Goal: Transaction & Acquisition: Book appointment/travel/reservation

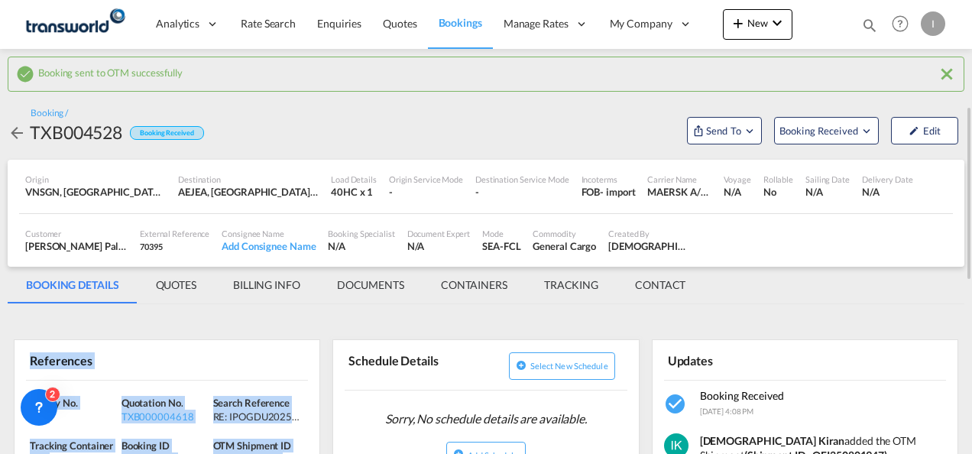
scroll to position [76, 0]
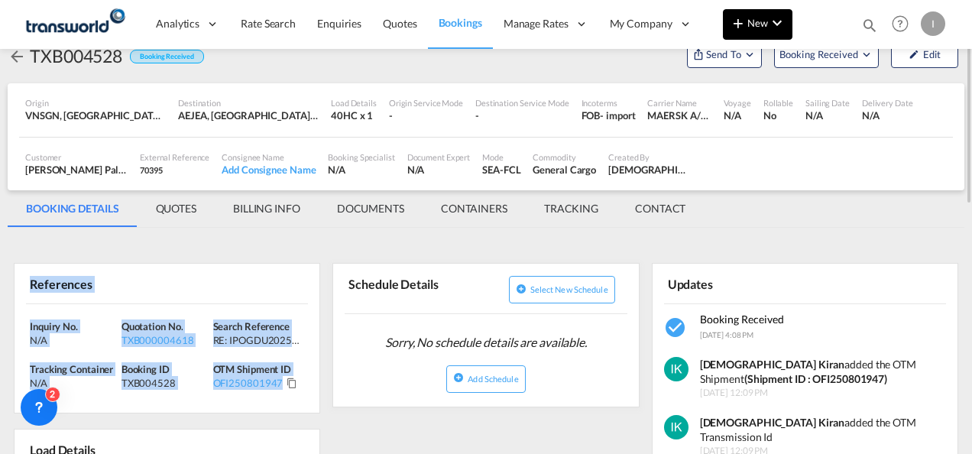
click at [758, 24] on span "New" at bounding box center [757, 23] width 57 height 12
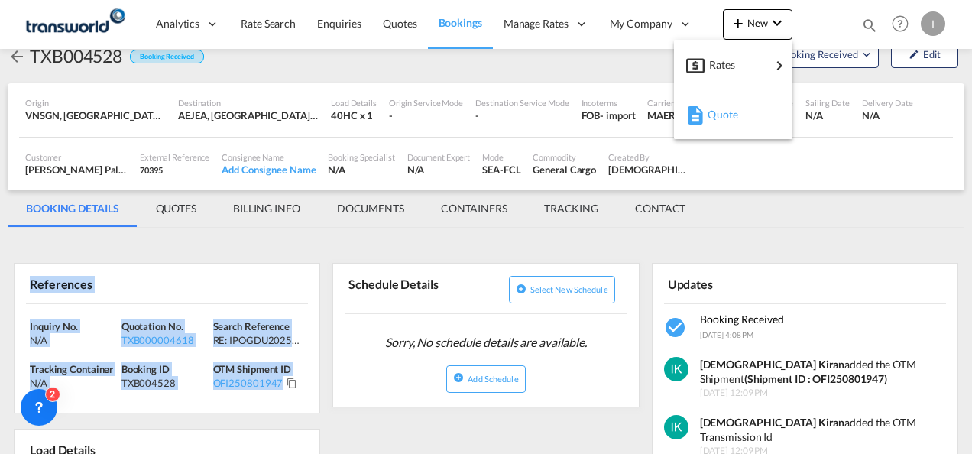
click at [712, 118] on span "Quote" at bounding box center [715, 114] width 17 height 31
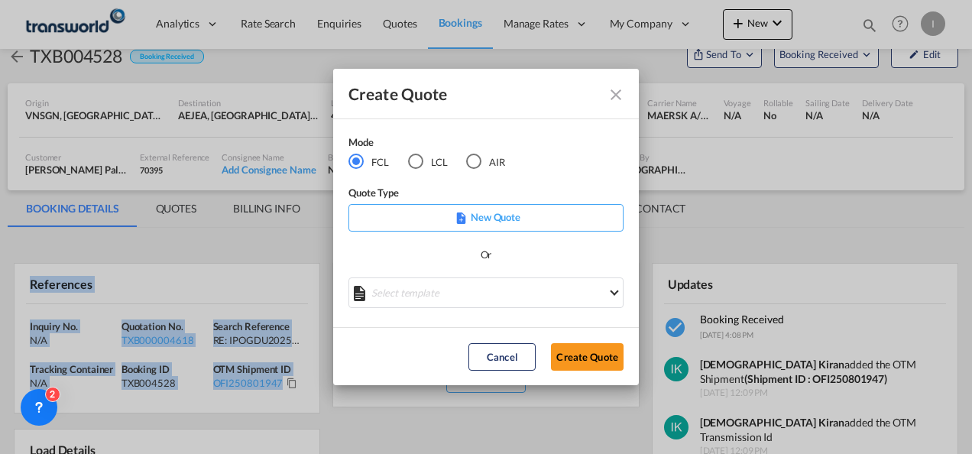
click at [579, 353] on button "Create Quote" at bounding box center [587, 357] width 73 height 28
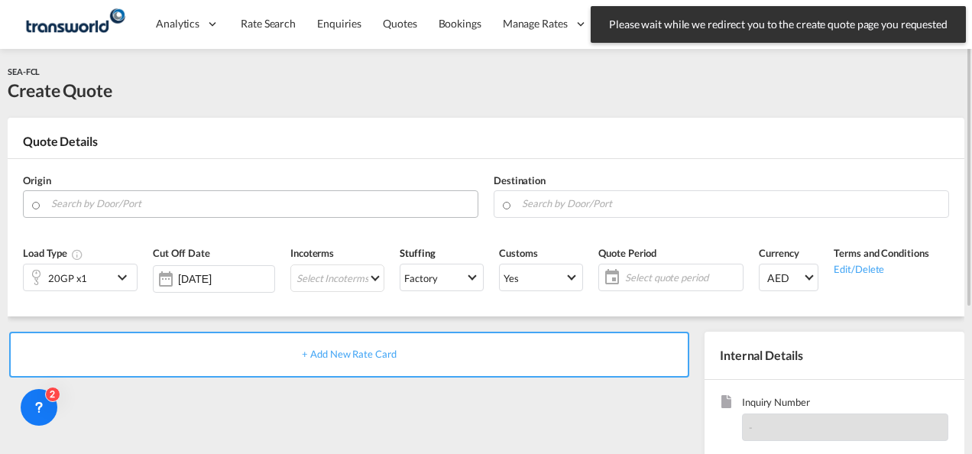
click at [145, 208] on input "Search by Door/Port" at bounding box center [260, 203] width 419 height 27
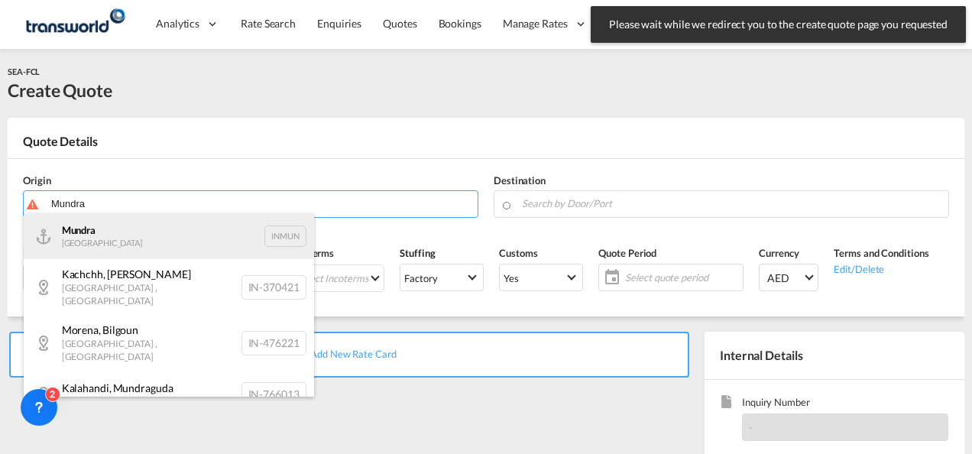
click at [123, 244] on div "Mundra India INMUN" at bounding box center [169, 236] width 290 height 46
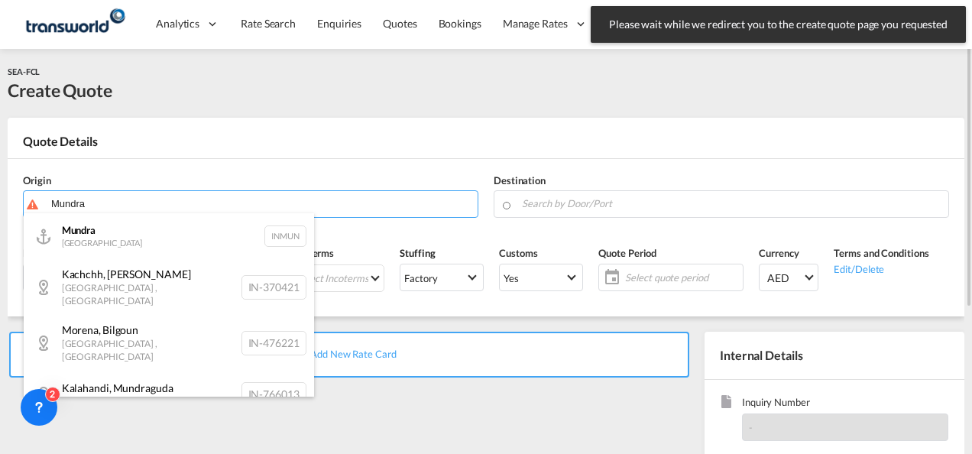
type input "Mundra, INMUN"
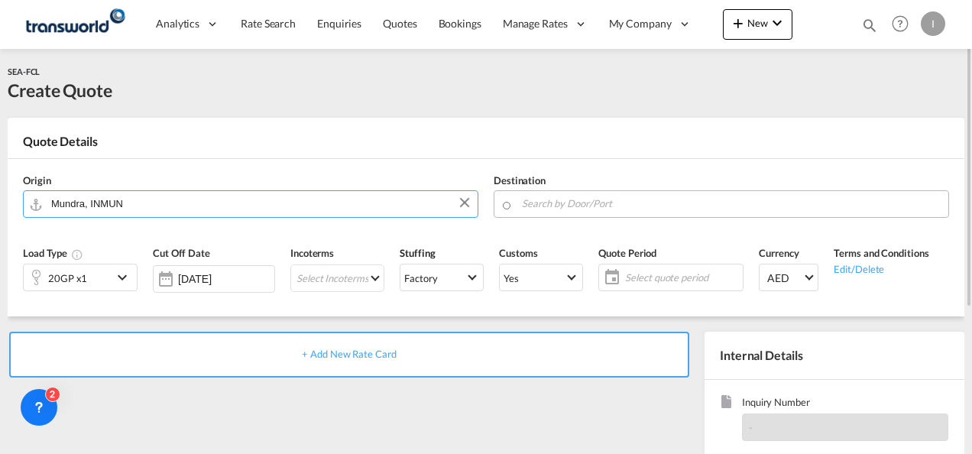
click at [567, 212] on input "Search by Door/Port" at bounding box center [731, 203] width 419 height 27
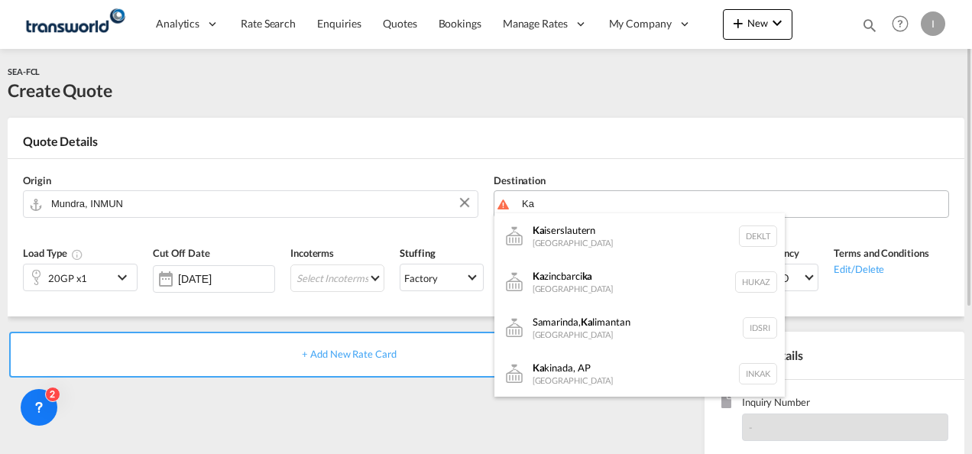
type input "K"
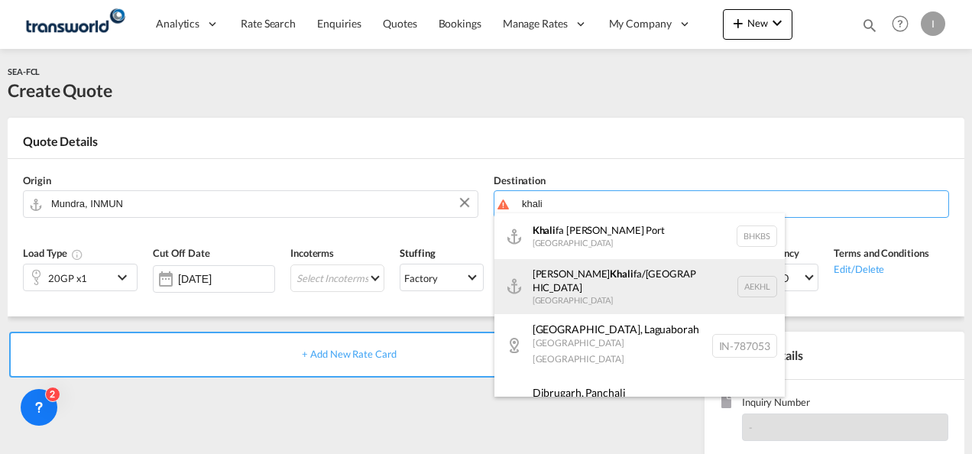
click at [594, 278] on div "[PERSON_NAME] fa/[GEOGRAPHIC_DATA] [GEOGRAPHIC_DATA] AEKHL" at bounding box center [639, 286] width 290 height 55
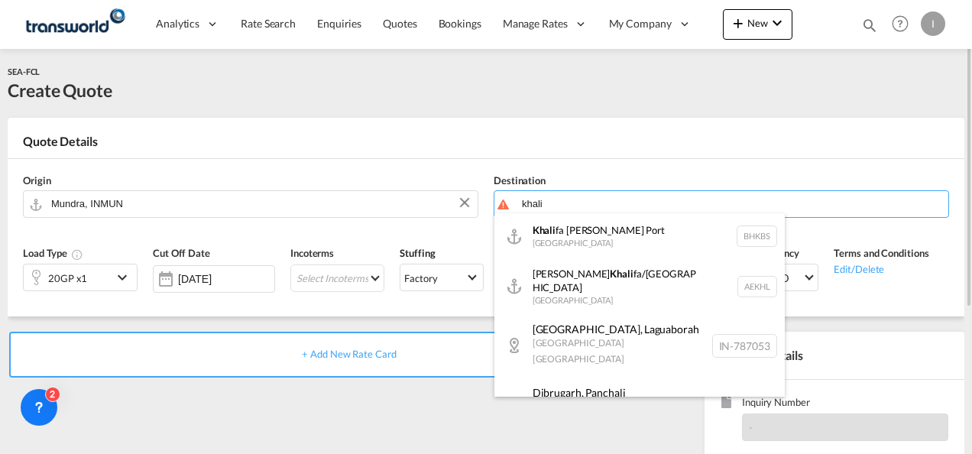
type input "[PERSON_NAME]/[GEOGRAPHIC_DATA], AEKHL"
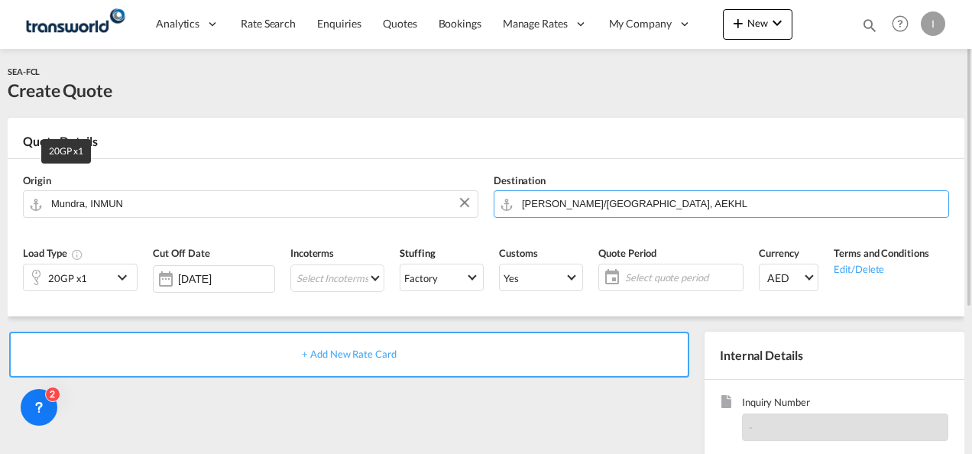
click at [64, 283] on div "20GP x1" at bounding box center [67, 277] width 39 height 21
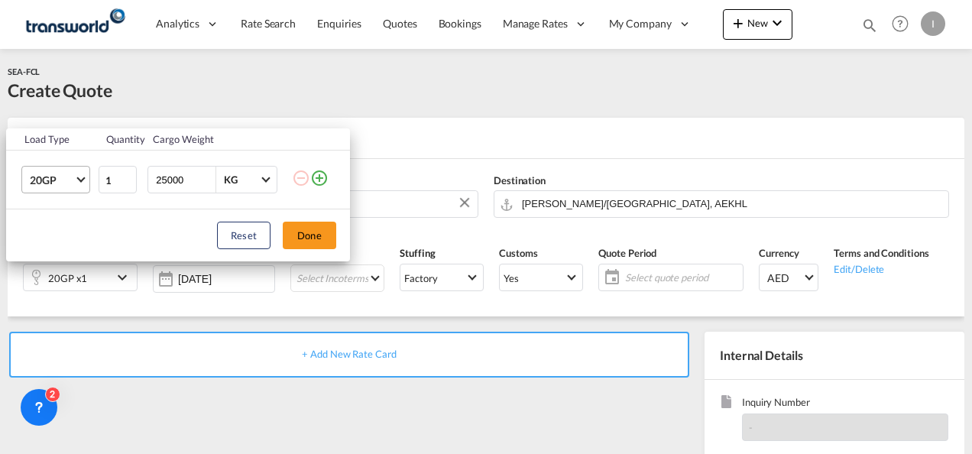
click at [73, 182] on span "20GP" at bounding box center [52, 180] width 44 height 15
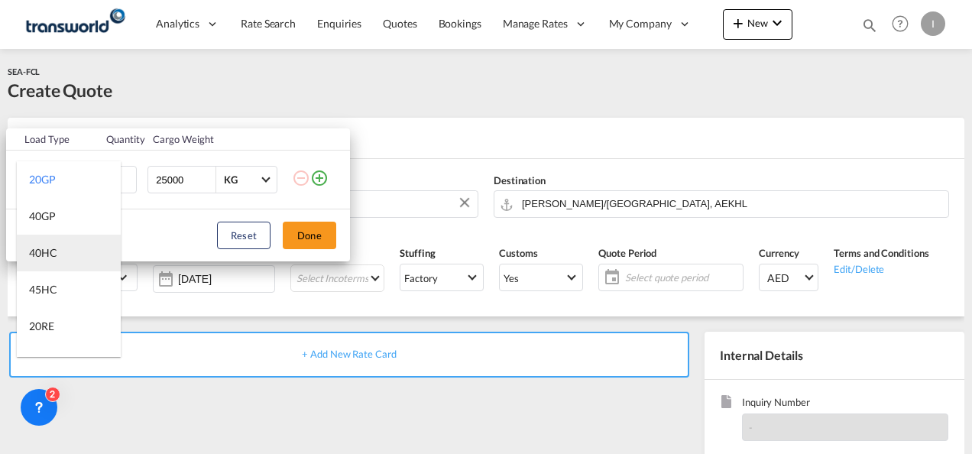
click at [47, 257] on div "40HC" at bounding box center [43, 252] width 28 height 15
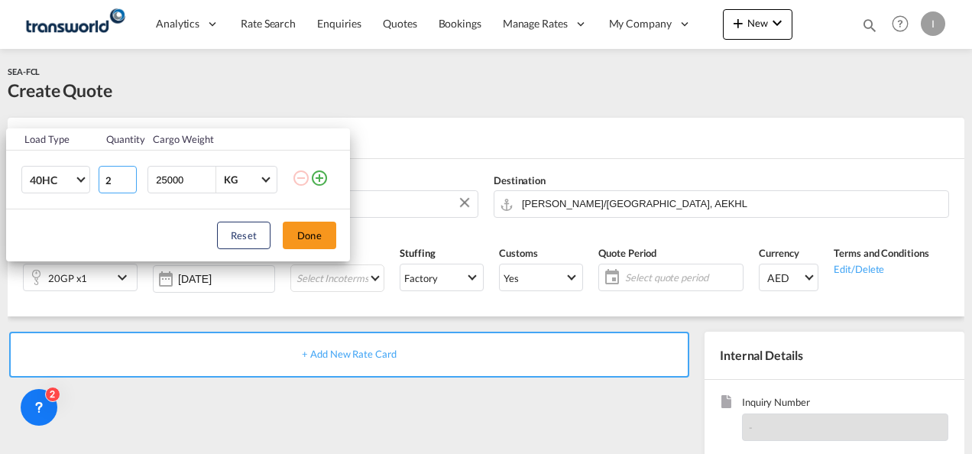
click at [129, 176] on input "2" at bounding box center [118, 180] width 38 height 28
click at [129, 176] on input "3" at bounding box center [118, 180] width 38 height 28
click at [129, 176] on input "4" at bounding box center [118, 180] width 38 height 28
click at [129, 176] on input "5" at bounding box center [118, 180] width 38 height 28
click at [129, 176] on input "6" at bounding box center [118, 180] width 38 height 28
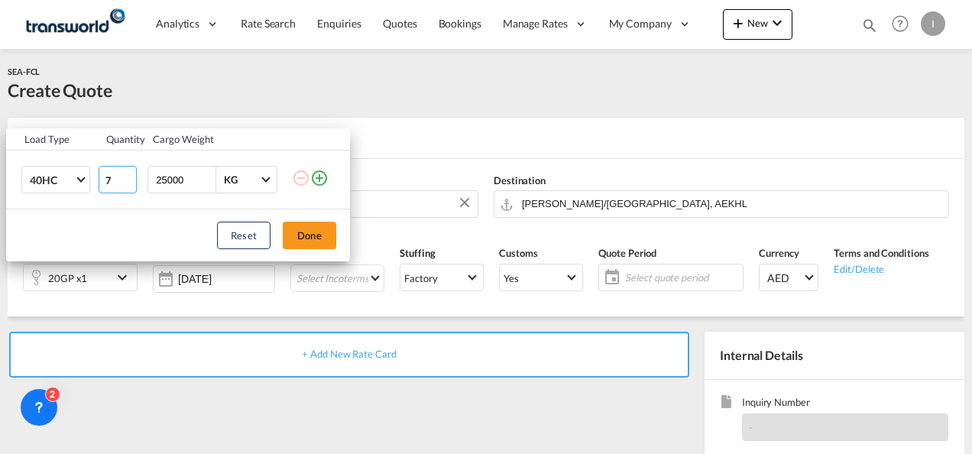
click at [129, 176] on input "7" at bounding box center [118, 180] width 38 height 28
click at [129, 176] on input "8" at bounding box center [118, 180] width 38 height 28
click at [129, 176] on input "9" at bounding box center [118, 180] width 38 height 28
click at [129, 176] on input "10" at bounding box center [118, 180] width 38 height 28
click at [129, 176] on input "11" at bounding box center [118, 180] width 38 height 28
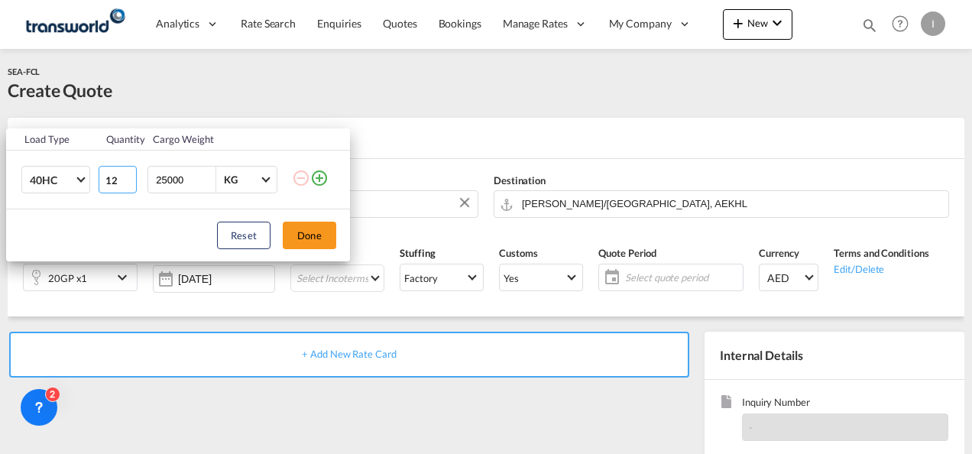
click at [129, 176] on input "12" at bounding box center [118, 180] width 38 height 28
click at [129, 176] on input "13" at bounding box center [118, 180] width 38 height 28
click at [128, 176] on input "14" at bounding box center [118, 180] width 38 height 28
click at [128, 176] on input "15" at bounding box center [118, 180] width 38 height 28
click at [126, 176] on input "16" at bounding box center [118, 180] width 38 height 28
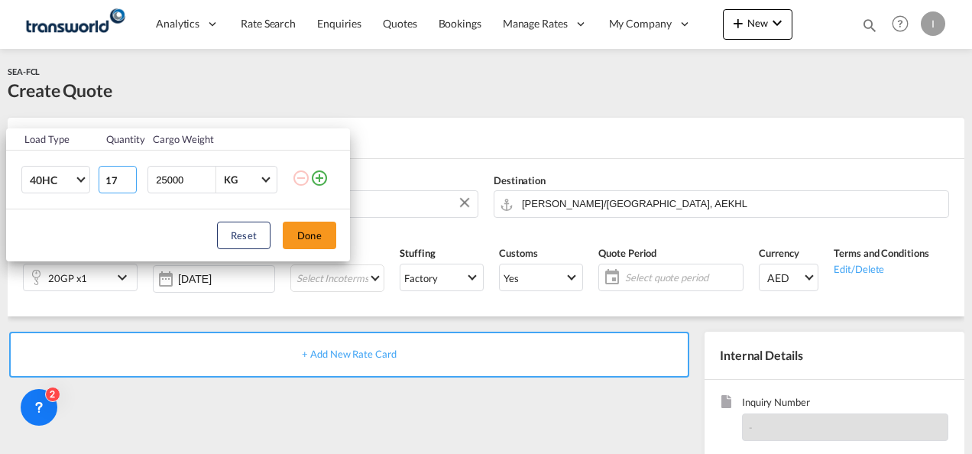
click at [126, 176] on input "17" at bounding box center [118, 180] width 38 height 28
click at [126, 176] on input "18" at bounding box center [118, 180] width 38 height 28
click at [126, 176] on input "19" at bounding box center [118, 180] width 38 height 28
click at [126, 176] on input "20" at bounding box center [118, 180] width 38 height 28
click at [126, 176] on input "21" at bounding box center [118, 180] width 38 height 28
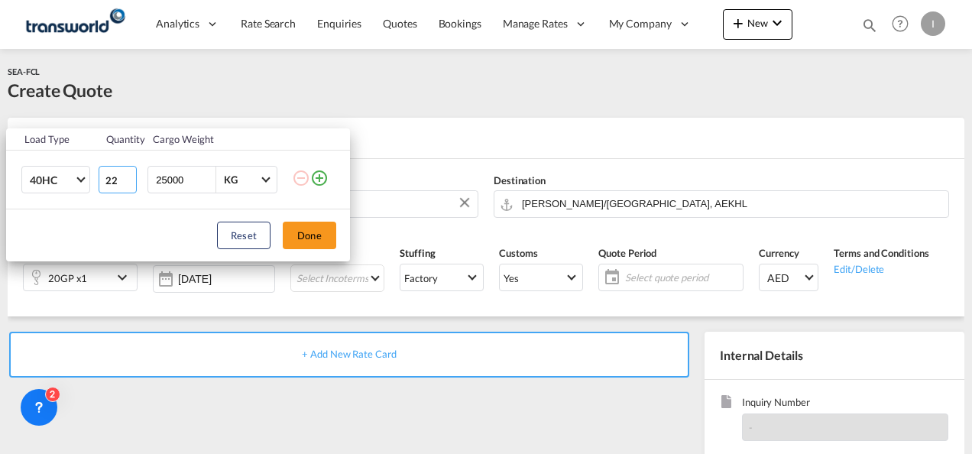
type input "22"
click at [126, 176] on input "22" at bounding box center [118, 180] width 38 height 28
click at [299, 222] on button "Done" at bounding box center [309, 236] width 53 height 28
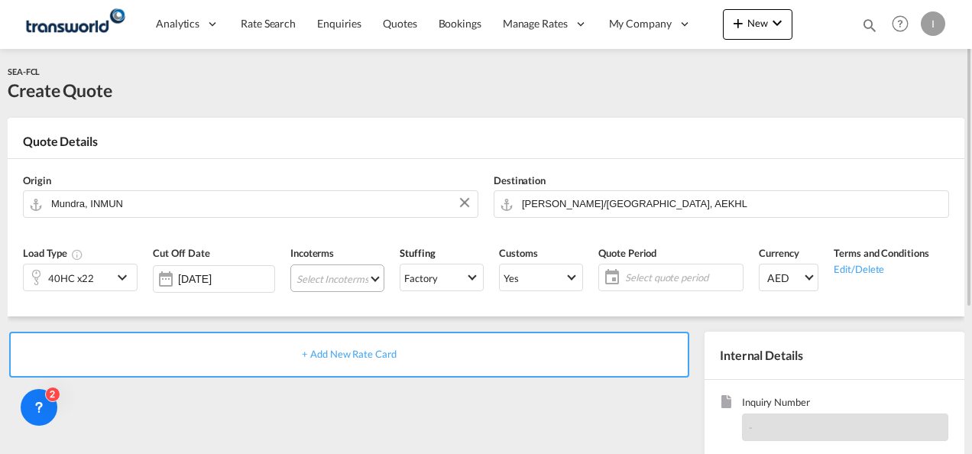
click at [324, 278] on md-select "Select Incoterms FCA - import Free Carrier FAS - export Free Alongside Ship DPU…" at bounding box center [337, 278] width 94 height 28
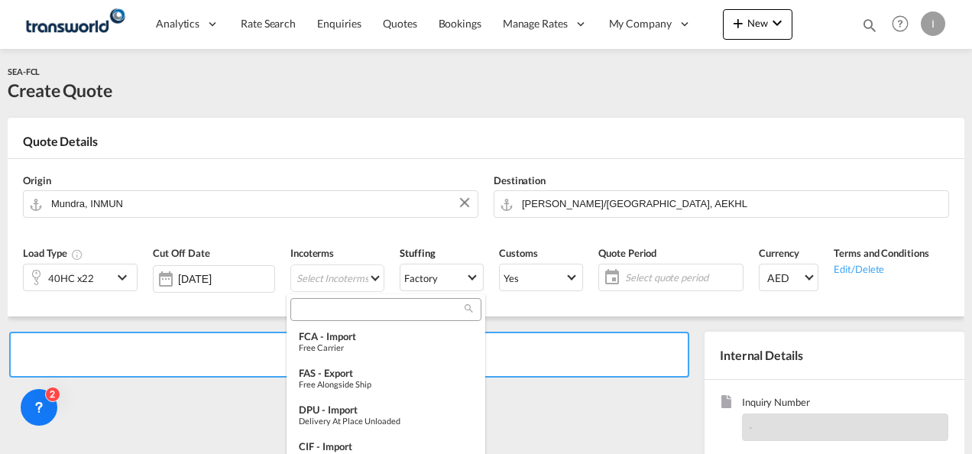
click at [319, 299] on div at bounding box center [385, 309] width 191 height 23
click at [319, 309] on input "search" at bounding box center [380, 310] width 170 height 14
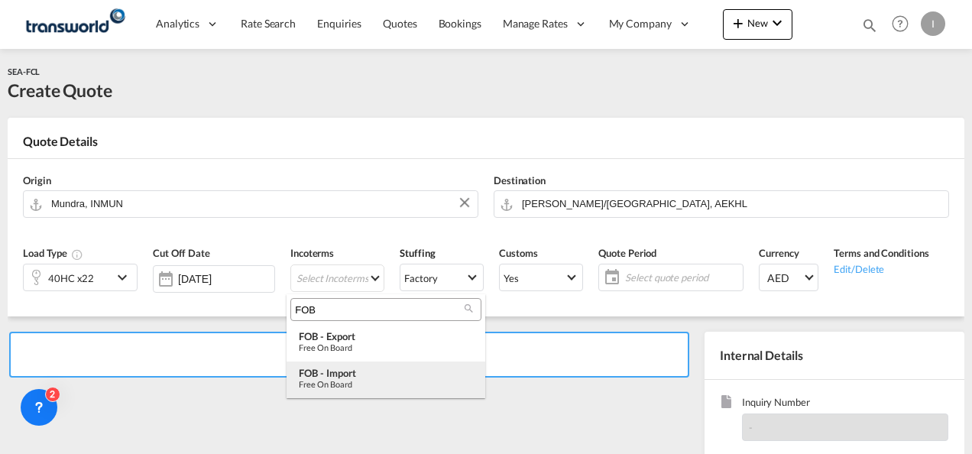
type input "FOB"
click at [332, 384] on div "Free on Board" at bounding box center [386, 384] width 174 height 10
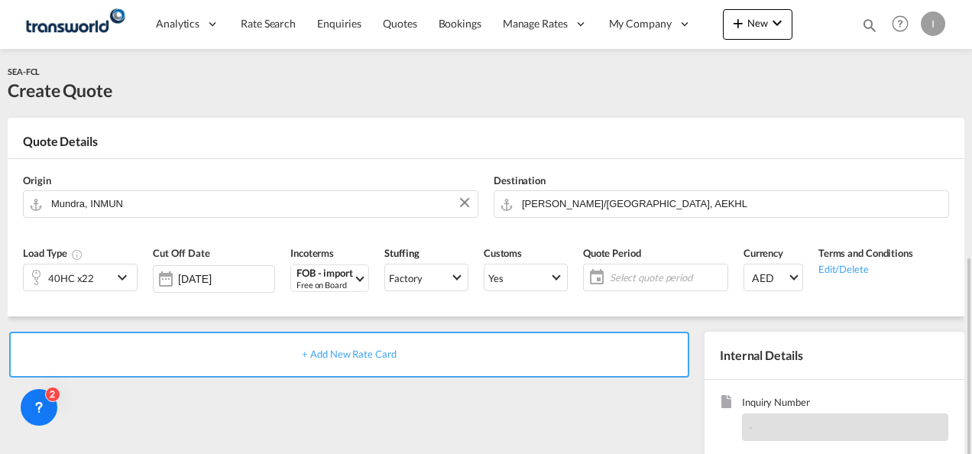
scroll to position [153, 0]
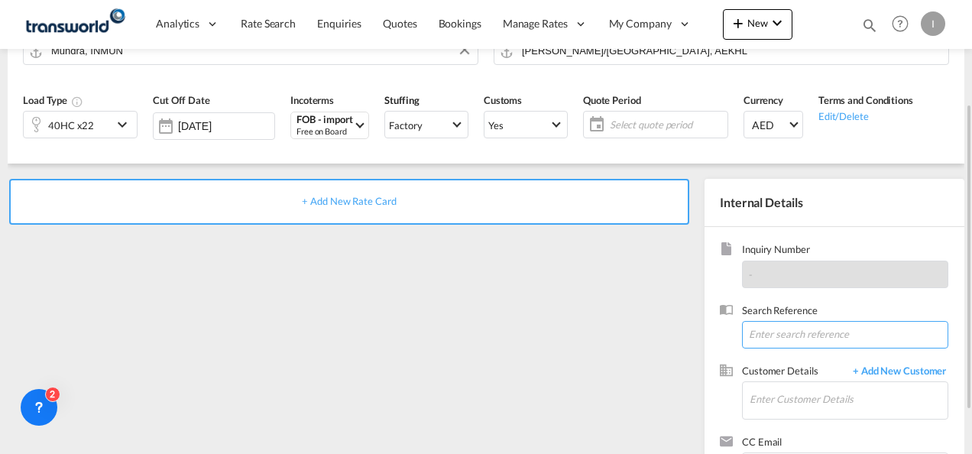
click at [779, 335] on input at bounding box center [845, 335] width 206 height 28
paste input "From Subject Received Size Categories [PERSON_NAME] AJSPC MSM Shipment - Therma…"
type input "From Subject Received Size Categories [PERSON_NAME] AJSPC MSM Shipment - Therma…"
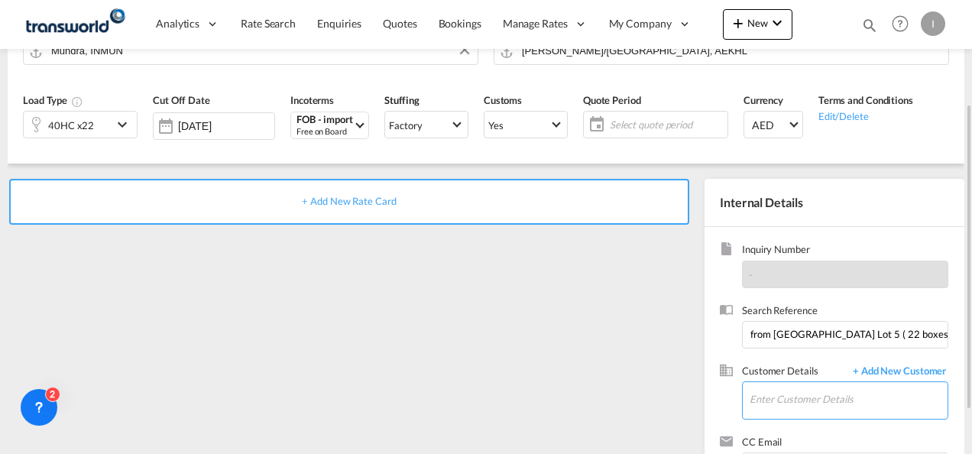
click at [782, 401] on input "Enter Customer Details" at bounding box center [848, 399] width 198 height 34
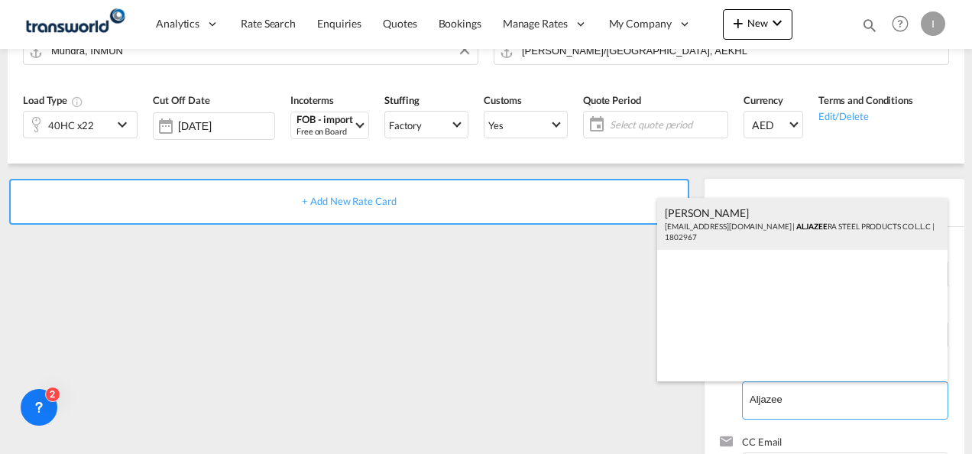
click at [715, 227] on div "[PERSON_NAME] [PERSON_NAME][EMAIL_ADDRESS][DOMAIN_NAME] | ALJAZEE RA STEEL PROD…" at bounding box center [802, 224] width 290 height 52
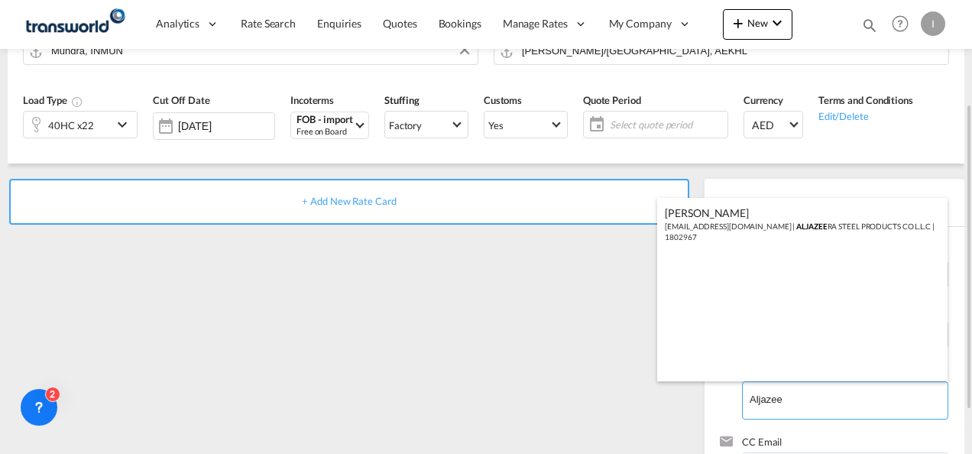
type input "ALJAZEERA STEEL PRODUCTS CO L.L.C, [PERSON_NAME], [EMAIL_ADDRESS][DOMAIN_NAME]"
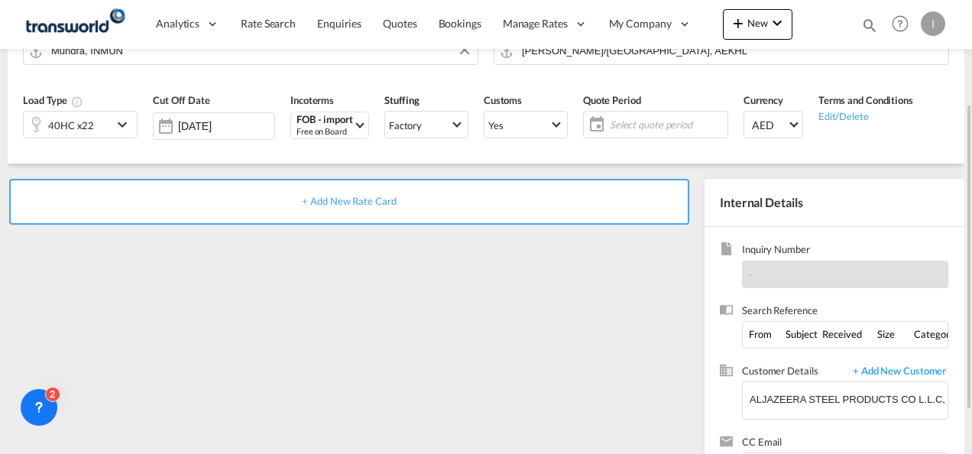
click at [352, 206] on span "+ Add New Rate Card" at bounding box center [349, 201] width 94 height 12
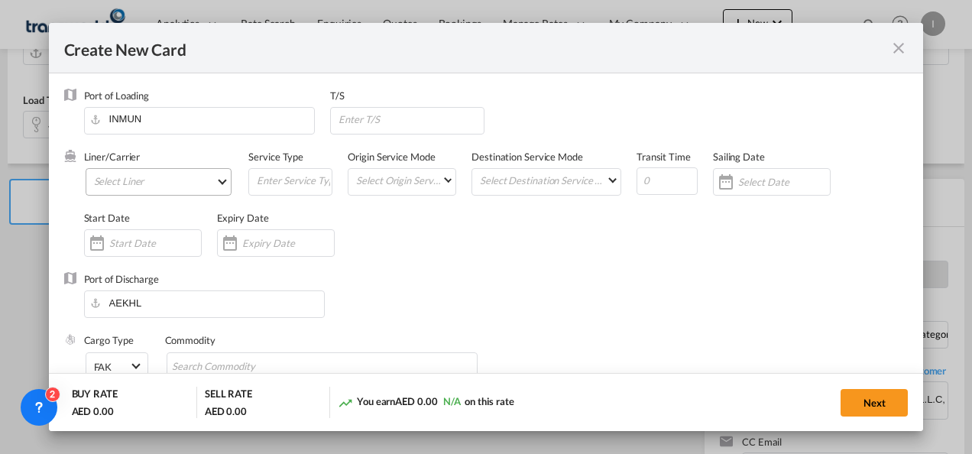
type input "Basic Ocean Freight"
select select "per equipment"
click at [153, 176] on md-select "Select Liner 2HM LOGISTICS D.O.O 2HM LOGISTICS D.O.O. / TDWC-CAPODISTRI 2HM LOG…" at bounding box center [159, 182] width 147 height 28
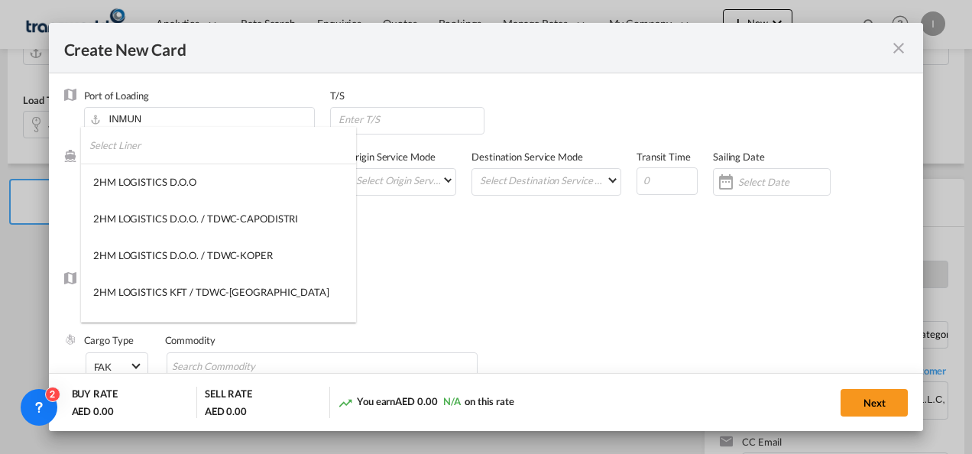
click at [141, 144] on input "search" at bounding box center [222, 145] width 267 height 37
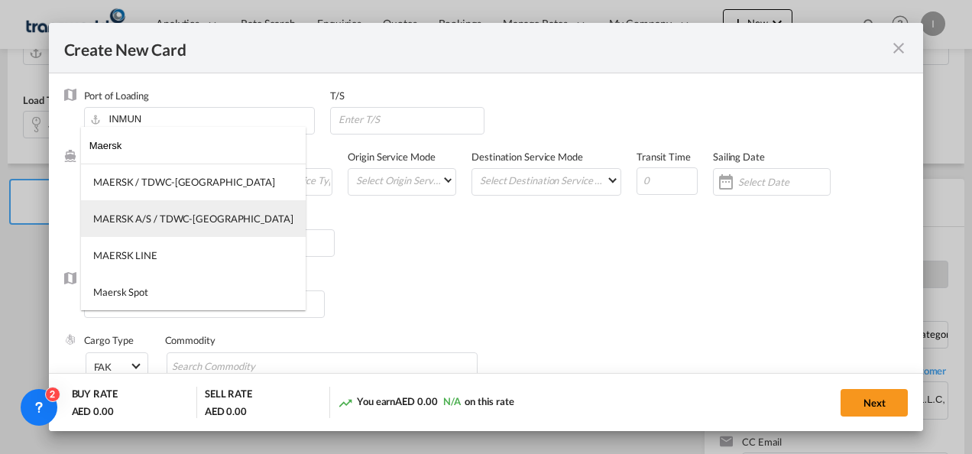
type input "Maersk"
click at [165, 210] on md-option "MAERSK A/S / TDWC-[GEOGRAPHIC_DATA]" at bounding box center [193, 218] width 225 height 37
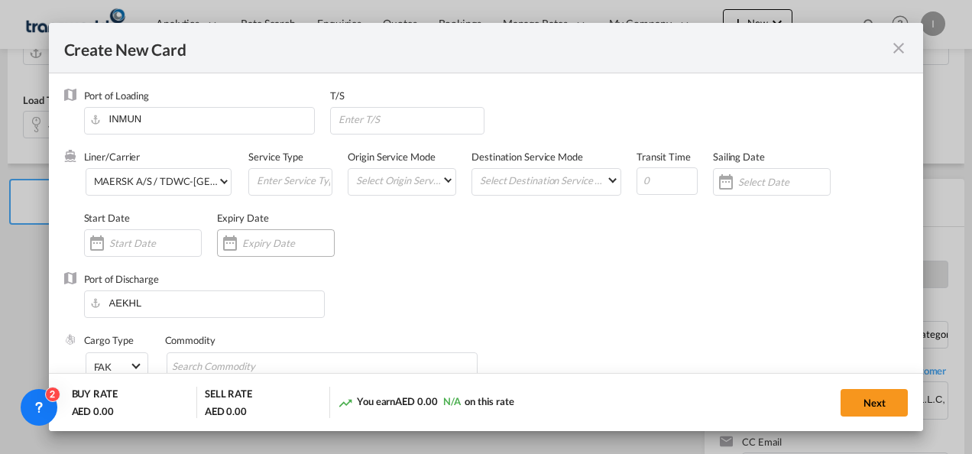
click at [258, 244] on input "Create New Card ..." at bounding box center [288, 243] width 92 height 12
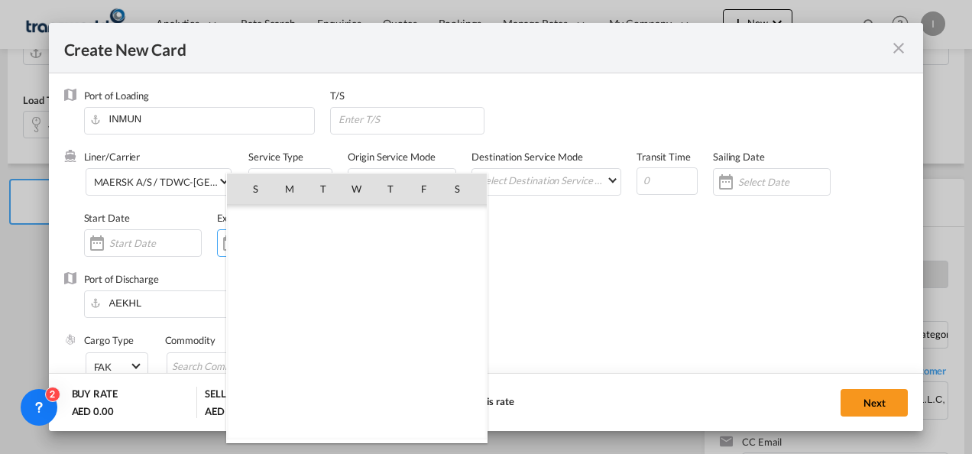
scroll to position [353657, 0]
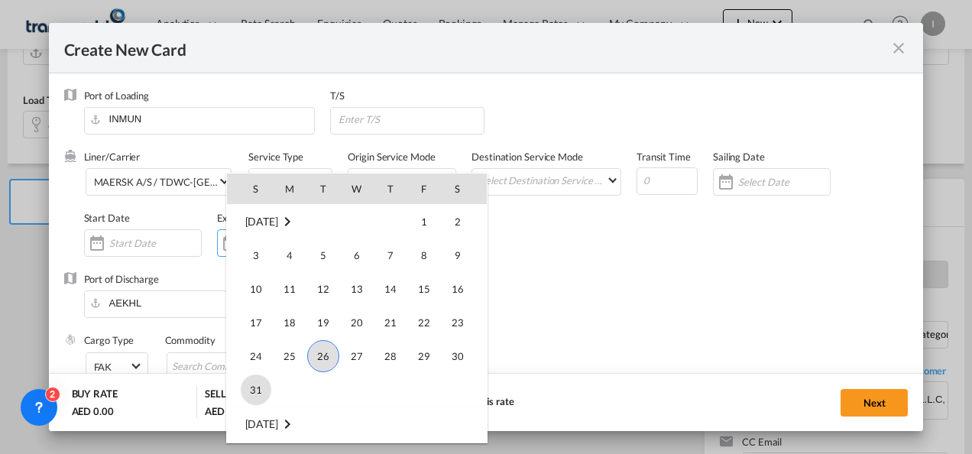
click at [246, 383] on span "31" at bounding box center [256, 389] width 31 height 31
type input "[DATE]"
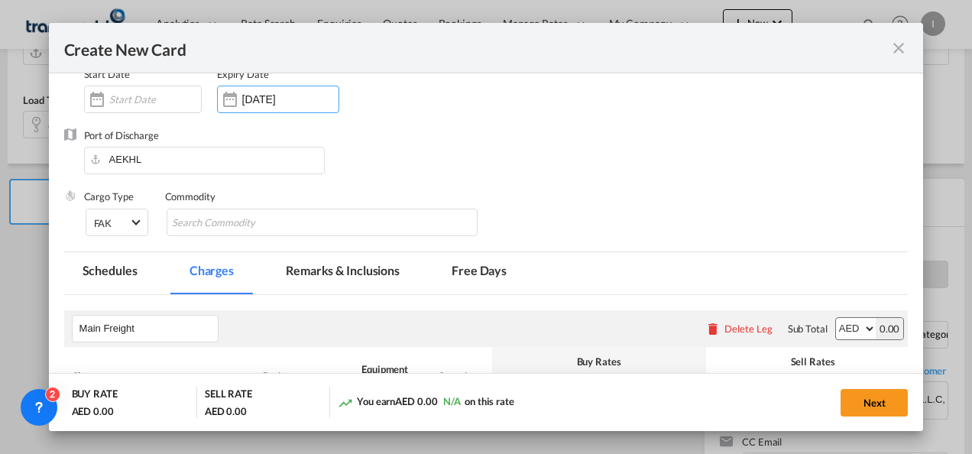
scroll to position [153, 0]
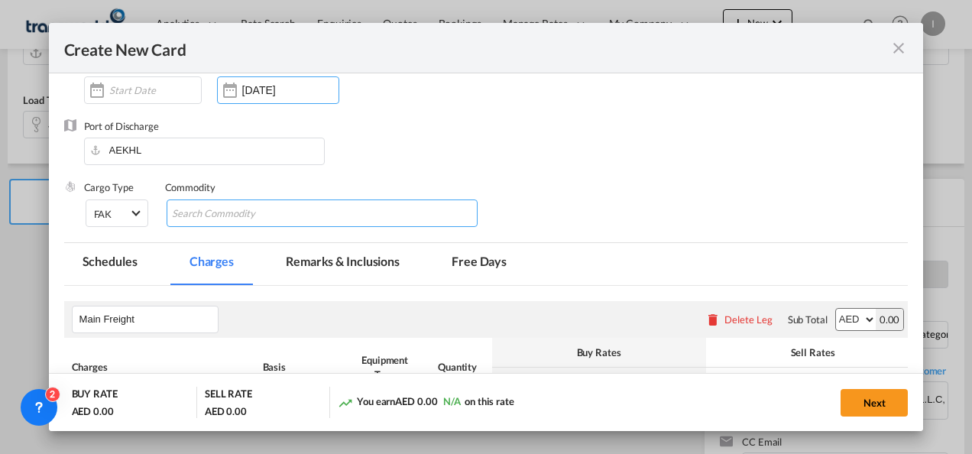
click at [203, 208] on input "Search Commodity" at bounding box center [242, 214] width 140 height 24
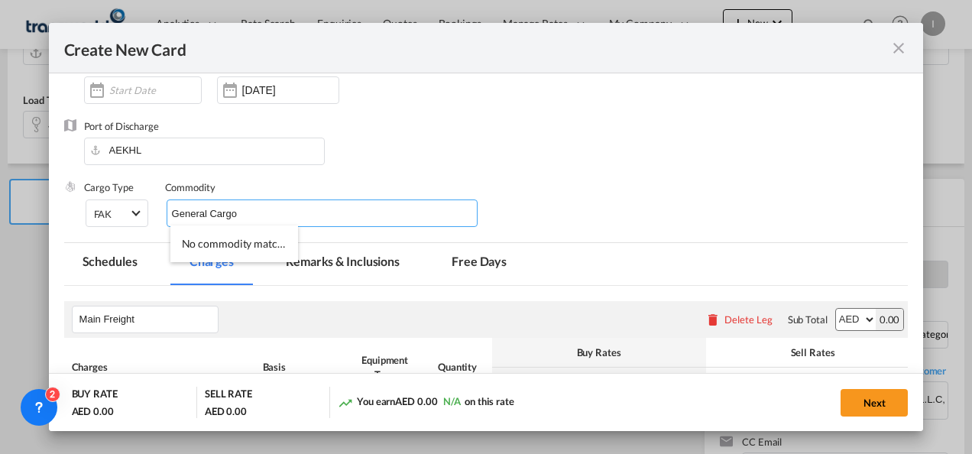
type input "General Cargo"
click at [474, 171] on div "Port of Discharge AEKHL" at bounding box center [486, 149] width 844 height 61
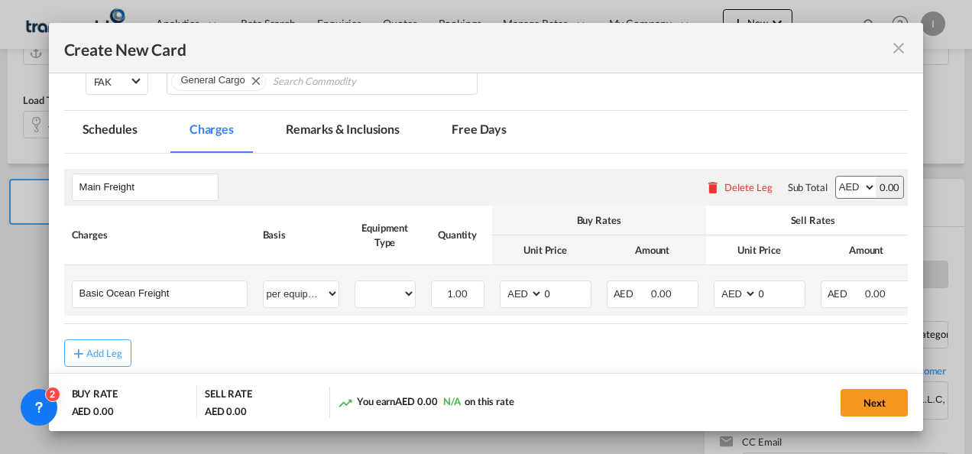
scroll to position [306, 0]
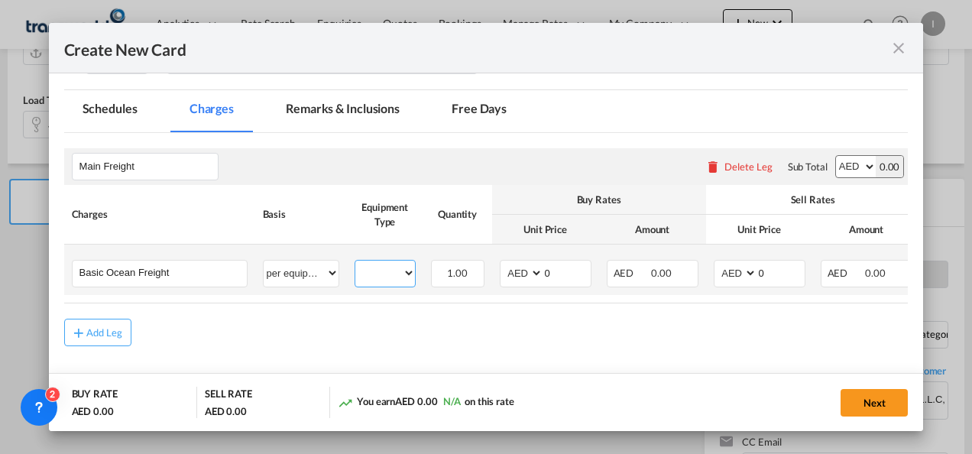
click at [394, 276] on select "40HC" at bounding box center [385, 273] width 60 height 21
select select "40HC"
click at [355, 263] on select "40HC" at bounding box center [385, 273] width 60 height 21
click at [516, 278] on select "AED AFN ALL AMD ANG AOA ARS AUD AWG AZN BAM BBD BDT BGN BHD BIF BMD BND [PERSON…" at bounding box center [523, 273] width 40 height 21
select select "string:USD"
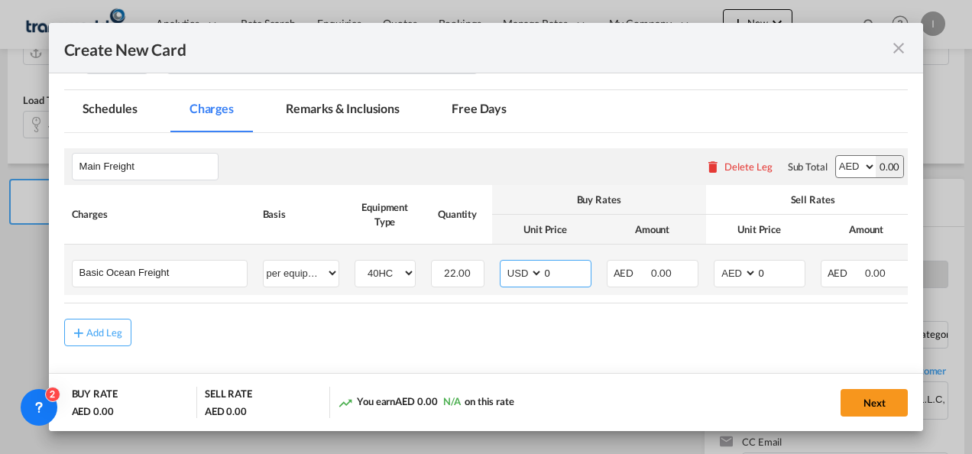
click at [503, 263] on select "AED AFN ALL AMD ANG AOA ARS AUD AWG AZN BAM BBD BDT BGN BHD BIF BMD BND [PERSON…" at bounding box center [523, 273] width 40 height 21
click at [531, 281] on md-input-container "AED AFN ALL AMD ANG AOA ARS AUD AWG AZN BAM BBD BDT BGN BHD BIF BMD BND [PERSON…" at bounding box center [546, 274] width 92 height 28
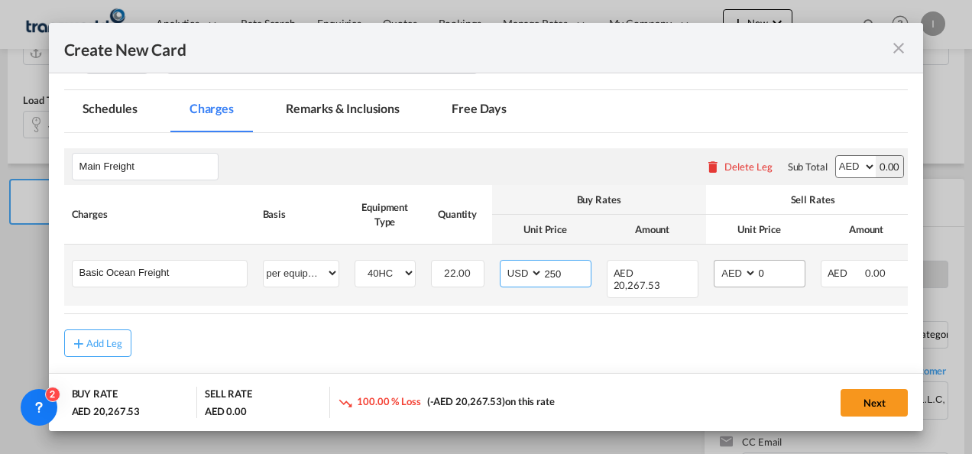
type input "250"
click at [742, 273] on select "AED AFN ALL AMD ANG AOA ARS AUD AWG AZN BAM BBD BDT BGN BHD BIF BMD BND [PERSON…" at bounding box center [737, 273] width 40 height 21
select select "string:USD"
click at [717, 263] on select "AED AFN ALL AMD ANG AOA ARS AUD AWG AZN BAM BBD BDT BGN BHD BIF BMD BND [PERSON…" at bounding box center [737, 273] width 40 height 21
click at [746, 270] on md-input-container "AED AFN ALL AMD ANG AOA ARS AUD AWG AZN BAM BBD BDT BGN BHD BIF BMD BND [PERSON…" at bounding box center [759, 274] width 92 height 28
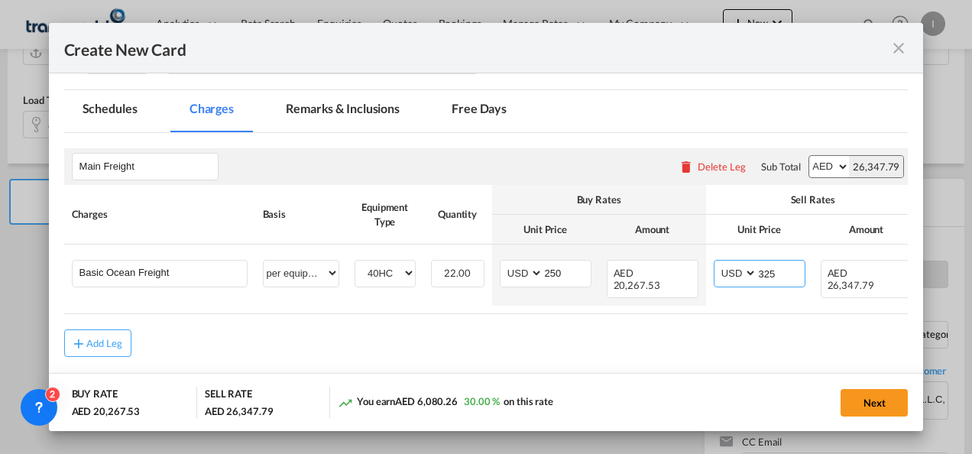
type input "325"
click at [584, 362] on md-content "Main Freight Please enter leg name Leg Name Already Exists Delete Leg Sub Total…" at bounding box center [486, 274] width 844 height 283
click at [888, 407] on button "Next" at bounding box center [873, 403] width 67 height 28
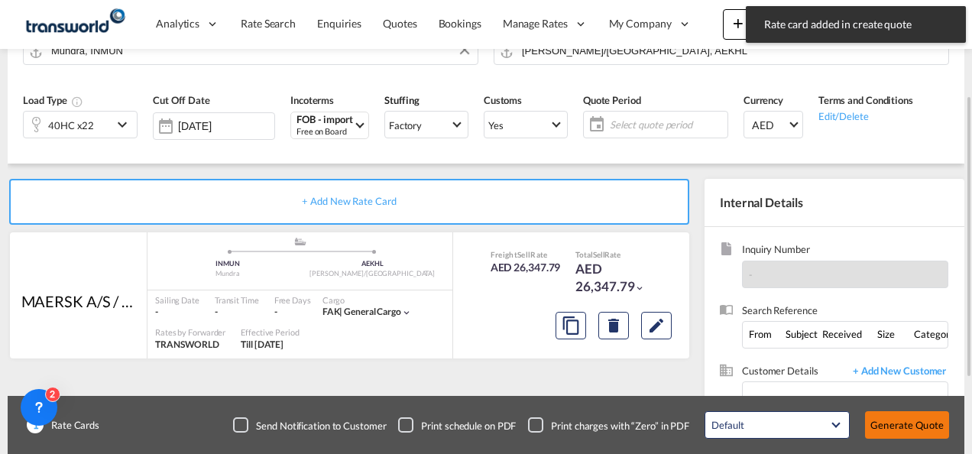
click at [891, 438] on button "Generate Quote" at bounding box center [907, 425] width 84 height 28
click at [888, 423] on button "Generate Quote" at bounding box center [907, 425] width 84 height 28
click at [924, 438] on div "Default All in Leg Totals Default Generate Quote" at bounding box center [827, 424] width 260 height 43
click at [909, 419] on button "Generate Quote" at bounding box center [907, 425] width 84 height 28
click at [631, 118] on span "Select quote period" at bounding box center [668, 125] width 109 height 14
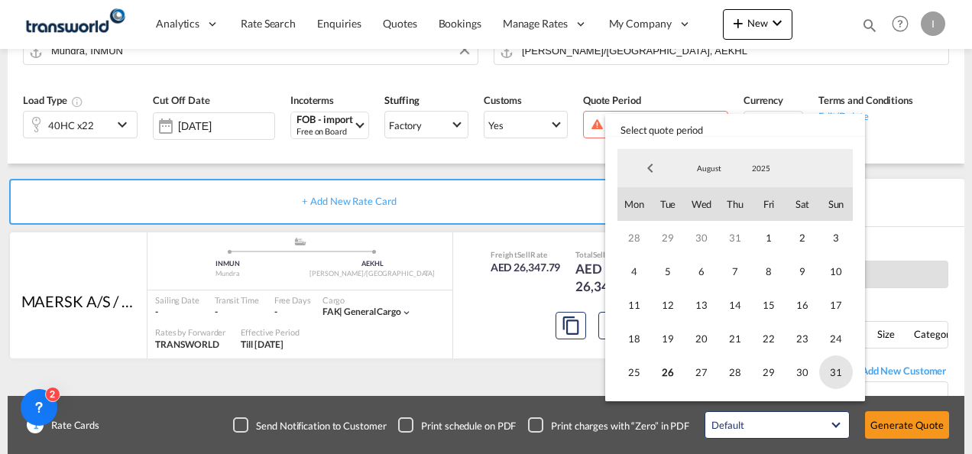
click at [840, 374] on span "31" at bounding box center [836, 372] width 34 height 34
click at [891, 419] on md-backdrop at bounding box center [486, 227] width 972 height 454
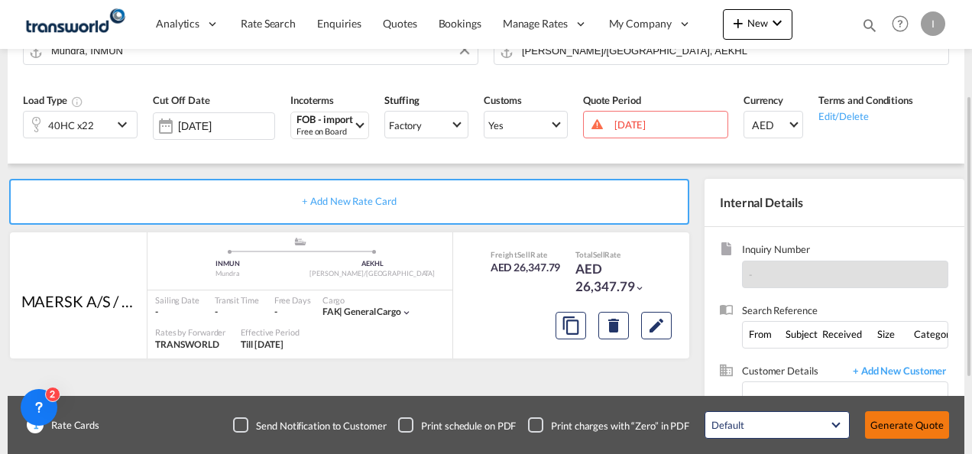
click at [898, 428] on button "Generate Quote" at bounding box center [907, 425] width 84 height 28
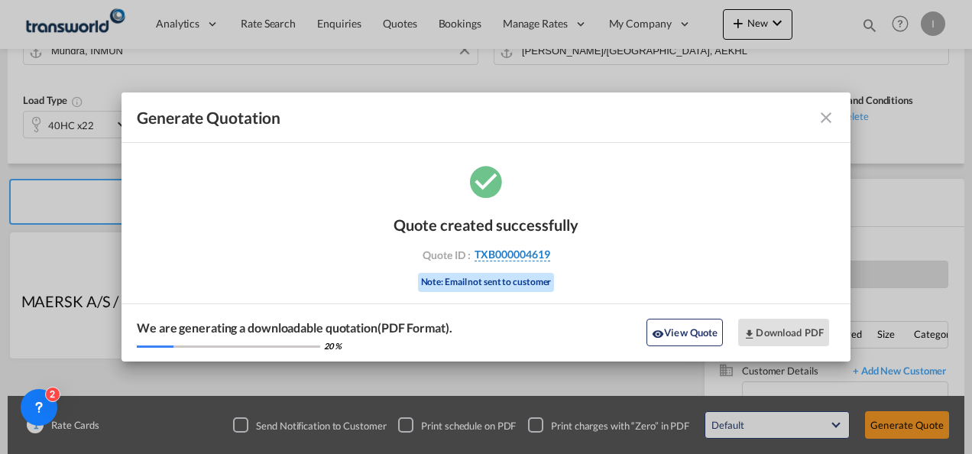
click at [519, 254] on span "TXB000004619" at bounding box center [512, 255] width 76 height 14
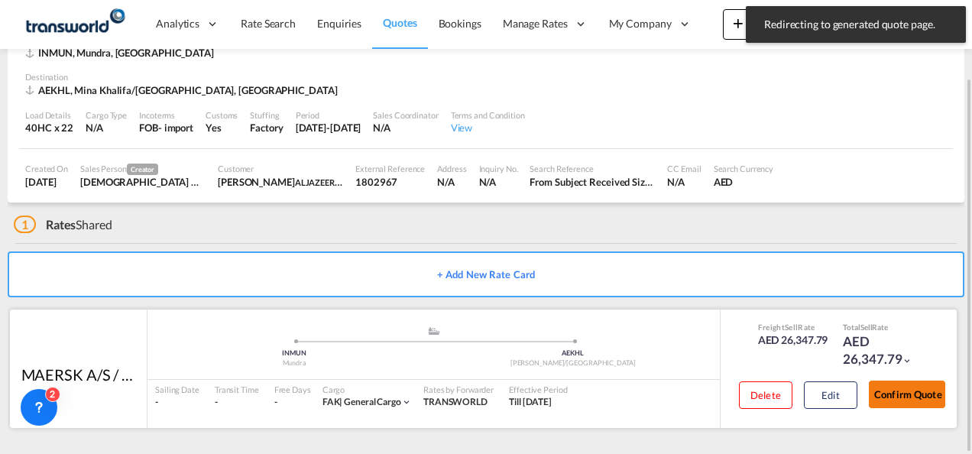
click at [872, 386] on button "Confirm Quote" at bounding box center [907, 394] width 76 height 28
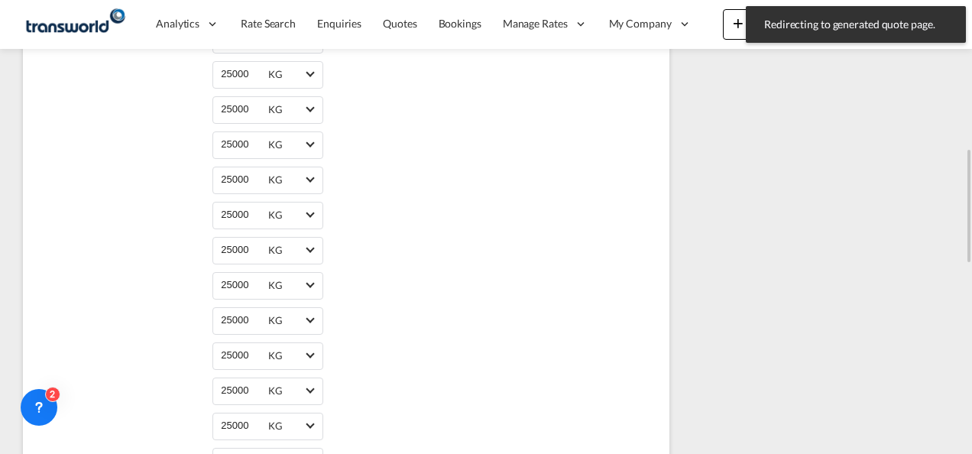
scroll to position [206, 0]
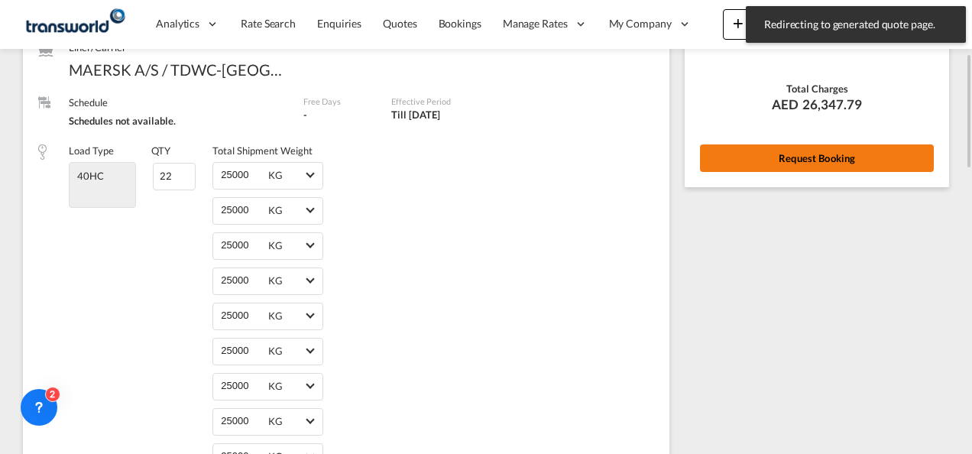
click at [776, 155] on button "Request Booking" at bounding box center [817, 158] width 234 height 28
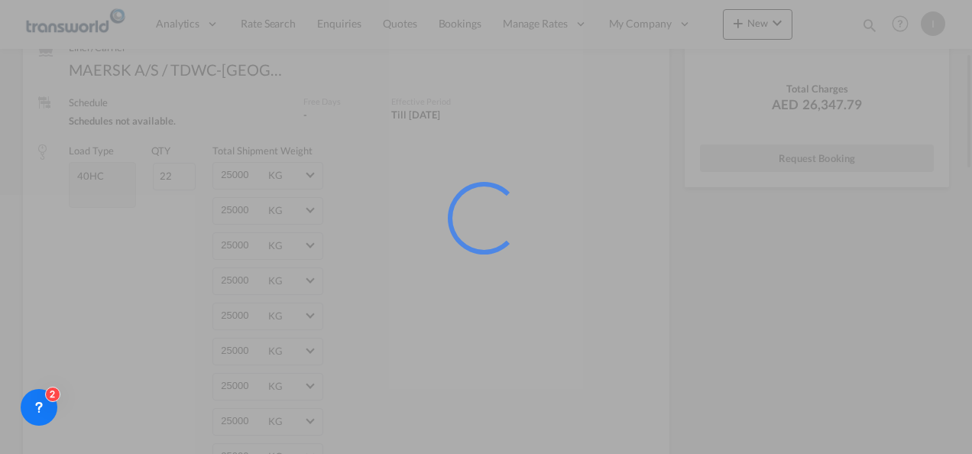
scroll to position [0, 0]
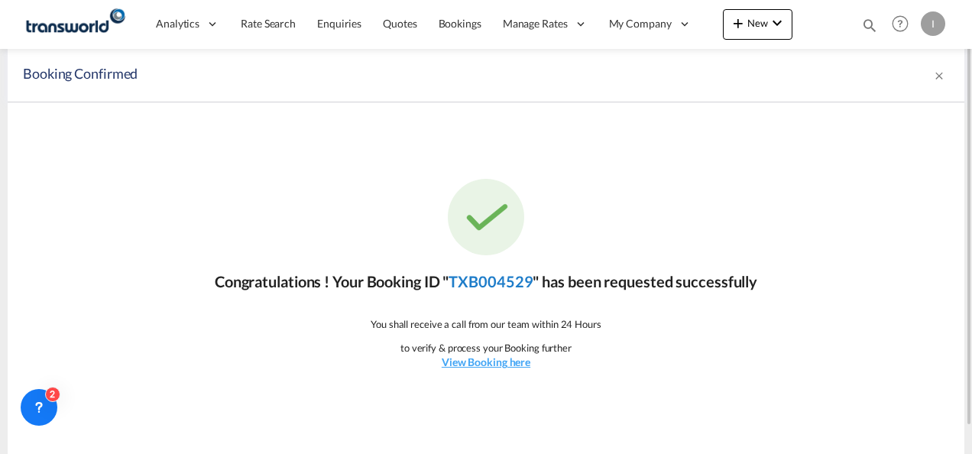
click at [483, 272] on link "TXB004529" at bounding box center [490, 281] width 84 height 18
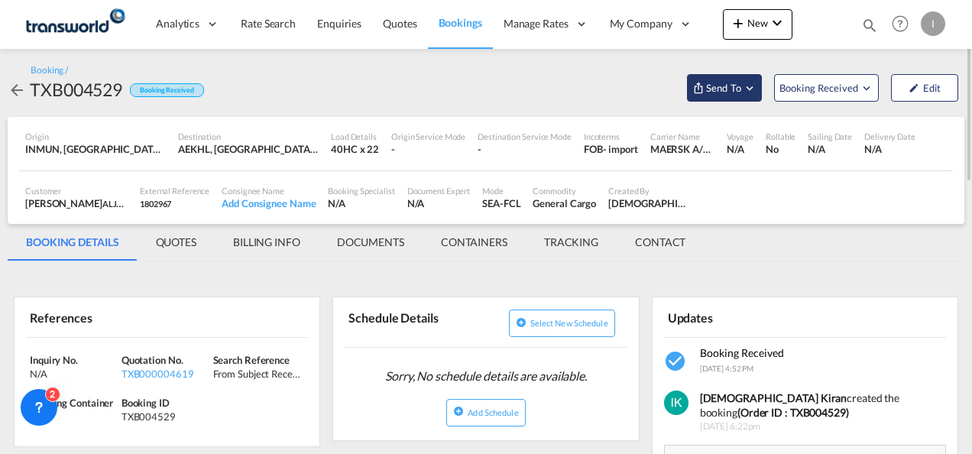
click at [721, 83] on span "Send To" at bounding box center [723, 87] width 38 height 15
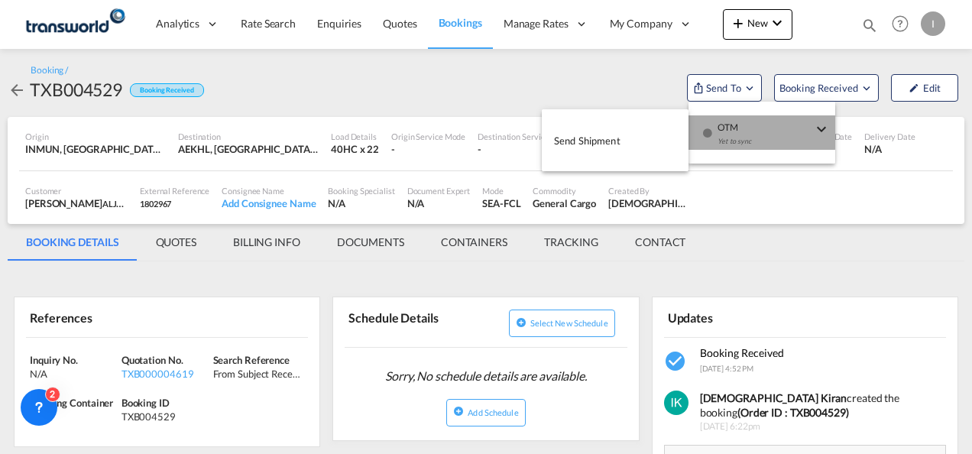
click at [720, 125] on span "OTM" at bounding box center [764, 122] width 95 height 14
click at [591, 137] on span "Send Shipment" at bounding box center [587, 140] width 66 height 24
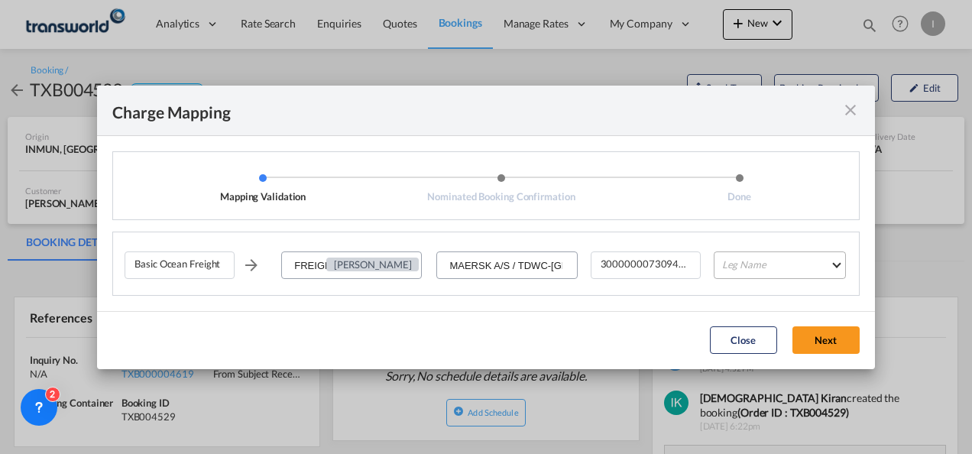
click at [730, 267] on md-select "Leg Name HANDLING ORIGIN VESSEL HANDLING DESTINATION OTHERS TL PICK UP CUSTOMS …" at bounding box center [779, 265] width 132 height 28
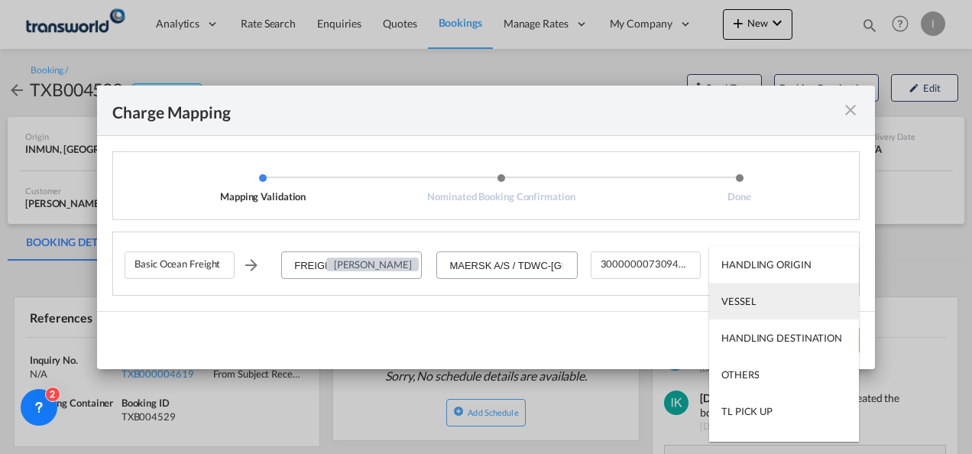
click at [733, 305] on div "VESSEL" at bounding box center [738, 301] width 34 height 14
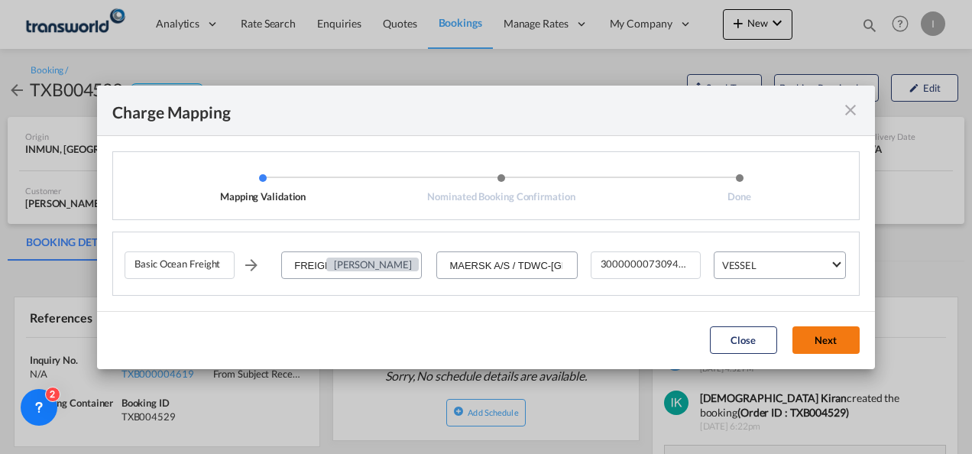
click at [796, 348] on button "Next" at bounding box center [825, 340] width 67 height 28
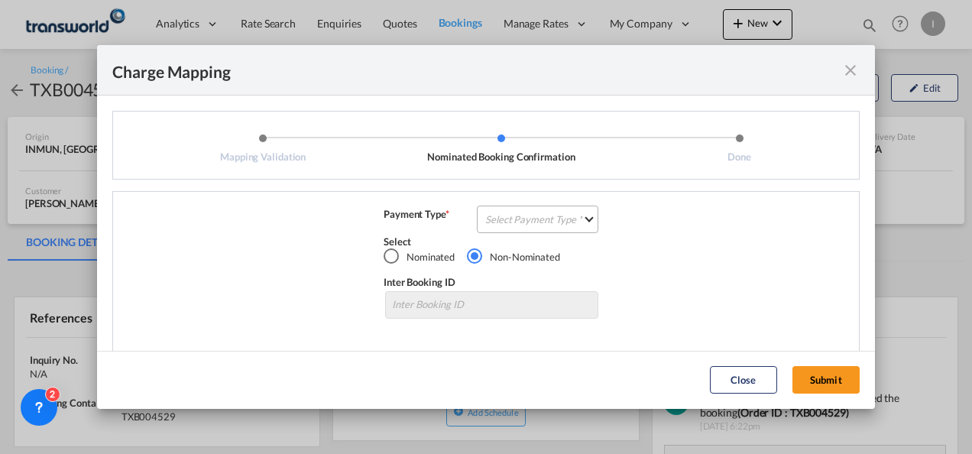
click at [560, 222] on md-select "Select Payment Type COLLECT PREPAID" at bounding box center [537, 219] width 121 height 28
click at [0, 0] on md-option "COLLECT" at bounding box center [0, 0] width 0 height 0
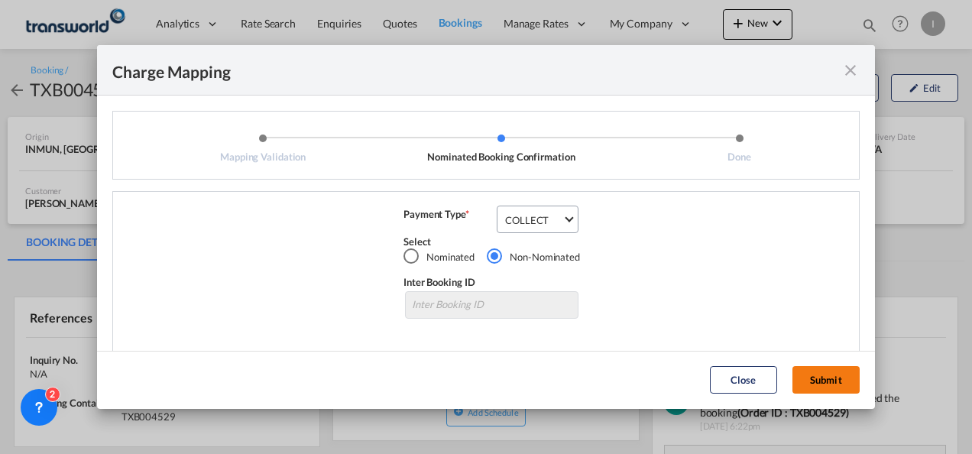
click at [814, 370] on button "Submit" at bounding box center [825, 380] width 67 height 28
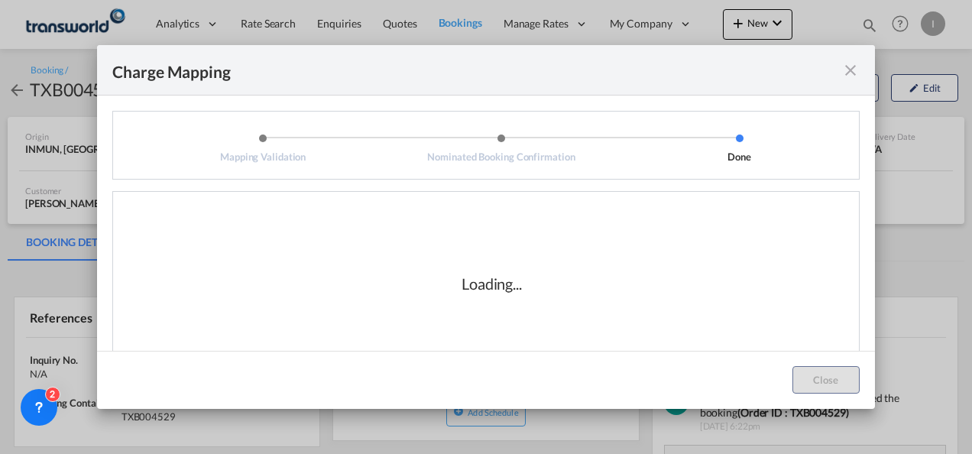
click at [856, 66] on md-icon "icon-close fg-AAA8AD cursor" at bounding box center [850, 70] width 18 height 18
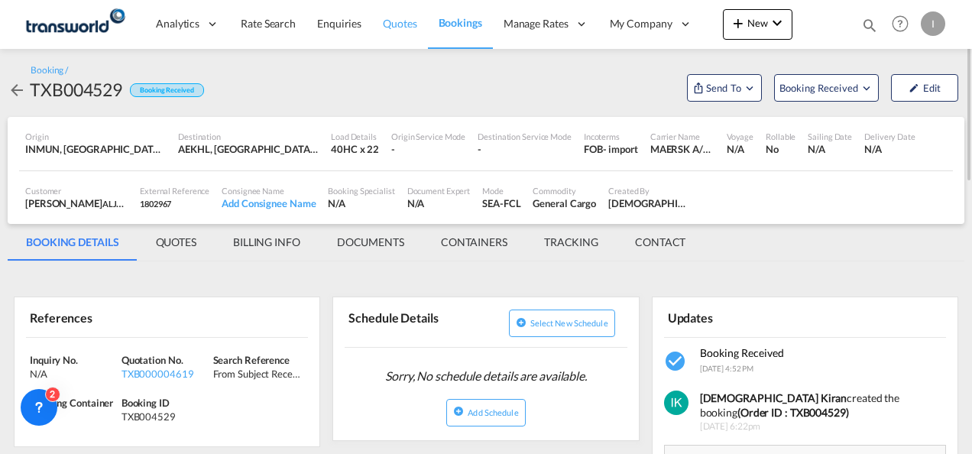
click at [383, 28] on span "Quotes" at bounding box center [400, 23] width 34 height 13
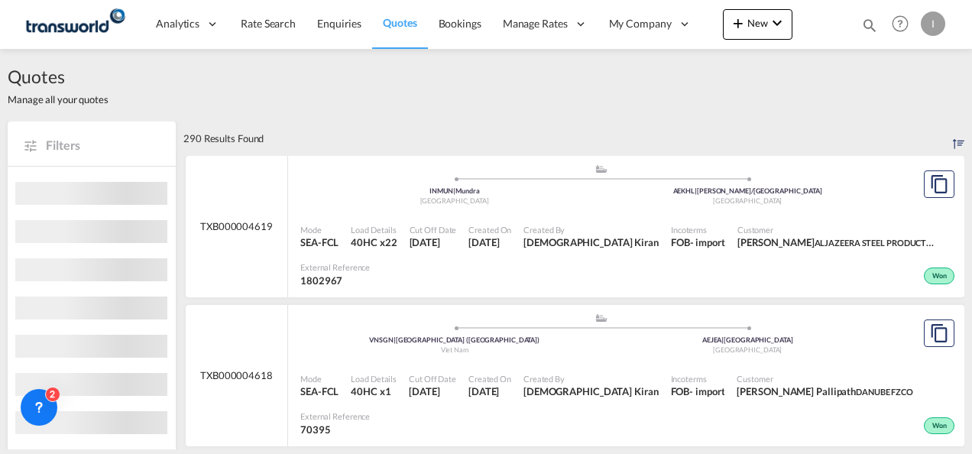
click at [511, 224] on span "Created On" at bounding box center [489, 229] width 43 height 11
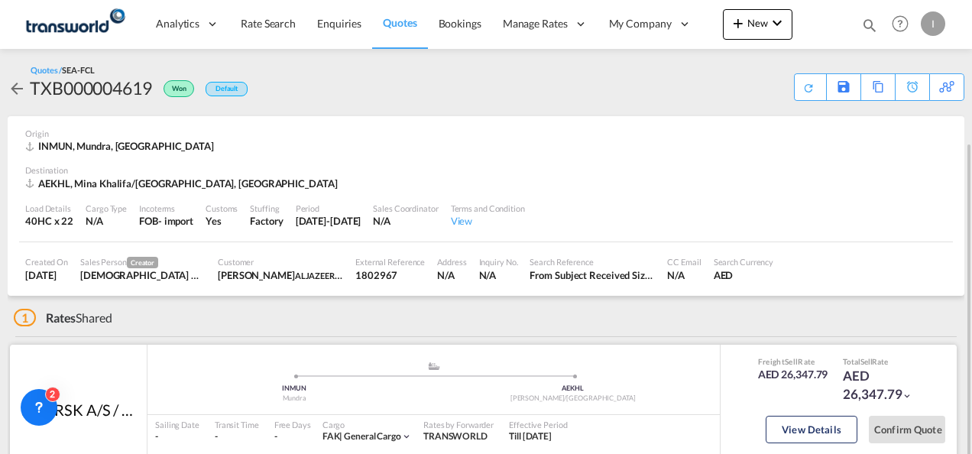
scroll to position [76, 0]
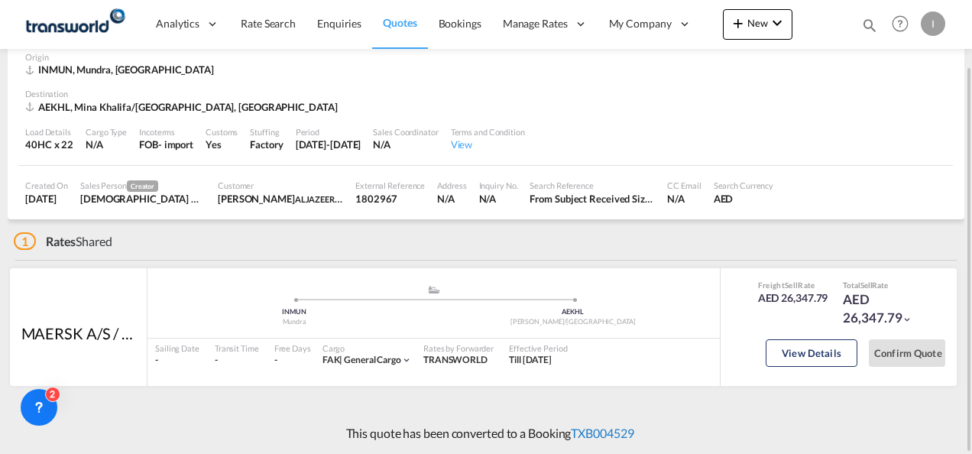
click at [604, 435] on link "TXB004529" at bounding box center [602, 432] width 63 height 15
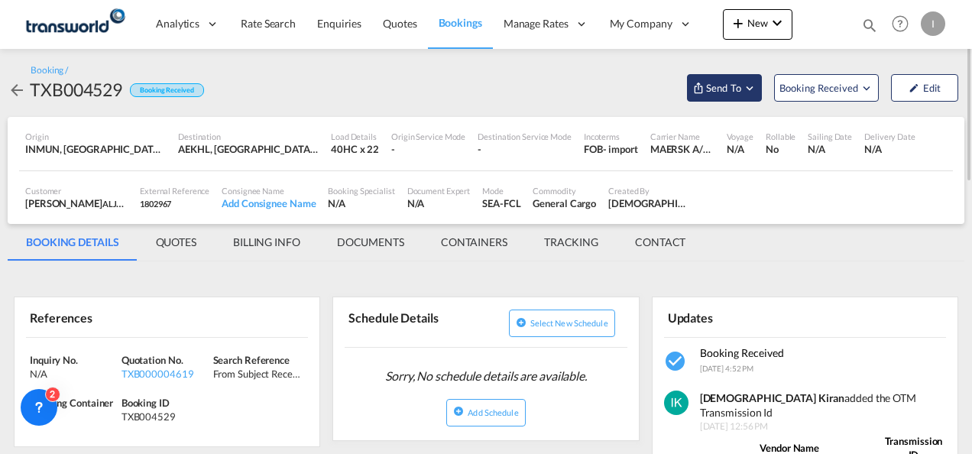
click at [723, 87] on span "Send To" at bounding box center [723, 87] width 38 height 15
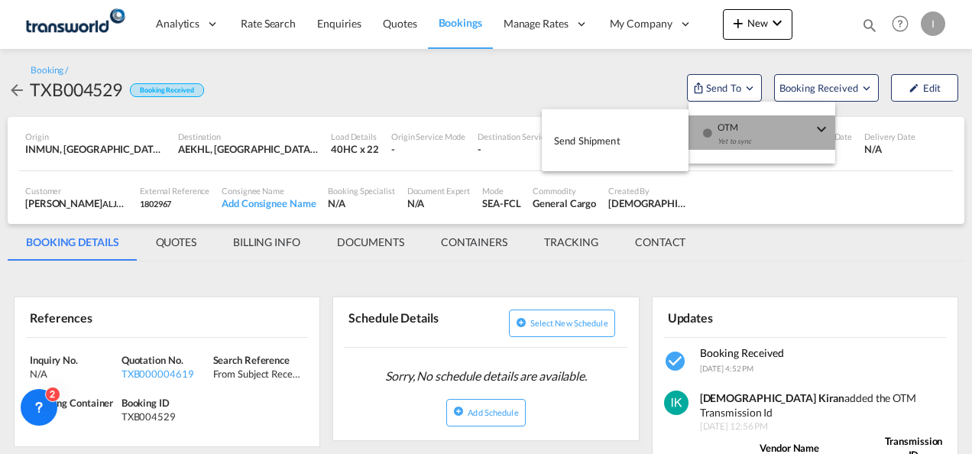
click at [725, 134] on div "Yet to sync" at bounding box center [764, 145] width 95 height 32
click at [628, 143] on button "Send Shipment" at bounding box center [615, 140] width 147 height 34
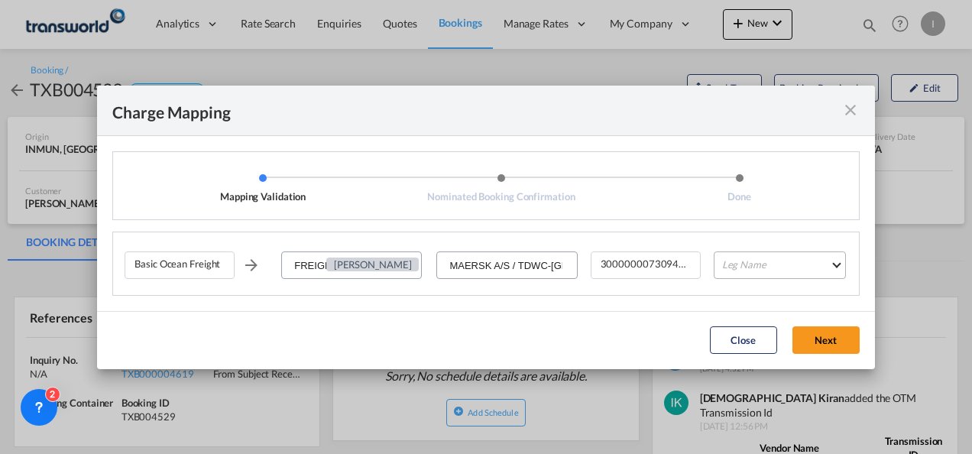
click at [746, 261] on md-select "Leg Name HANDLING ORIGIN VESSEL HANDLING DESTINATION OTHERS TL PICK UP CUSTOMS …" at bounding box center [779, 265] width 132 height 28
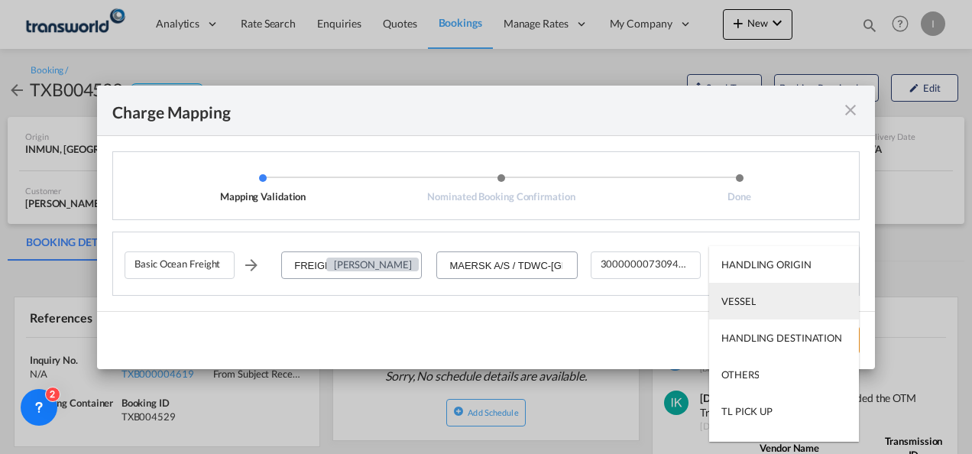
click at [747, 301] on div "VESSEL" at bounding box center [738, 301] width 34 height 14
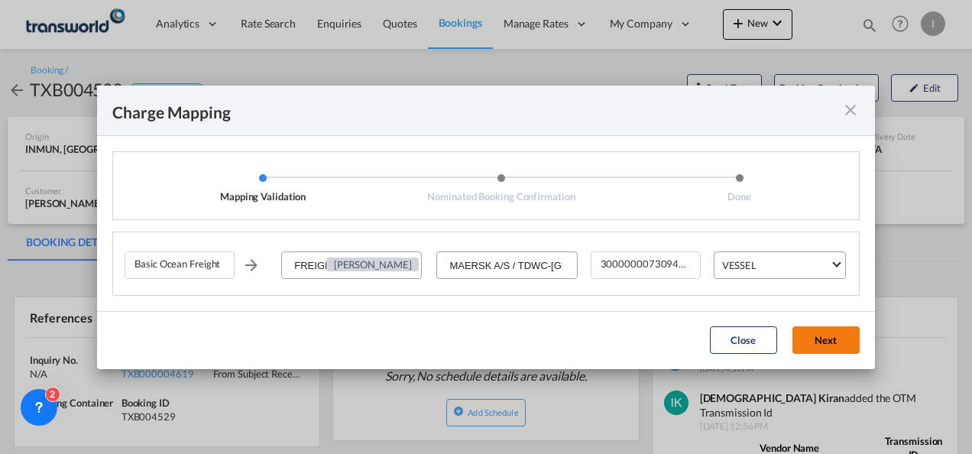
click at [820, 349] on button "Next" at bounding box center [825, 340] width 67 height 28
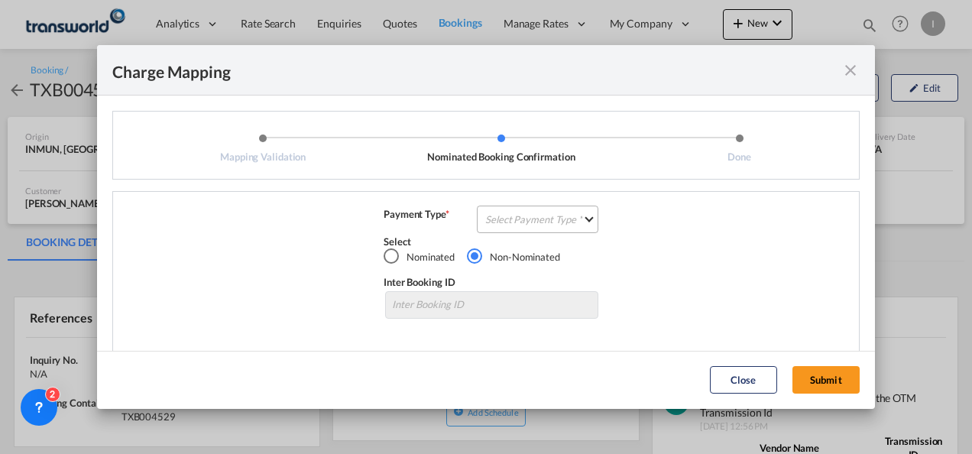
click at [514, 212] on md-select "Select Payment Type COLLECT PREPAID" at bounding box center [537, 219] width 121 height 28
click at [513, 215] on div "COLLECT" at bounding box center [503, 219] width 44 height 14
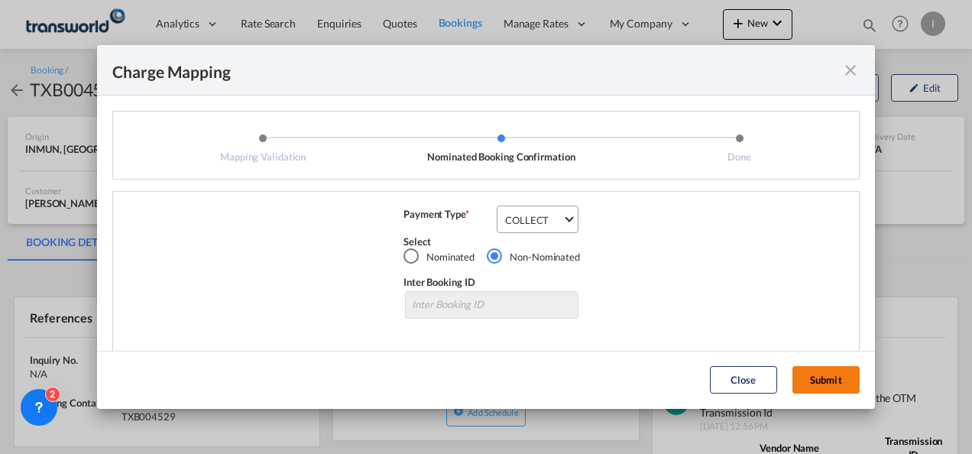
click at [830, 387] on button "Submit" at bounding box center [825, 380] width 67 height 28
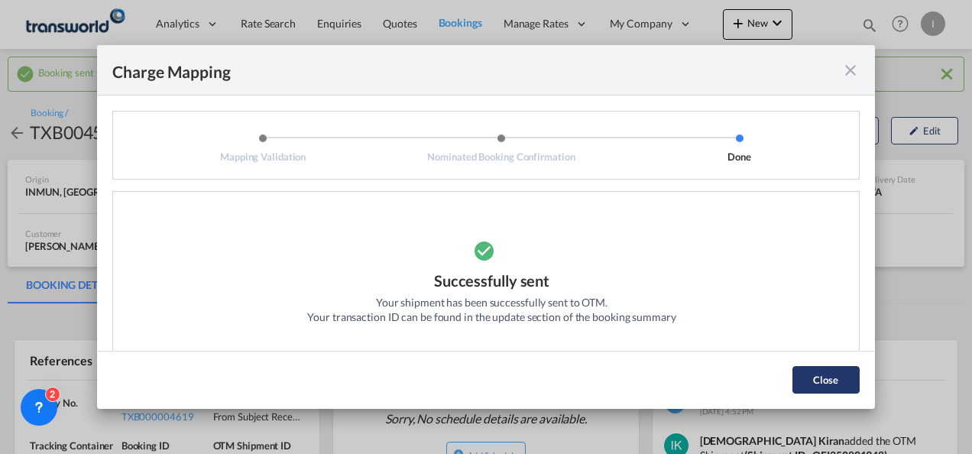
click at [809, 383] on button "Close" at bounding box center [825, 380] width 67 height 28
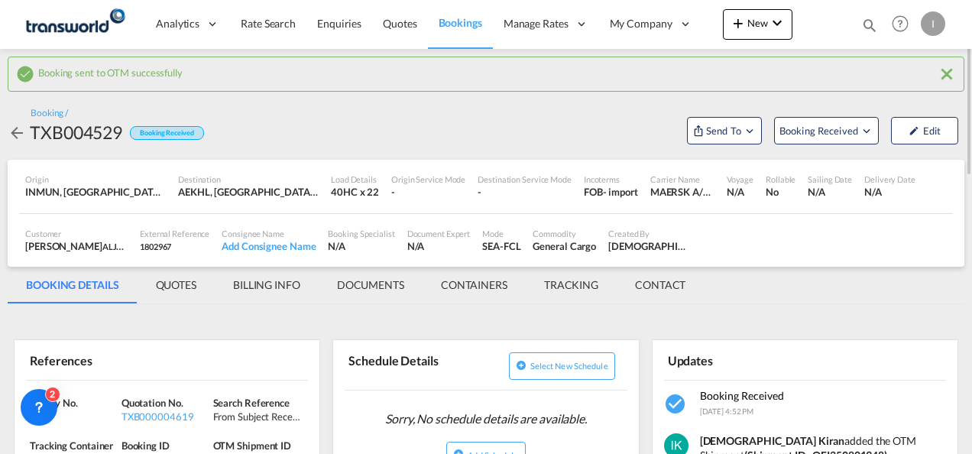
scroll to position [153, 0]
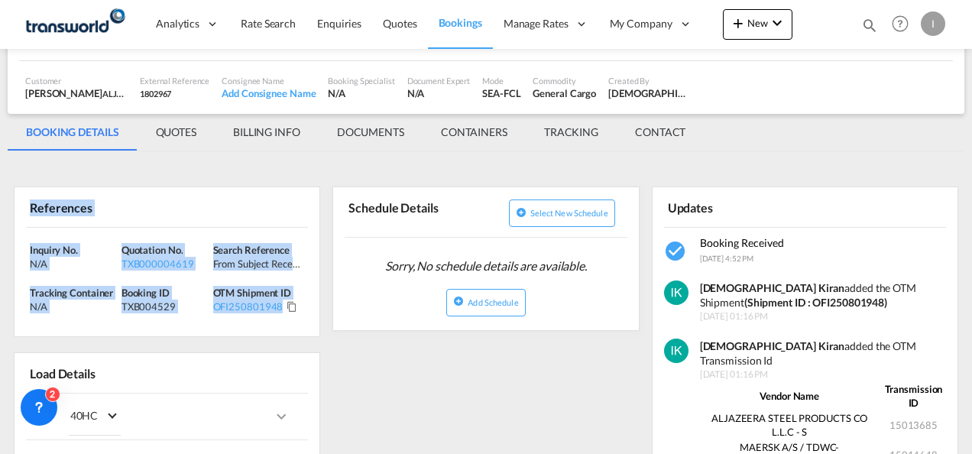
drag, startPoint x: 298, startPoint y: 306, endPoint x: -3, endPoint y: 221, distance: 312.7
click at [0, 221] on html "Analytics Reports Dashboard Rate Search Enquiries Quotes" at bounding box center [486, 227] width 972 height 454
copy div "References Inquiry No. N/A Quotation No. TXB000004619 Search Reference From Sub…"
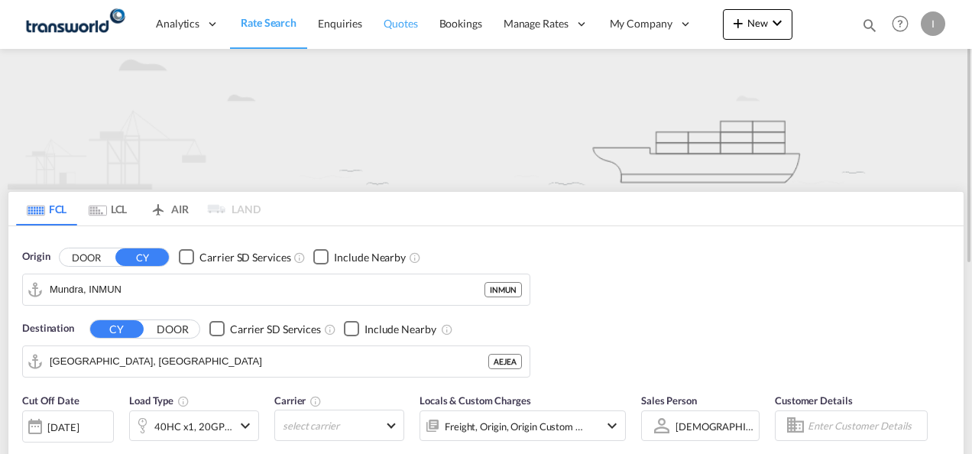
click at [408, 27] on span "Quotes" at bounding box center [400, 23] width 34 height 13
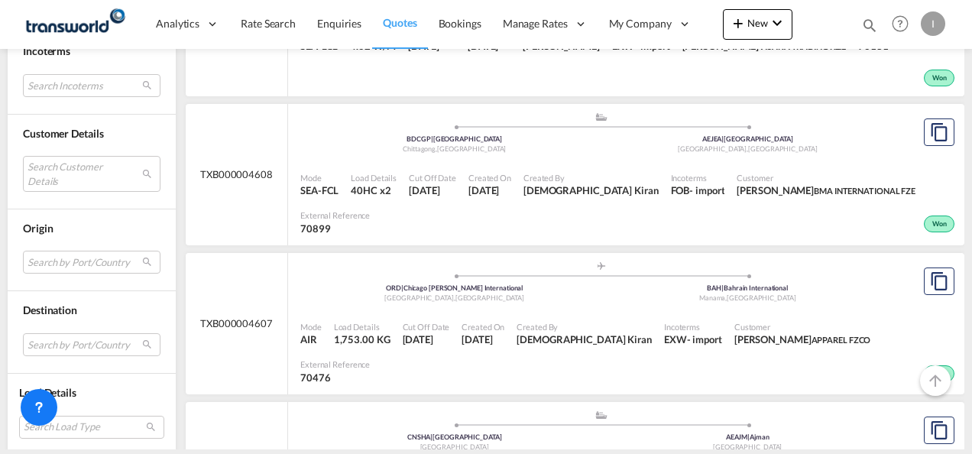
scroll to position [1681, 0]
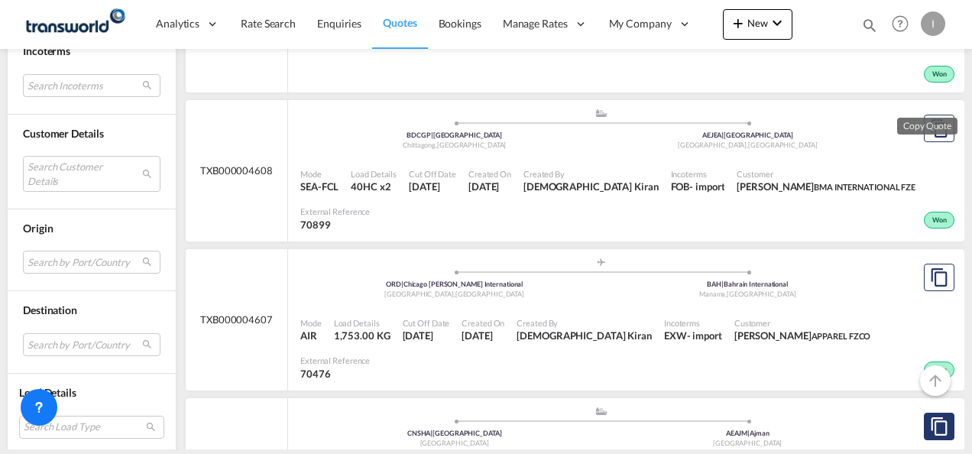
click at [937, 413] on button "Copy Quote" at bounding box center [939, 427] width 31 height 28
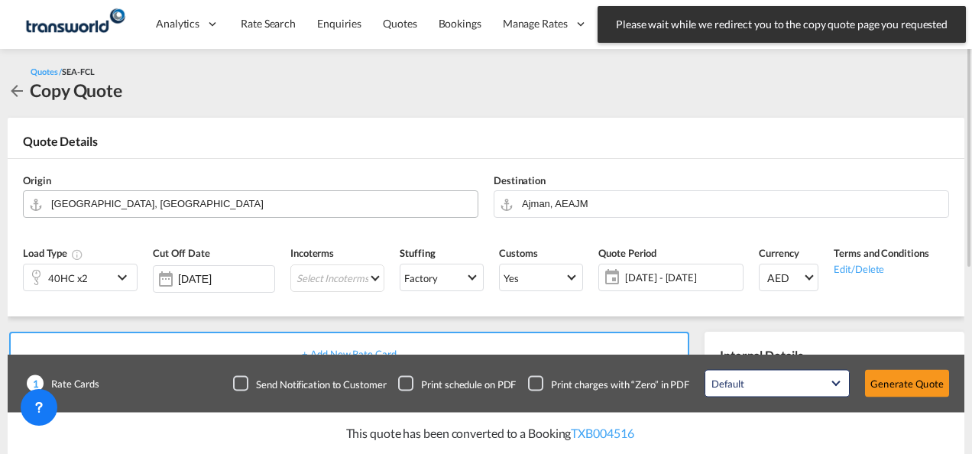
click at [190, 196] on input "Shanghai, CNSHA" at bounding box center [260, 203] width 419 height 27
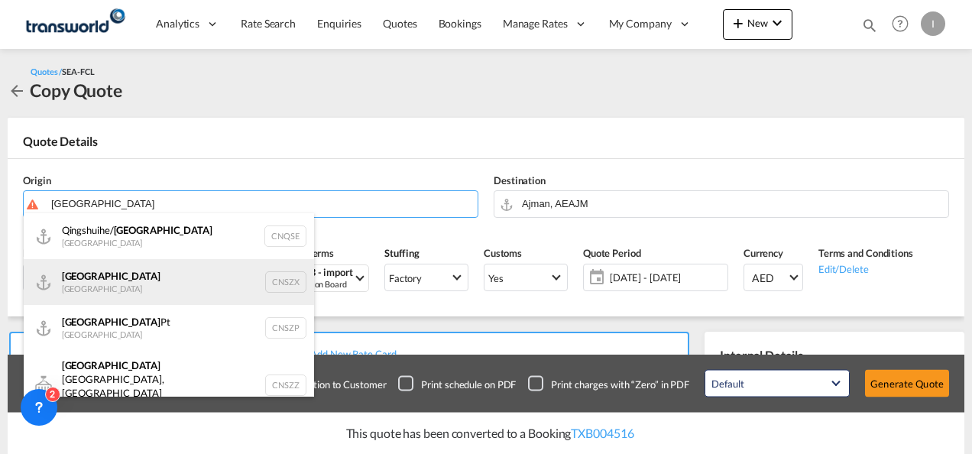
click at [119, 273] on div "Shenzhen China CNSZX" at bounding box center [169, 282] width 290 height 46
type input "Shenzhen, CNSZX"
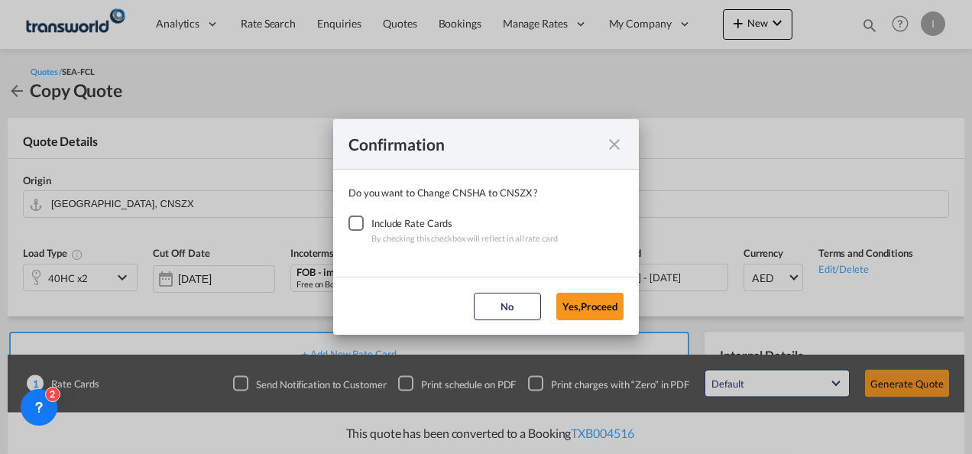
click at [354, 225] on div "Checkbox No Ink" at bounding box center [355, 222] width 15 height 15
click at [600, 311] on button "Yes,Proceed" at bounding box center [589, 307] width 67 height 28
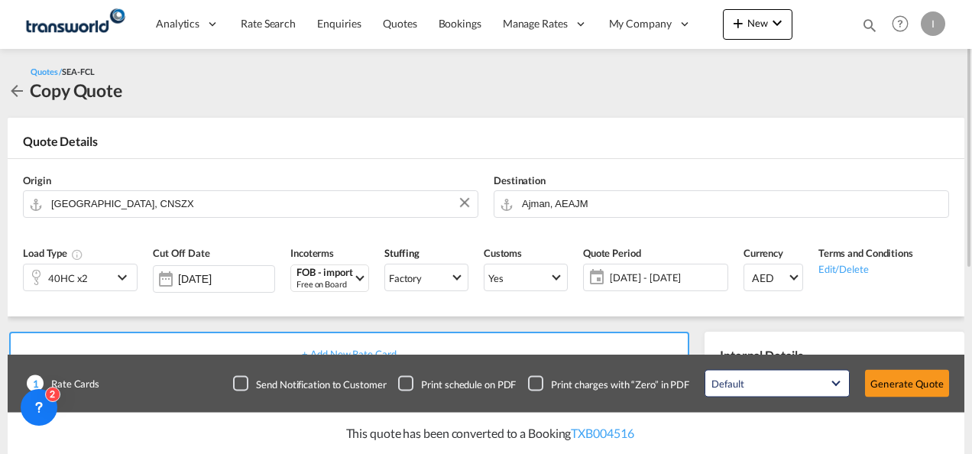
click at [92, 277] on div "40HC x2" at bounding box center [68, 277] width 89 height 26
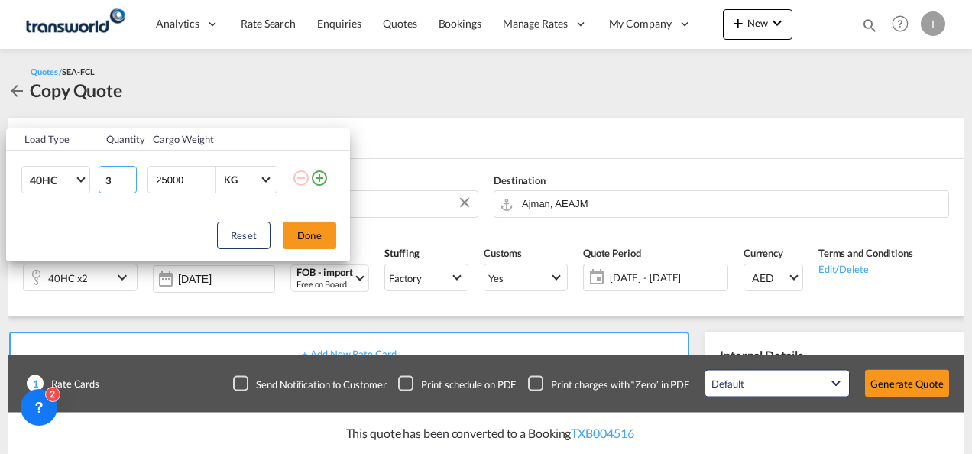
click at [128, 177] on input "3" at bounding box center [118, 180] width 38 height 28
click at [128, 177] on input "4" at bounding box center [118, 180] width 38 height 28
type input "5"
click at [128, 177] on input "5" at bounding box center [118, 180] width 38 height 28
click at [313, 235] on button "Done" at bounding box center [309, 236] width 53 height 28
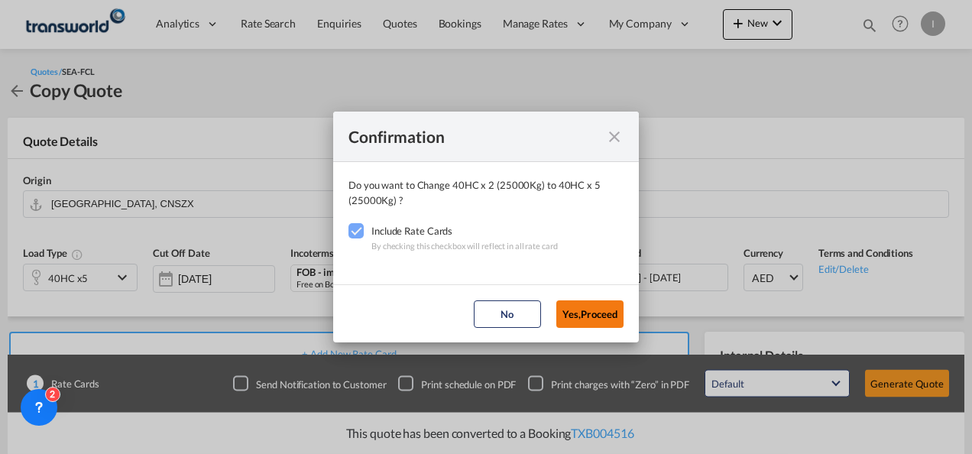
click at [600, 314] on button "Yes,Proceed" at bounding box center [589, 314] width 67 height 28
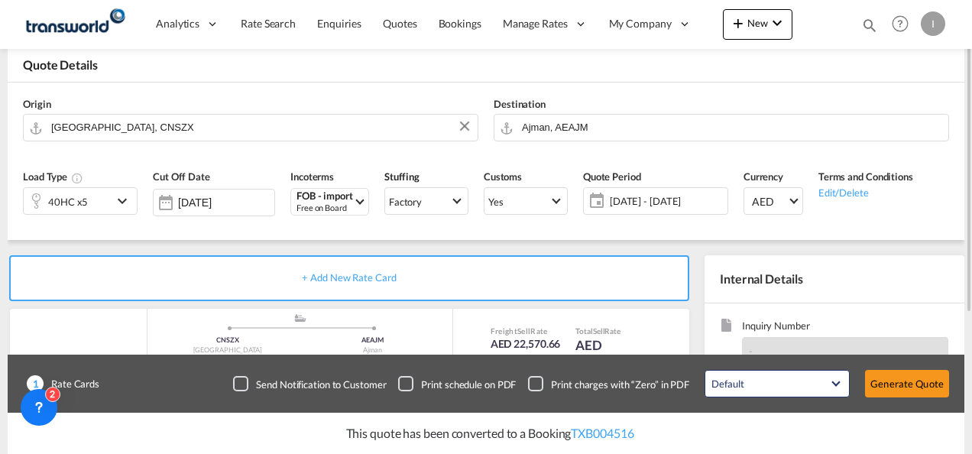
scroll to position [229, 0]
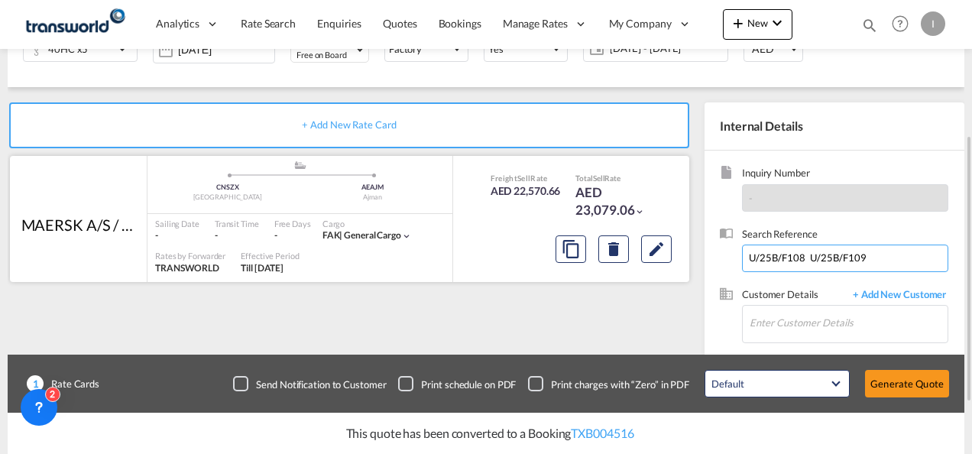
drag, startPoint x: 888, startPoint y: 254, endPoint x: 670, endPoint y: 252, distance: 217.7
click at [677, 254] on div "+ Add New Rate Card MAERSK A/S / TDWC-DUBAI added by you .a{fill:#aaa8ad;} .a{f…" at bounding box center [486, 258] width 956 height 342
paste input "049"
type input "U/25B/F049"
click at [833, 332] on input "Enter Customer Details" at bounding box center [848, 323] width 198 height 34
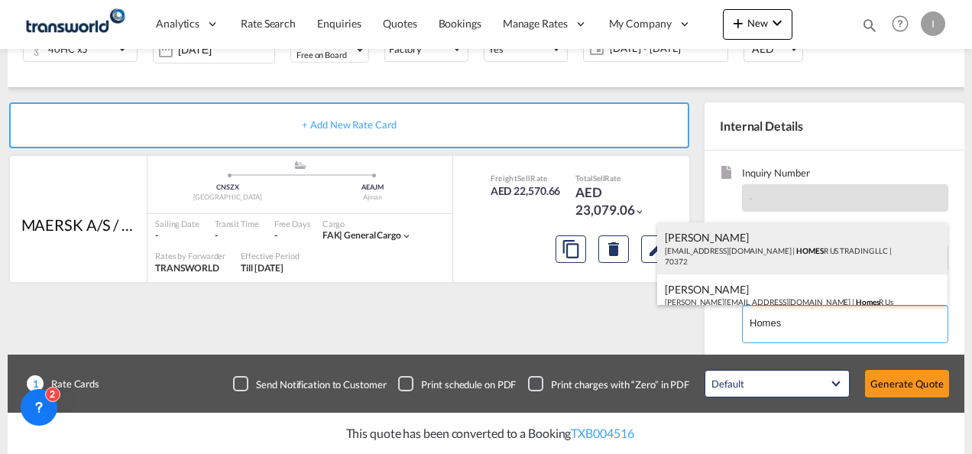
click at [729, 237] on div "Abhay S abhayitdel@gmail.com | HOMES R US TRADING LLC | 70372" at bounding box center [802, 248] width 290 height 52
type input "HOMES R US TRADING LLC, Abhay S, abhayitdel@gmail.com"
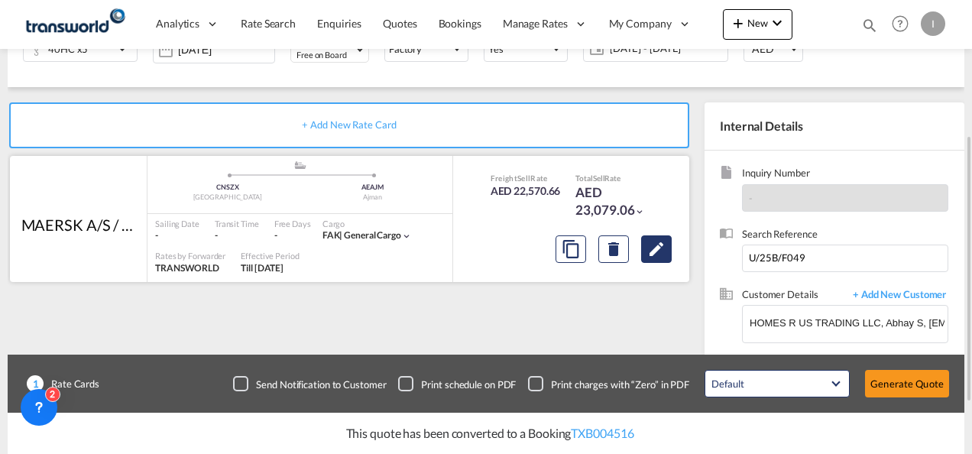
click at [664, 254] on md-icon "Edit" at bounding box center [656, 249] width 18 height 18
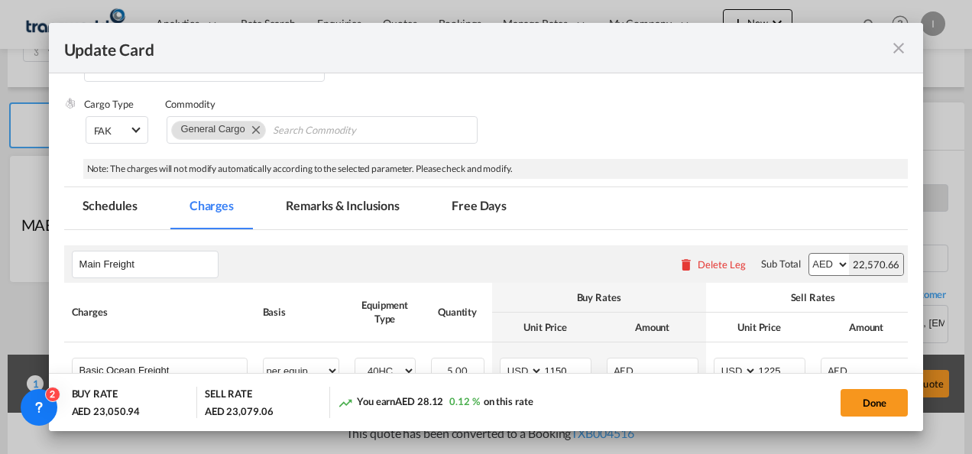
select select "per equipment"
select select "per B/L"
select select "per equipment"
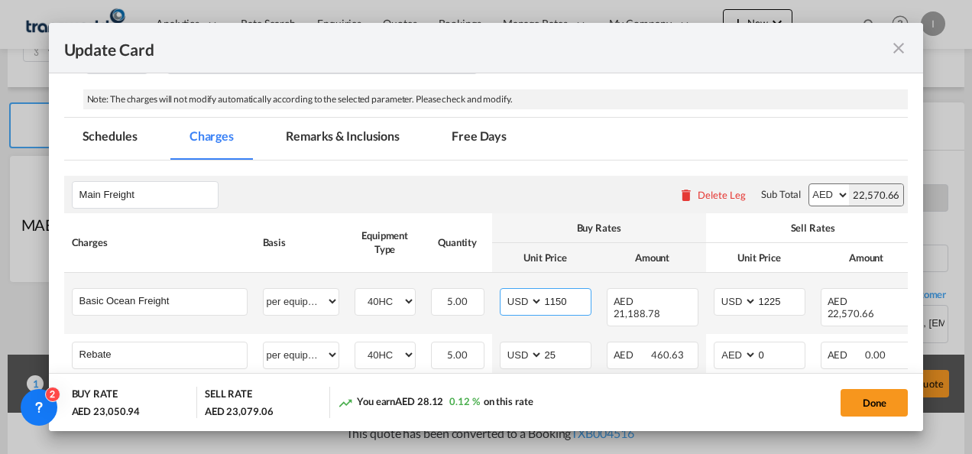
click at [559, 295] on input "1150" at bounding box center [566, 300] width 47 height 23
click at [558, 295] on input "1150" at bounding box center [566, 300] width 47 height 23
type input "2100"
click at [763, 301] on input "1225" at bounding box center [780, 300] width 47 height 23
type input "2225"
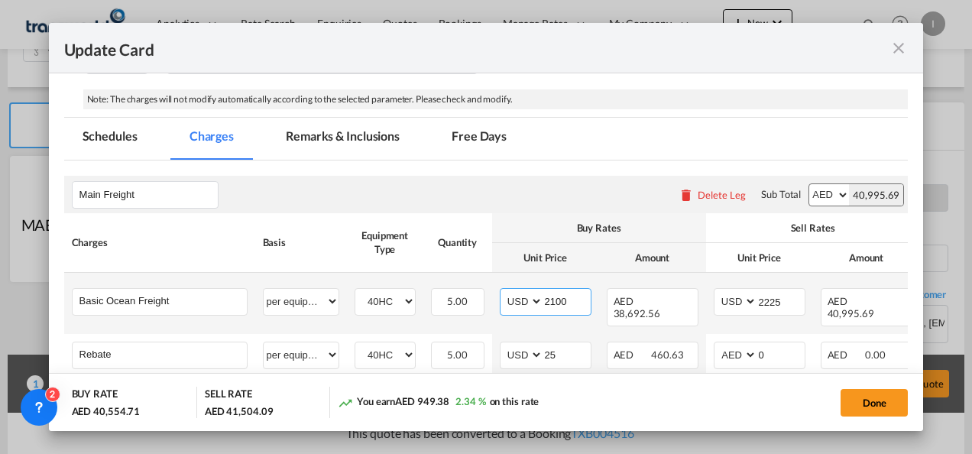
click at [561, 299] on input "2100" at bounding box center [566, 300] width 47 height 23
drag, startPoint x: 567, startPoint y: 303, endPoint x: 530, endPoint y: 298, distance: 37.1
click at [530, 298] on md-input-container "AED AFN ALL AMD ANG AOA ARS AUD AWG AZN BAM BBD BDT BGN BHD BIF BMD BND BOB BRL…" at bounding box center [546, 302] width 92 height 28
type input "2100"
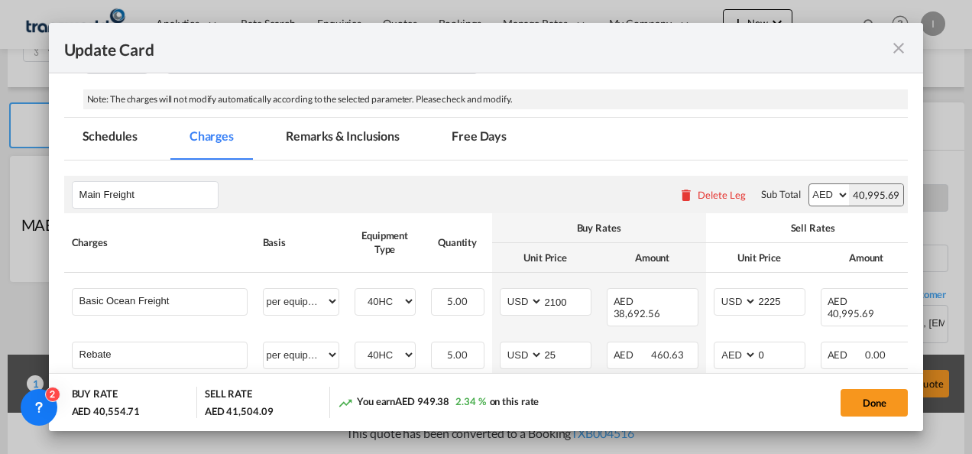
click at [646, 402] on div "Done" at bounding box center [747, 402] width 319 height 31
click at [868, 401] on button "Done" at bounding box center [873, 403] width 67 height 28
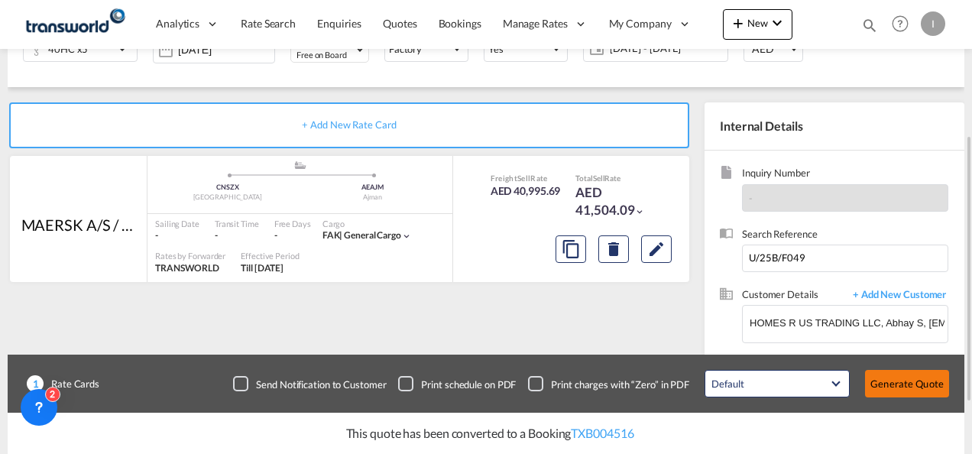
click at [885, 385] on button "Generate Quote" at bounding box center [907, 384] width 84 height 28
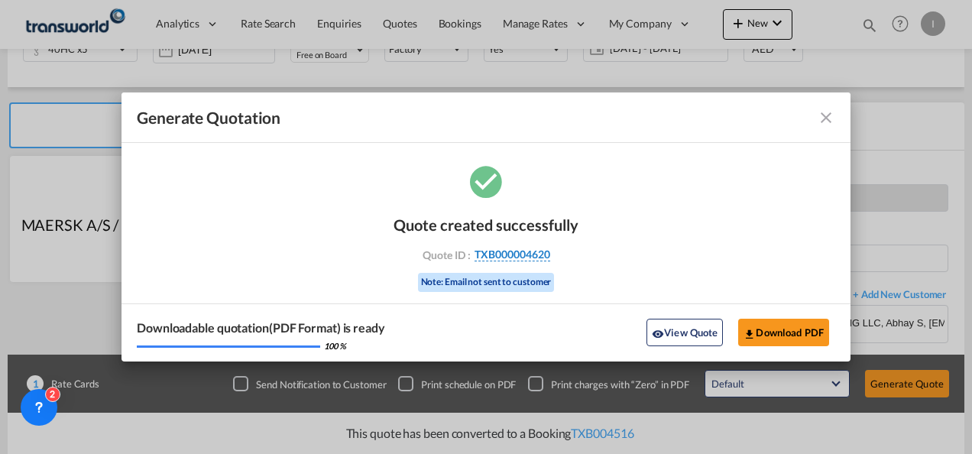
click at [514, 250] on span "TXB000004620" at bounding box center [512, 255] width 76 height 14
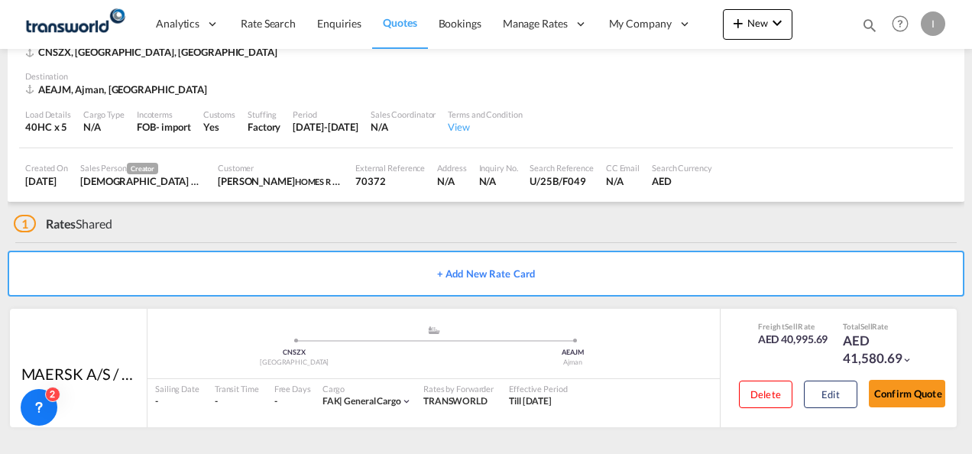
scroll to position [93, 0]
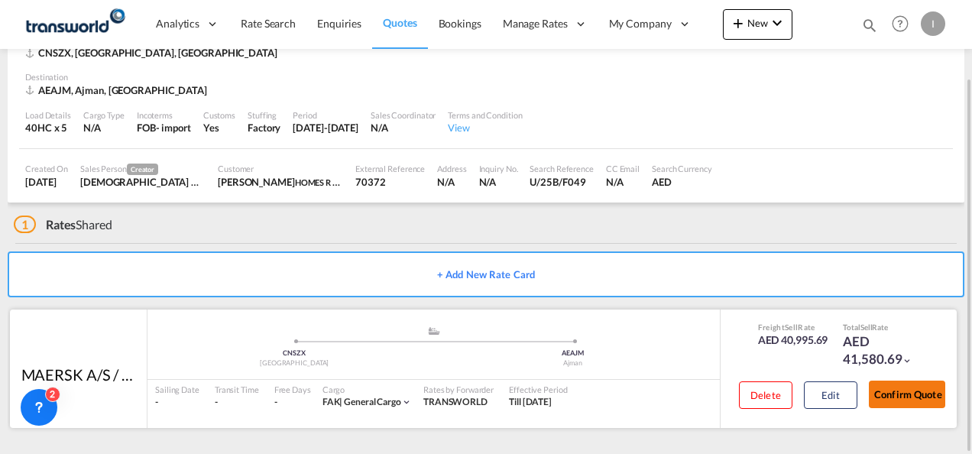
click at [926, 400] on button "Confirm Quote" at bounding box center [907, 394] width 76 height 28
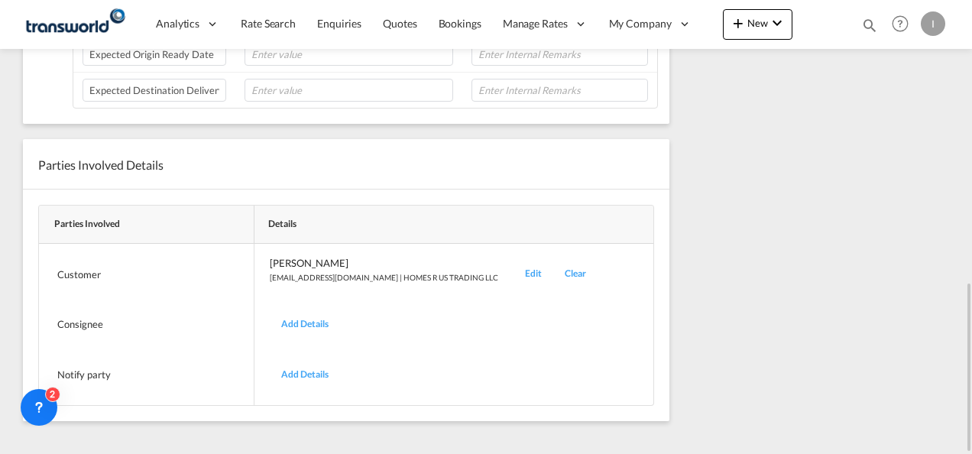
scroll to position [296, 0]
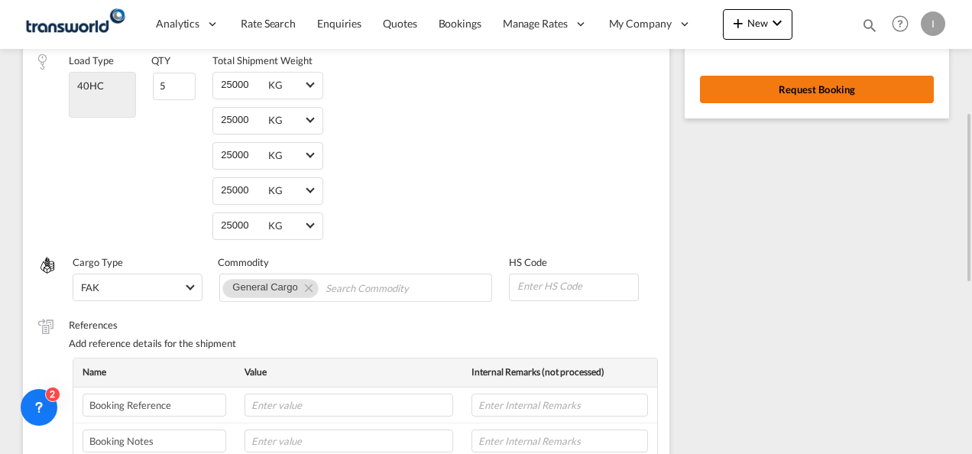
click at [779, 89] on button "Request Booking" at bounding box center [817, 90] width 234 height 28
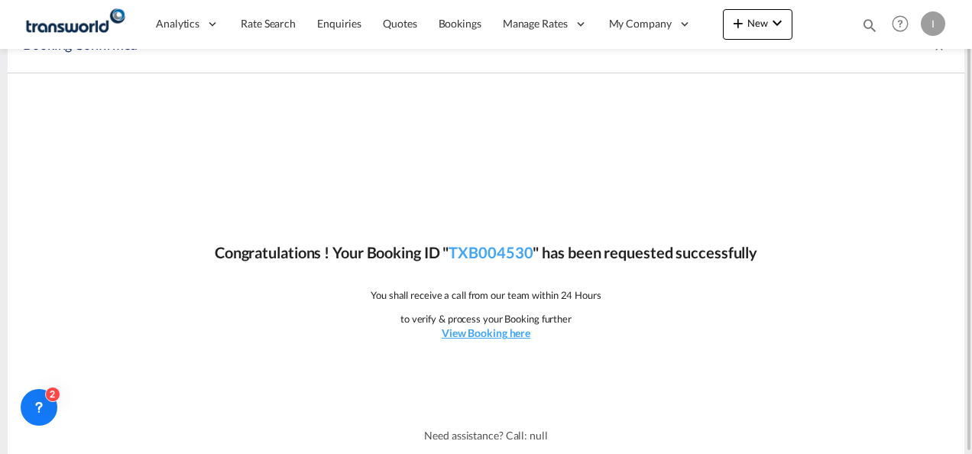
scroll to position [28, 0]
click at [503, 251] on link "TXB004530" at bounding box center [490, 253] width 84 height 18
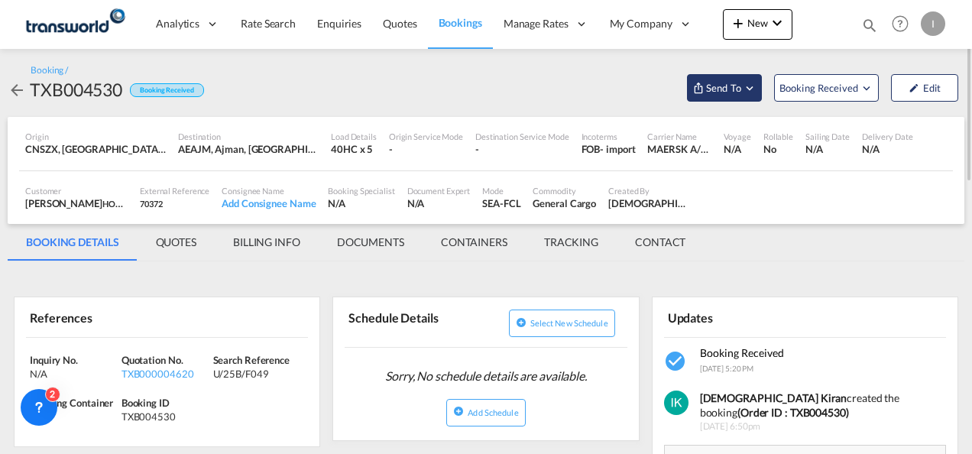
click at [721, 87] on span "Send To" at bounding box center [723, 87] width 38 height 15
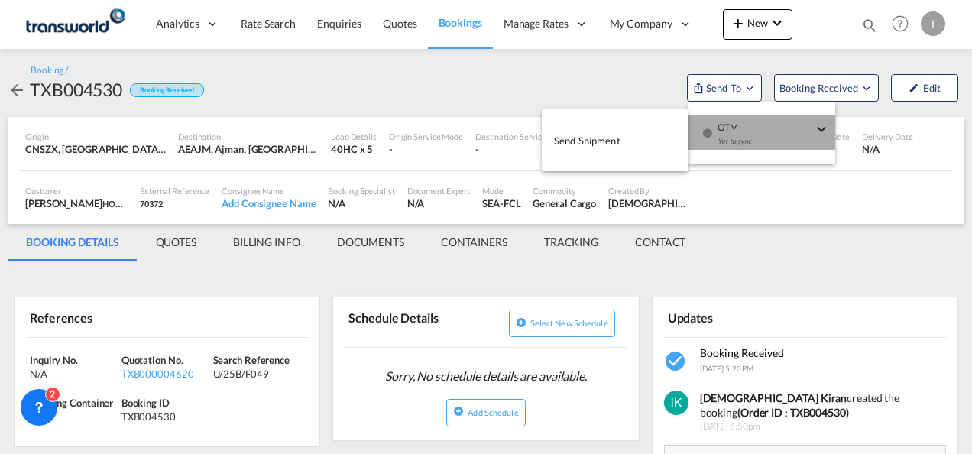
click at [717, 130] on div "Yet to sync" at bounding box center [764, 145] width 95 height 32
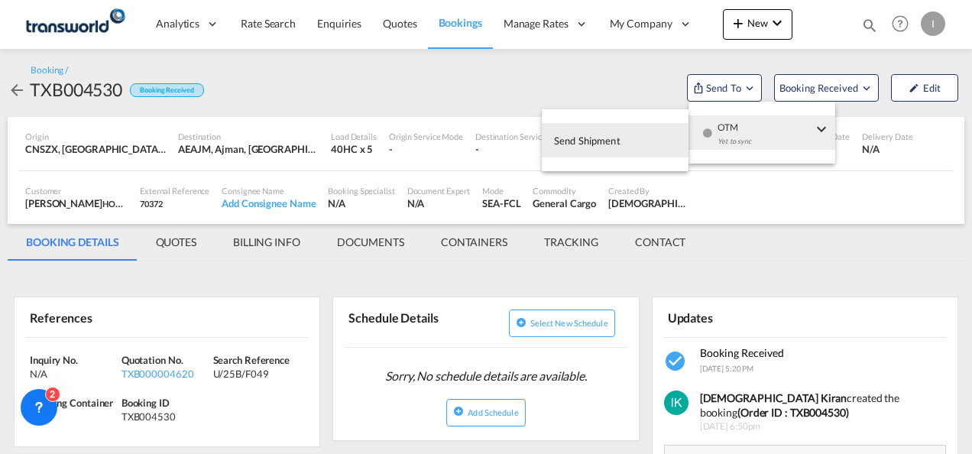
click at [622, 134] on button "Send Shipment" at bounding box center [615, 140] width 147 height 34
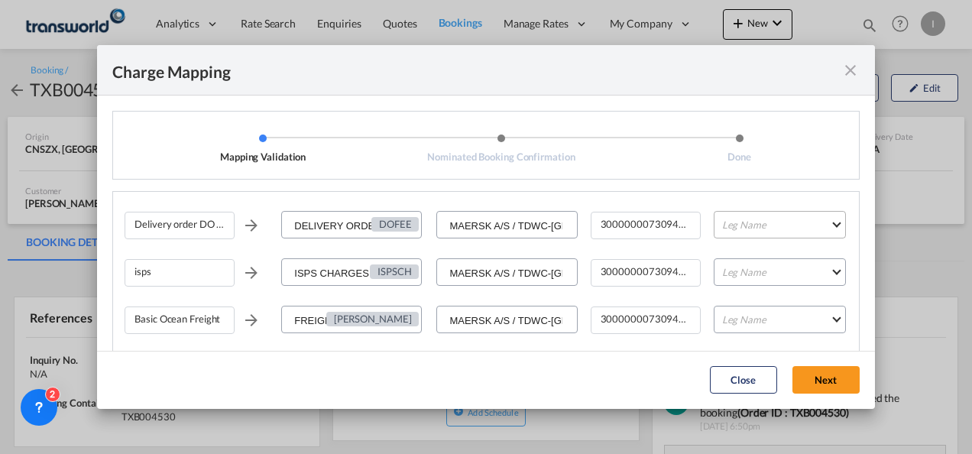
click at [723, 235] on md-select "Leg Name HANDLING ORIGIN VESSEL HANDLING DESTINATION OTHERS TL PICK UP CUSTOMS …" at bounding box center [779, 225] width 132 height 28
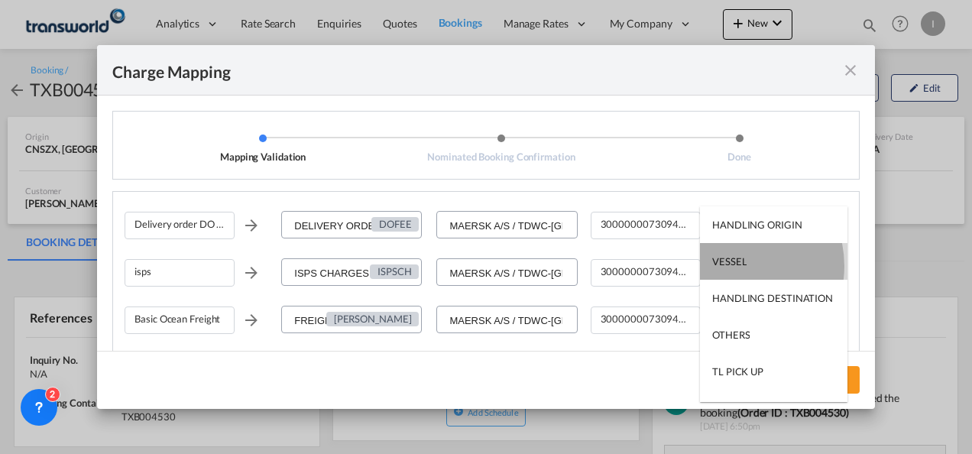
click at [730, 266] on div "VESSEL" at bounding box center [729, 261] width 34 height 14
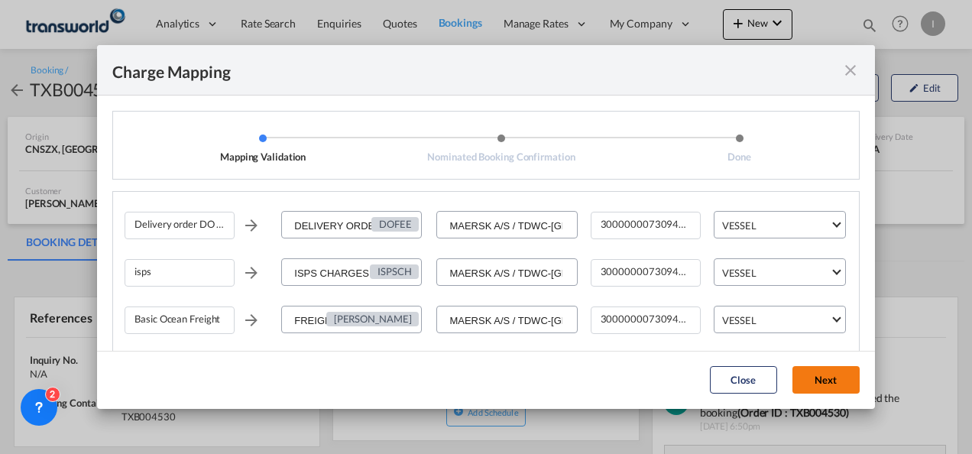
click at [812, 385] on button "Next" at bounding box center [825, 380] width 67 height 28
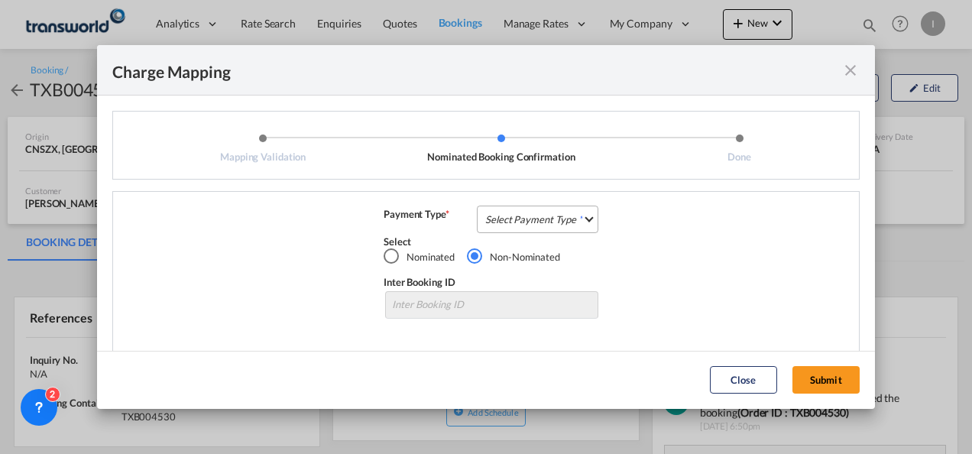
click at [553, 215] on md-select "Select Payment Type COLLECT PREPAID" at bounding box center [537, 219] width 121 height 28
click at [0, 0] on md-option "COLLECT" at bounding box center [0, 0] width 0 height 0
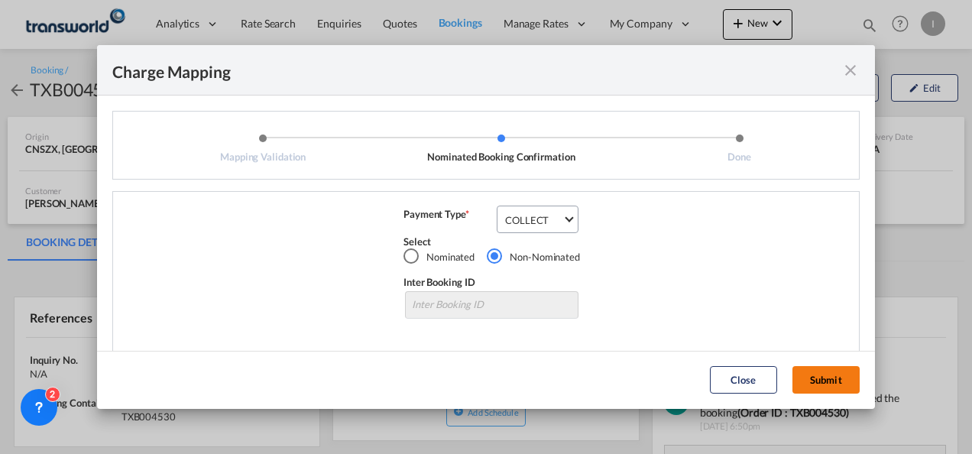
click at [822, 384] on button "Submit" at bounding box center [825, 380] width 67 height 28
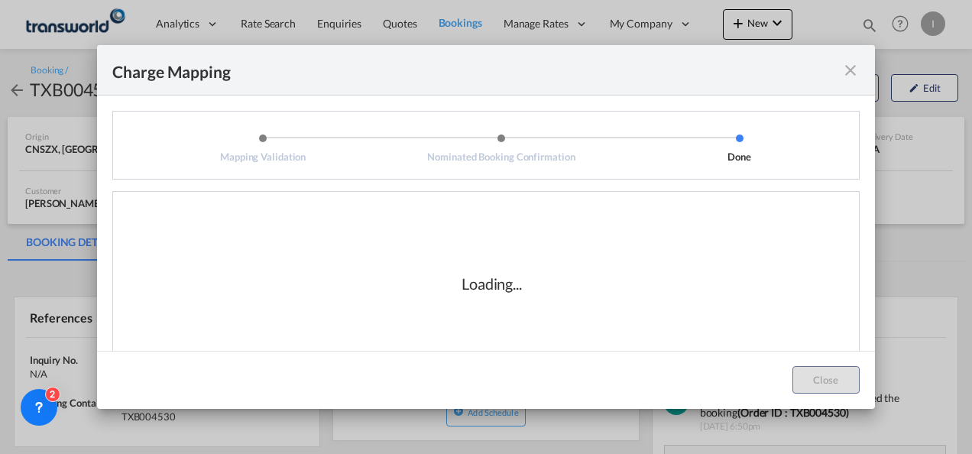
click at [520, 328] on div "Loading..." at bounding box center [492, 283] width 734 height 153
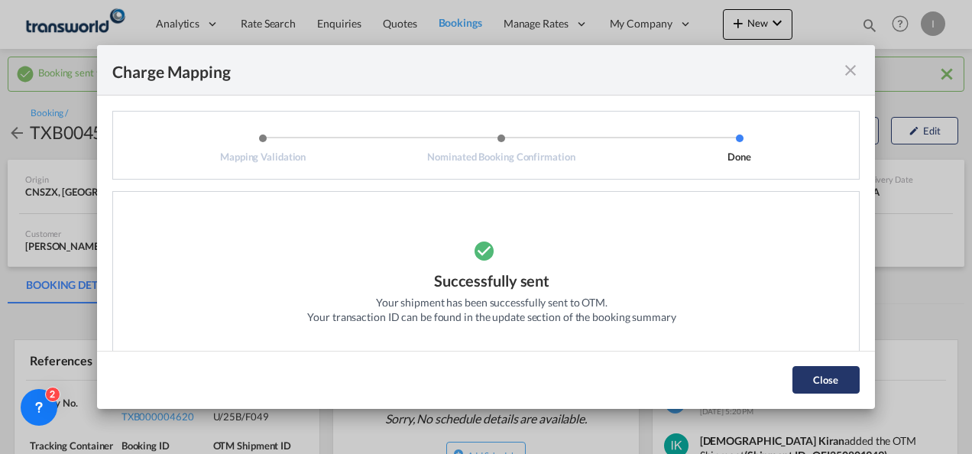
click at [828, 380] on button "Close" at bounding box center [825, 380] width 67 height 28
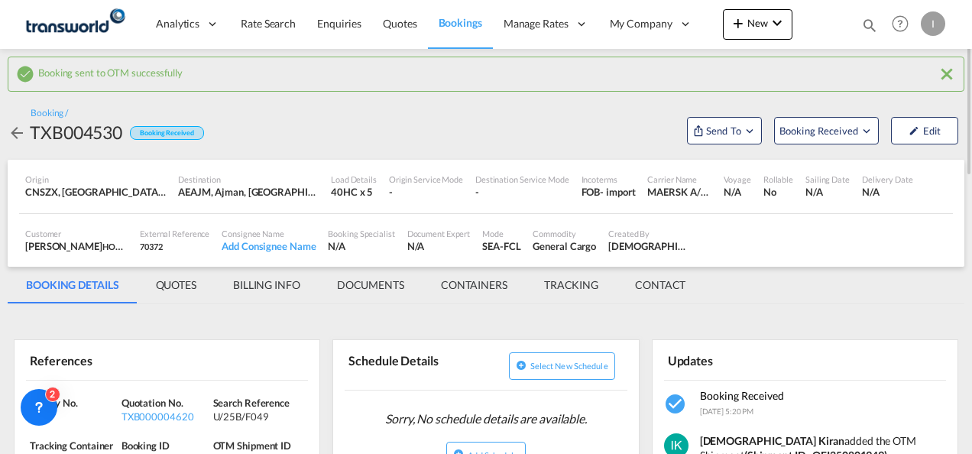
scroll to position [76, 0]
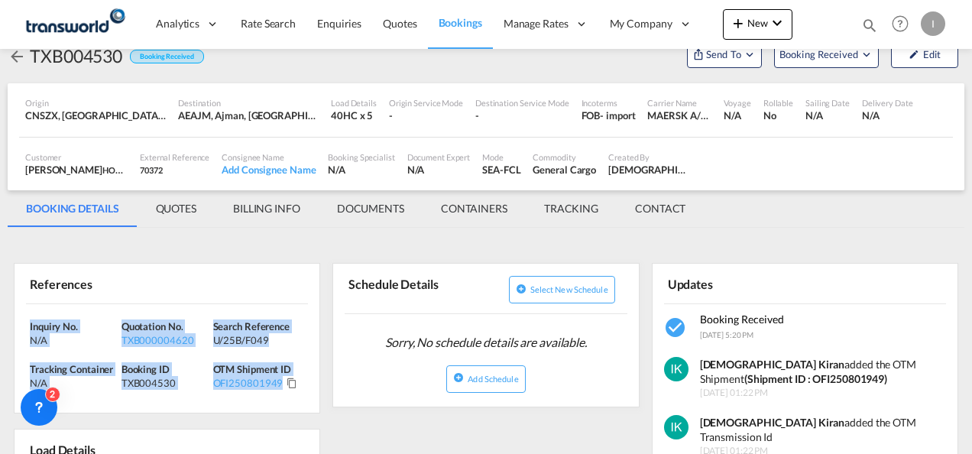
drag, startPoint x: 250, startPoint y: 374, endPoint x: -3, endPoint y: 313, distance: 260.1
click at [0, 313] on html "Analytics Reports Dashboard Rate Search Enquiries Quotes" at bounding box center [486, 227] width 972 height 454
copy div "Inquiry No. N/A Quotation No. TXB000004620 Search Reference U/25B/F049 Tracking…"
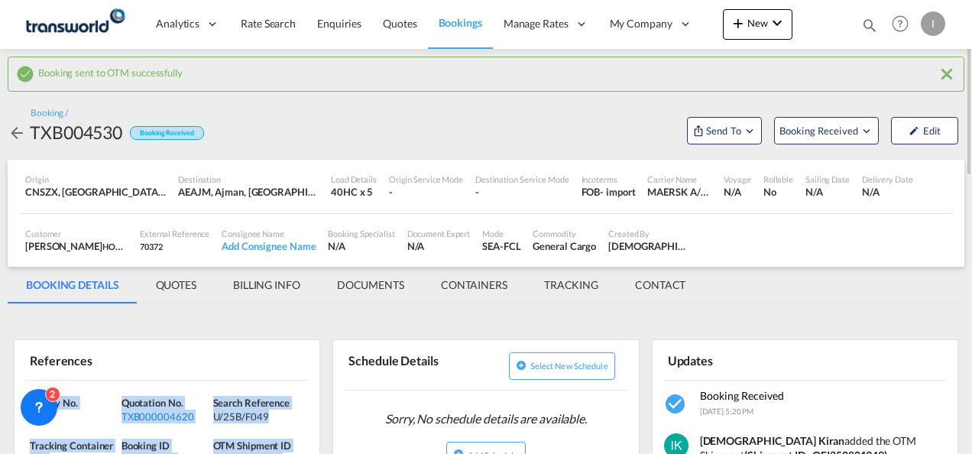
click at [169, 413] on div "TXB000004620" at bounding box center [165, 416] width 88 height 14
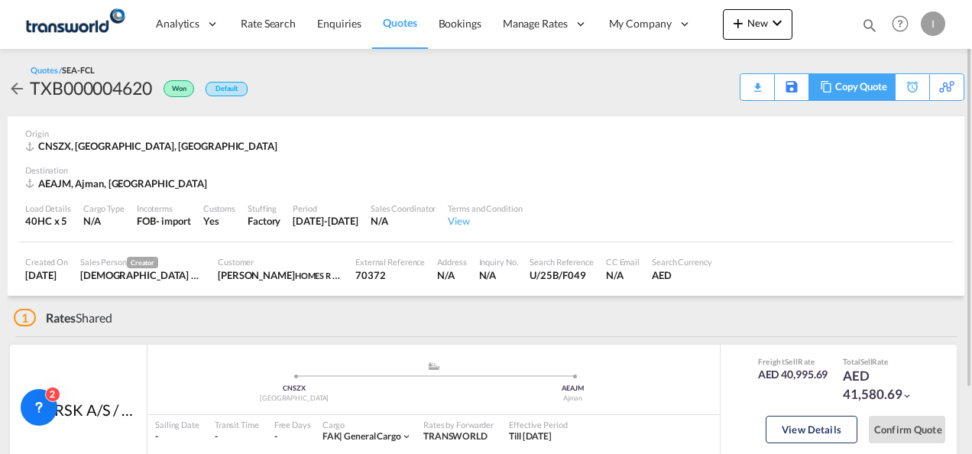
click at [878, 87] on div "Copy Quote" at bounding box center [861, 87] width 52 height 26
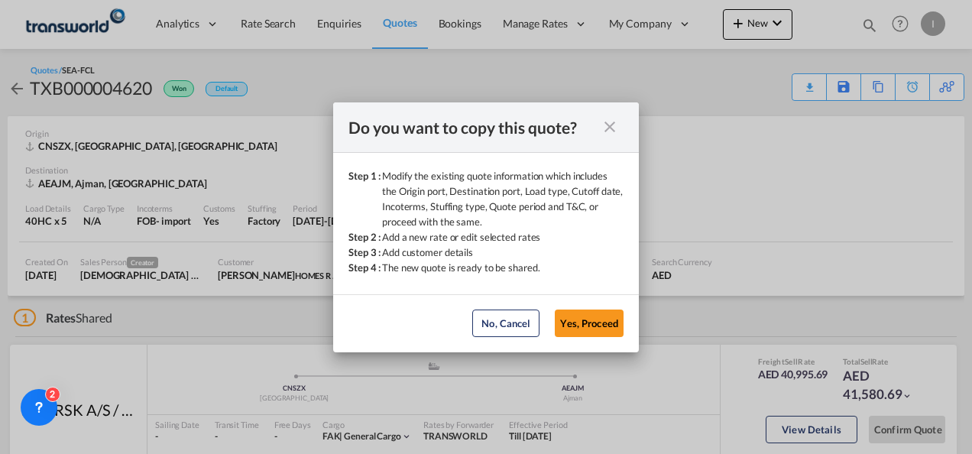
click at [585, 322] on button "Yes, Proceed" at bounding box center [589, 323] width 69 height 28
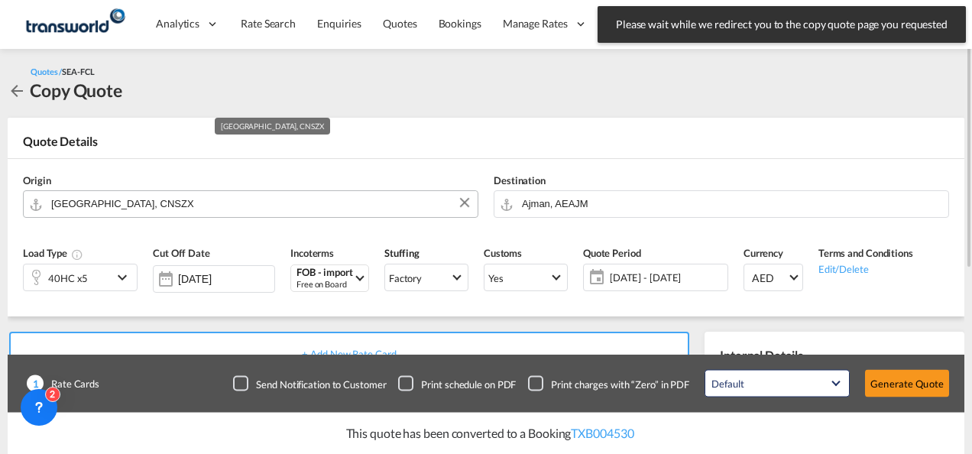
click at [159, 203] on input "Shenzhen, CNSZX" at bounding box center [260, 203] width 419 height 27
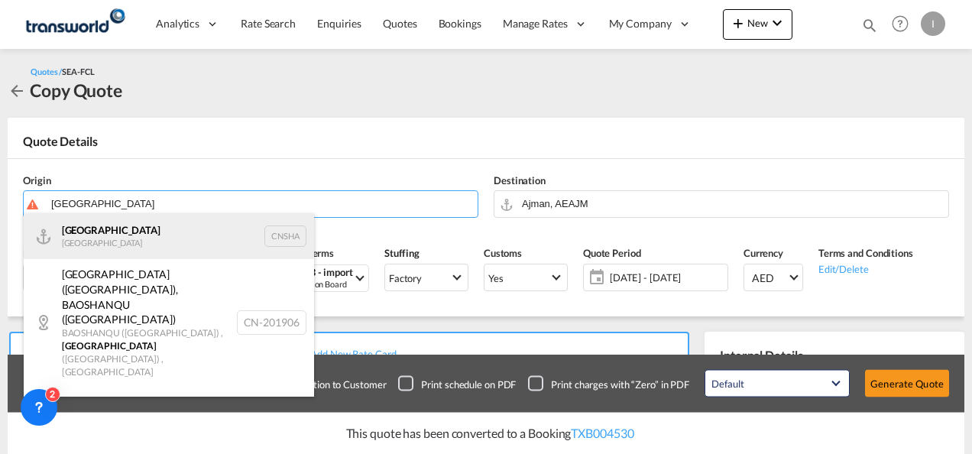
click at [129, 238] on div "Shanghai China CNSHA" at bounding box center [169, 236] width 290 height 46
type input "Shanghai, CNSHA"
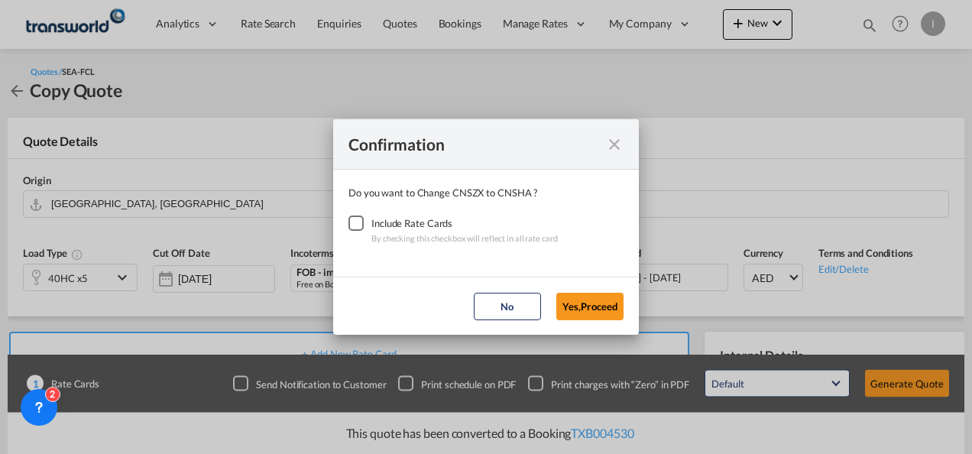
click at [354, 220] on div "Checkbox No Ink" at bounding box center [355, 222] width 15 height 15
click at [579, 293] on button "Yes,Proceed" at bounding box center [589, 307] width 67 height 28
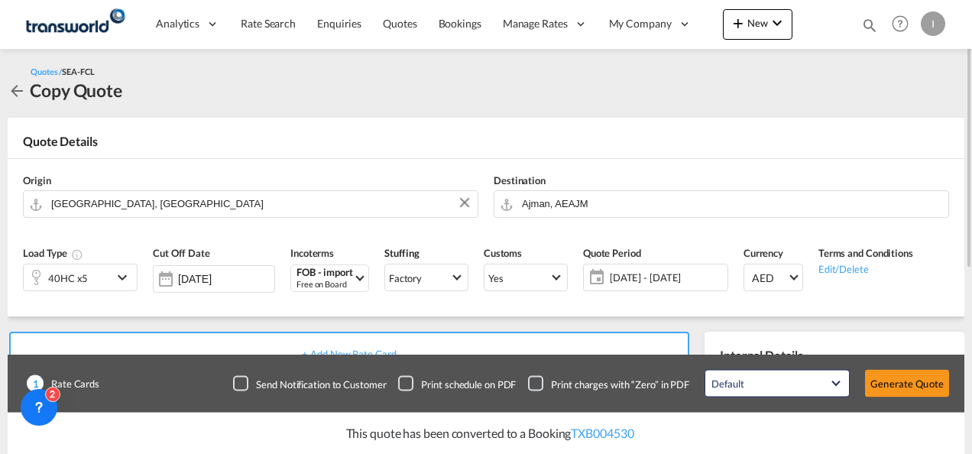
click at [91, 278] on div "40HC x5" at bounding box center [68, 277] width 89 height 26
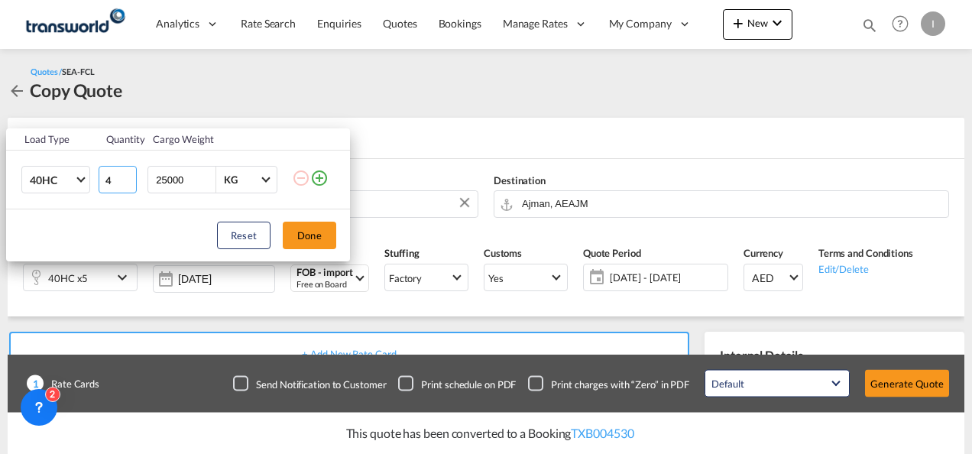
click at [130, 183] on input "4" at bounding box center [118, 180] width 38 height 28
click at [130, 183] on input "3" at bounding box center [118, 180] width 38 height 28
click at [131, 183] on input "2" at bounding box center [118, 180] width 38 height 28
type input "1"
click at [128, 180] on input "1" at bounding box center [118, 180] width 38 height 28
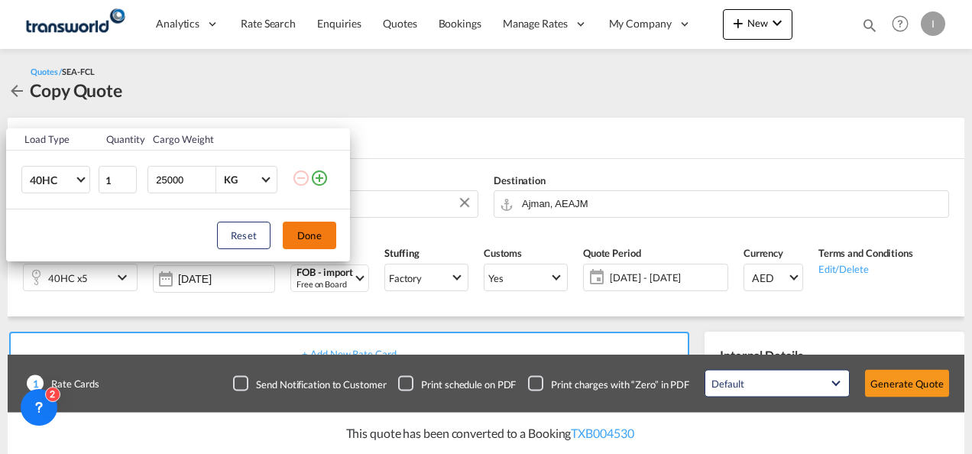
click at [328, 236] on button "Done" at bounding box center [309, 236] width 53 height 28
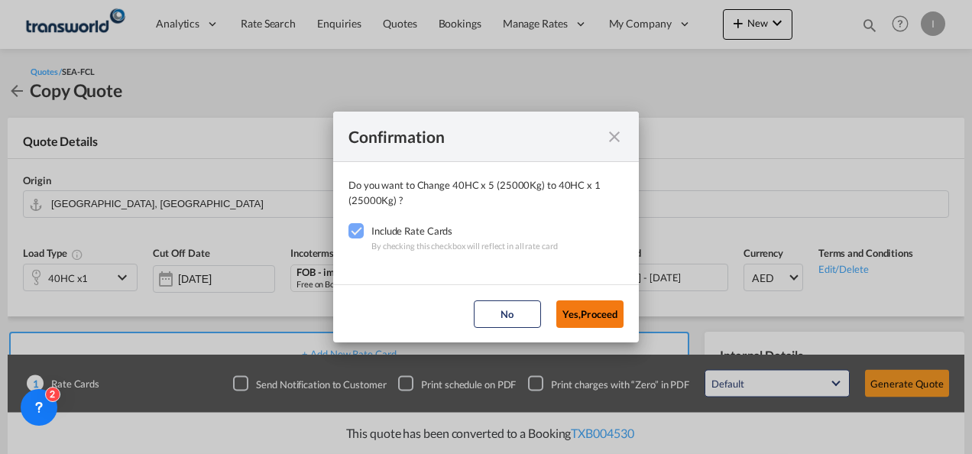
click at [584, 304] on button "Yes,Proceed" at bounding box center [589, 314] width 67 height 28
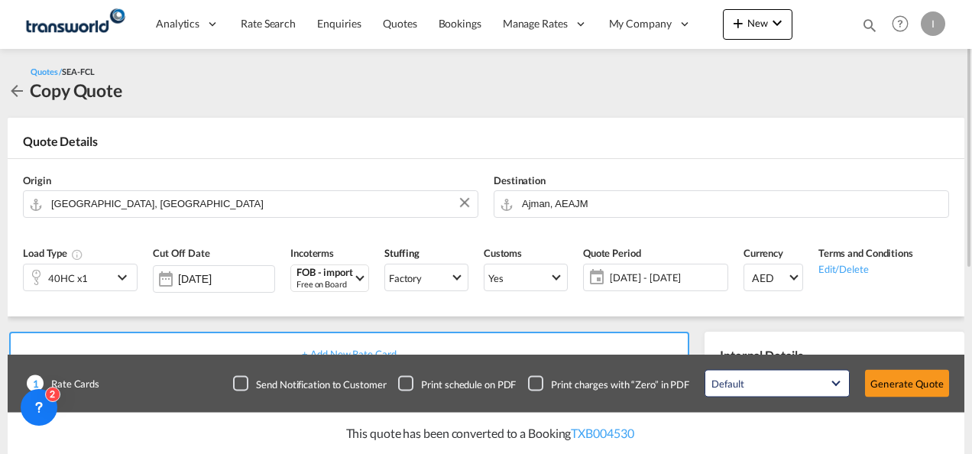
scroll to position [153, 0]
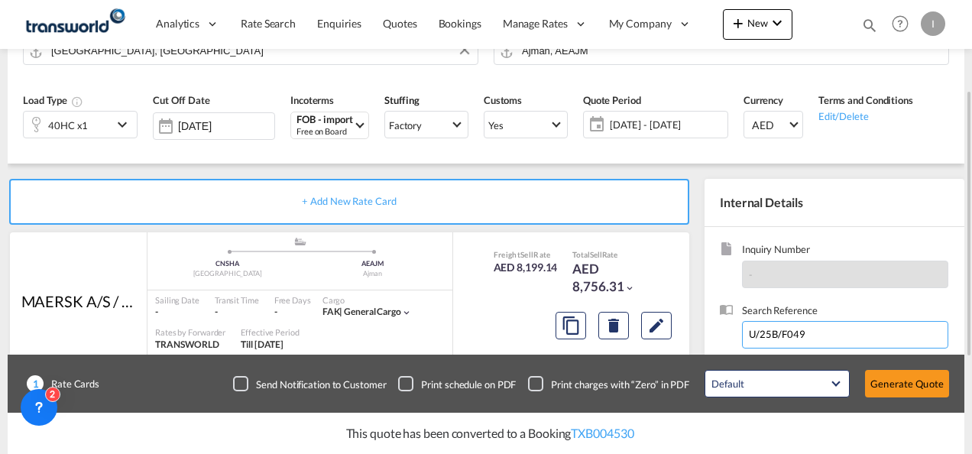
click at [784, 332] on input "U/25B/F049" at bounding box center [845, 335] width 206 height 28
paste input "From Subject Received Size Categories Irishi Kiran FW: FORWARDER DETAILS FOR P.…"
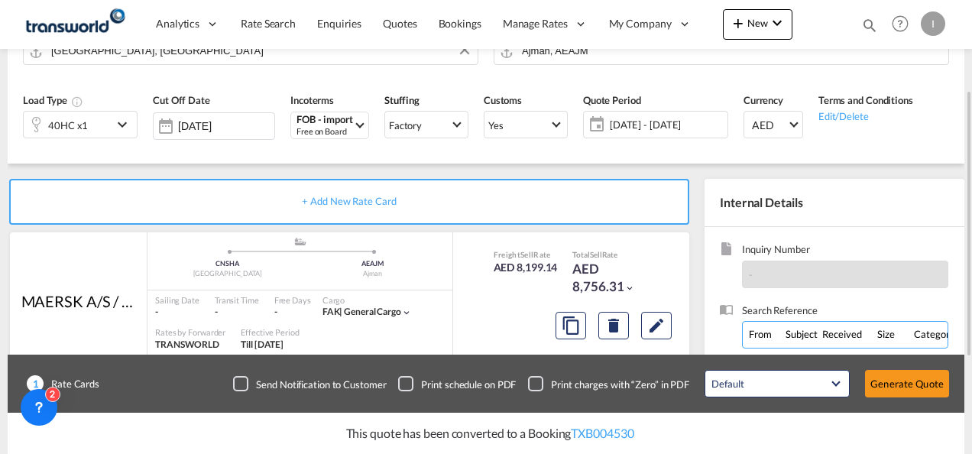
click at [807, 335] on input "From Subject Received Size Categories Irishi Kiran FW: FORWARDER DETAILS FOR P.…" at bounding box center [845, 335] width 206 height 28
paste input "U/25B/H063"
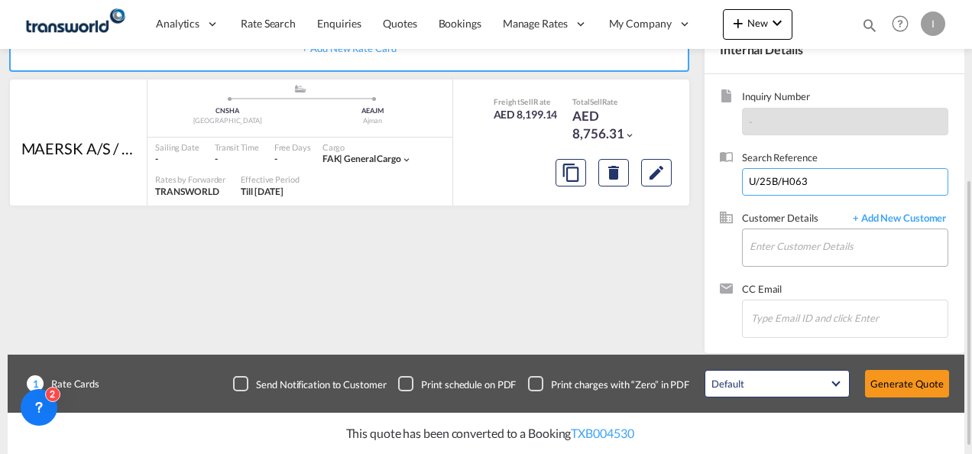
type input "U/25B/H063"
click at [770, 243] on input "Enter Customer Details" at bounding box center [848, 246] width 198 height 34
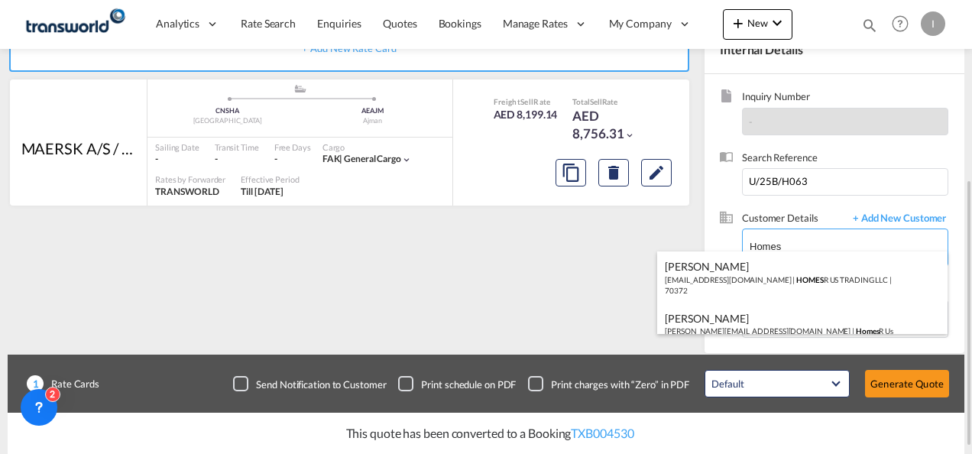
click at [762, 274] on div "Abhay S abhayitdel@gmail.com | HOMES R US TRADING LLC | 70372" at bounding box center [802, 277] width 290 height 52
type input "HOMES R US TRADING LLC, Abhay S, abhayitdel@gmail.com"
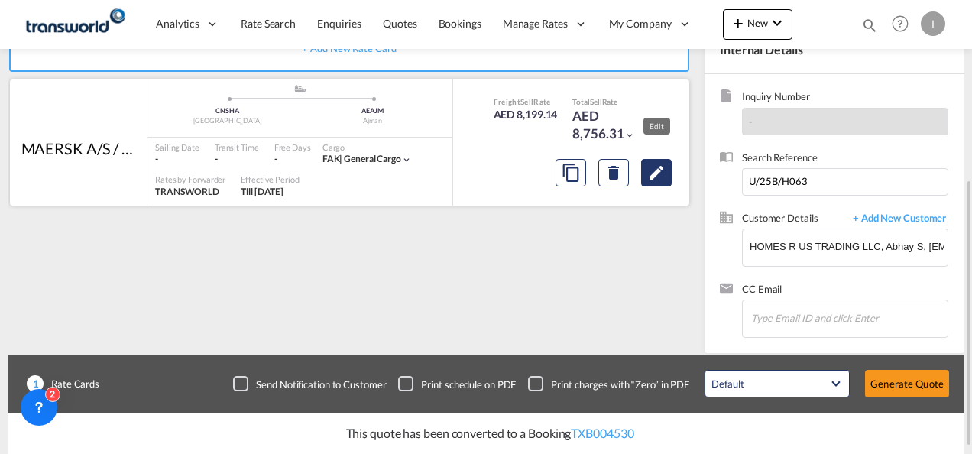
click at [662, 176] on md-icon "Edit" at bounding box center [656, 172] width 18 height 18
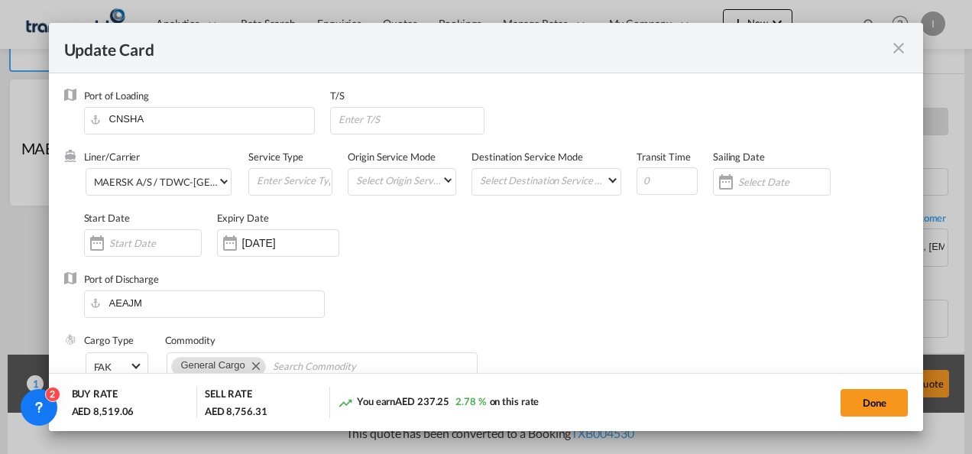
scroll to position [382, 0]
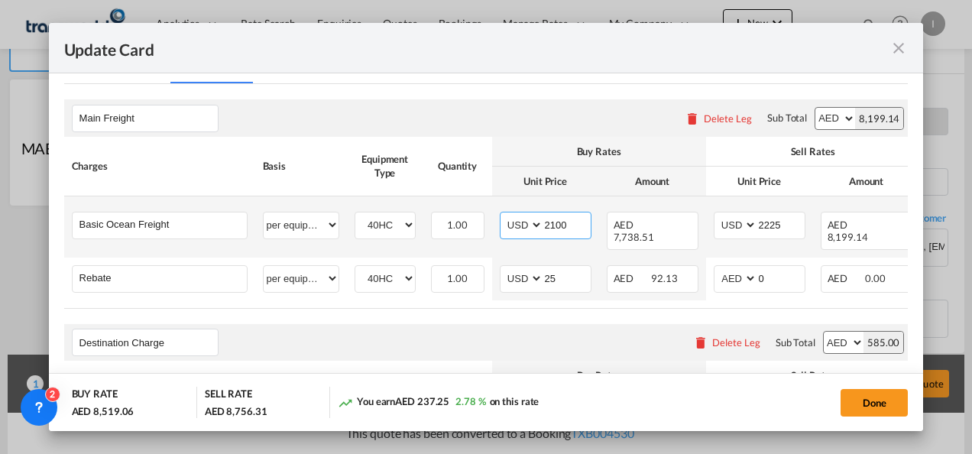
click at [556, 223] on input "2100" at bounding box center [566, 223] width 47 height 23
type input "2000"
click at [772, 224] on input "2225" at bounding box center [780, 223] width 47 height 23
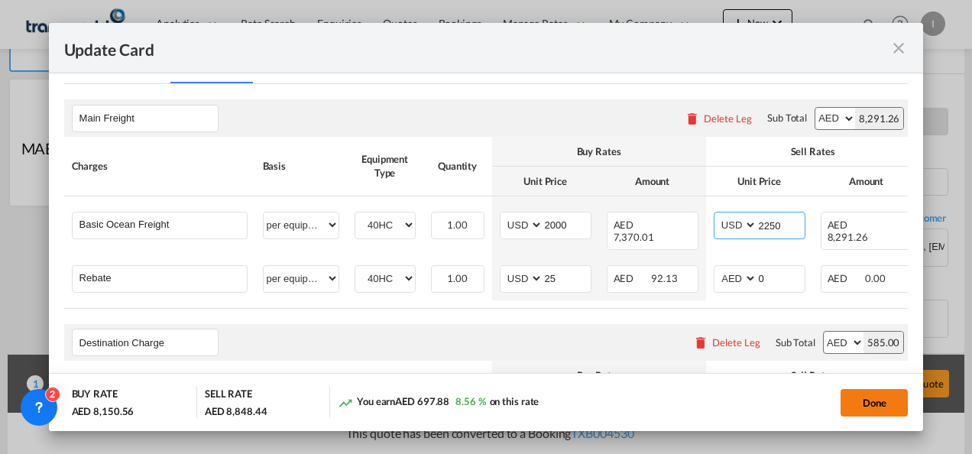
type input "2250"
click at [858, 403] on button "Done" at bounding box center [873, 403] width 67 height 28
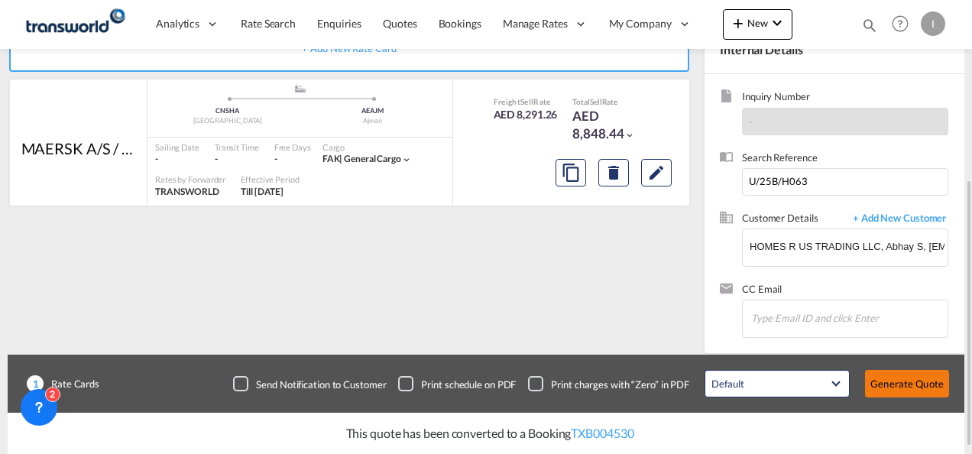
click at [919, 387] on button "Generate Quote" at bounding box center [907, 384] width 84 height 28
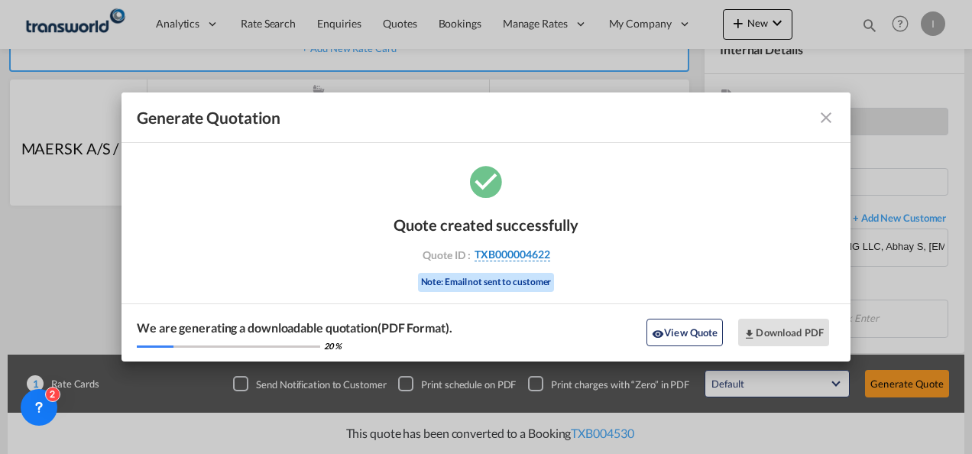
click at [525, 250] on span "TXB000004622" at bounding box center [512, 255] width 76 height 14
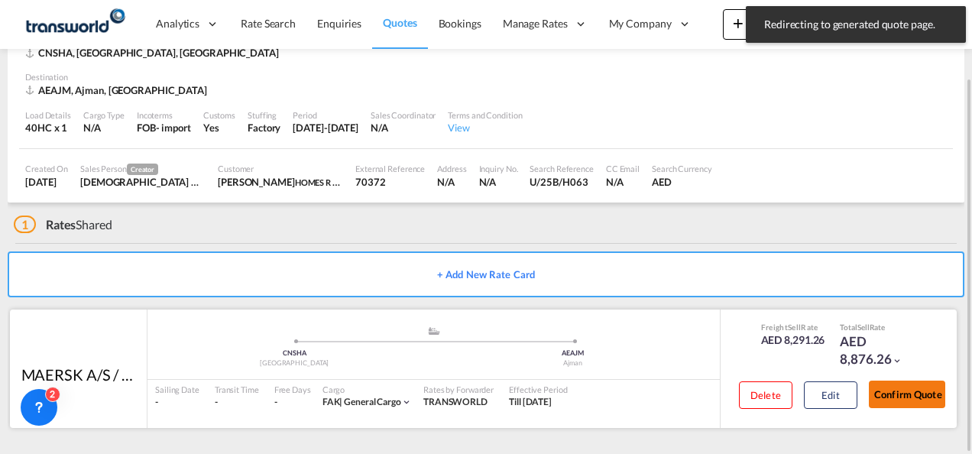
click at [891, 388] on button "Confirm Quote" at bounding box center [907, 394] width 76 height 28
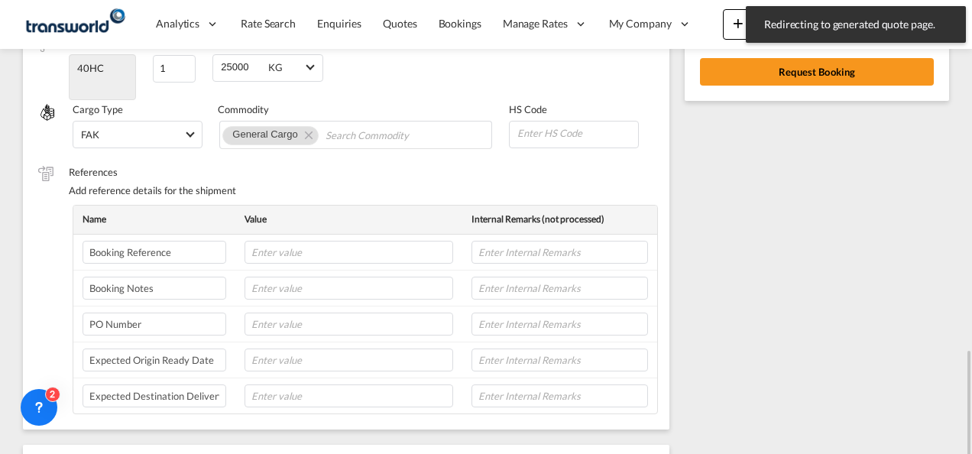
scroll to position [238, 0]
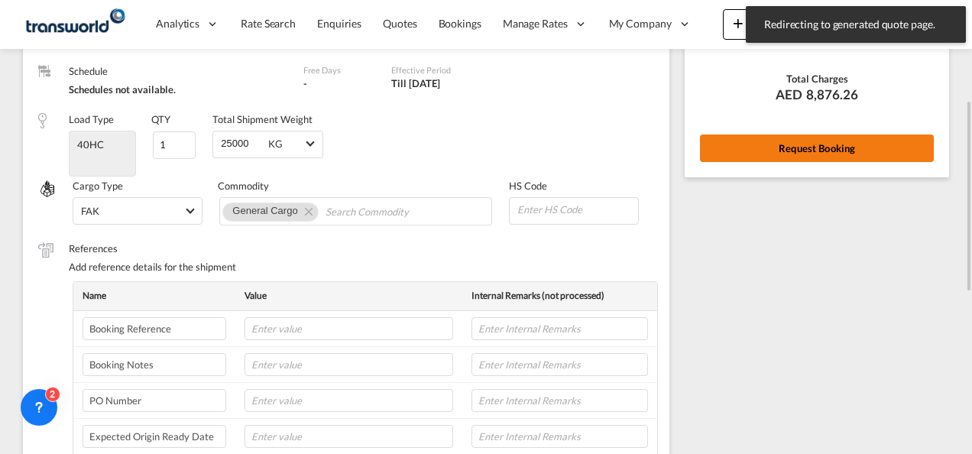
click at [749, 148] on button "Request Booking" at bounding box center [817, 148] width 234 height 28
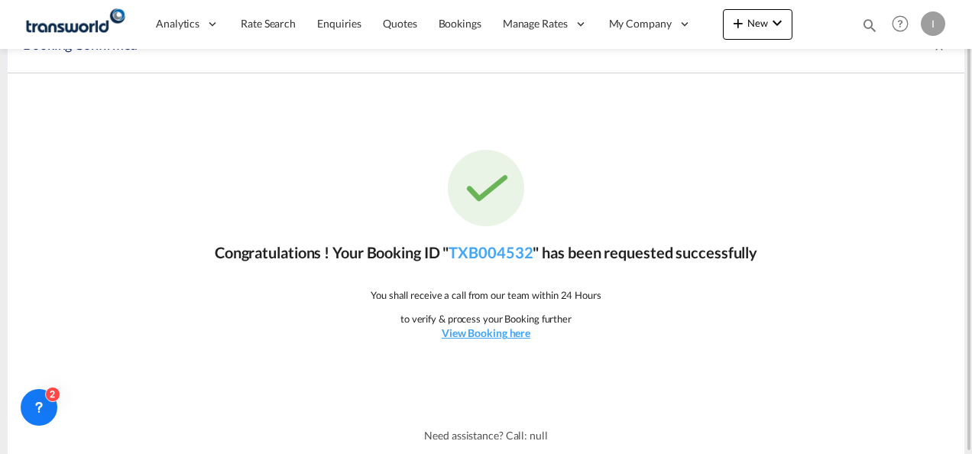
scroll to position [28, 0]
click at [514, 253] on link "TXB004532" at bounding box center [490, 253] width 84 height 18
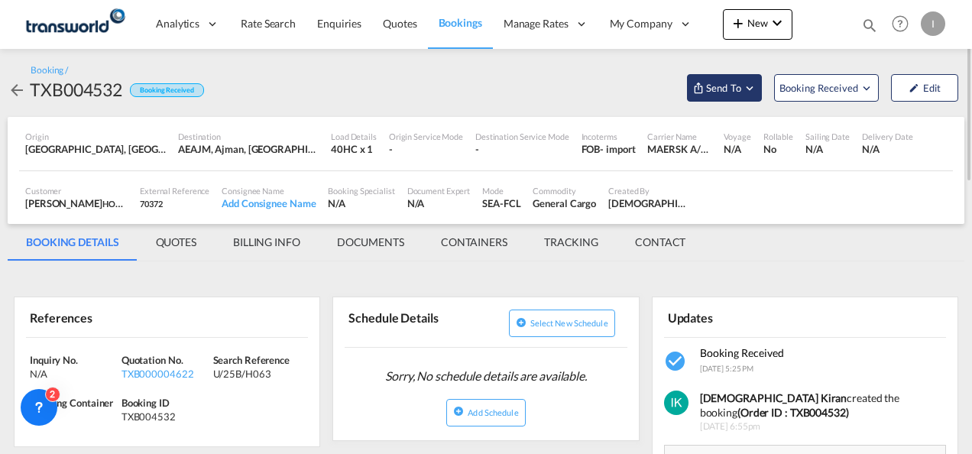
click at [745, 89] on md-icon "Open demo menu" at bounding box center [750, 88] width 14 height 14
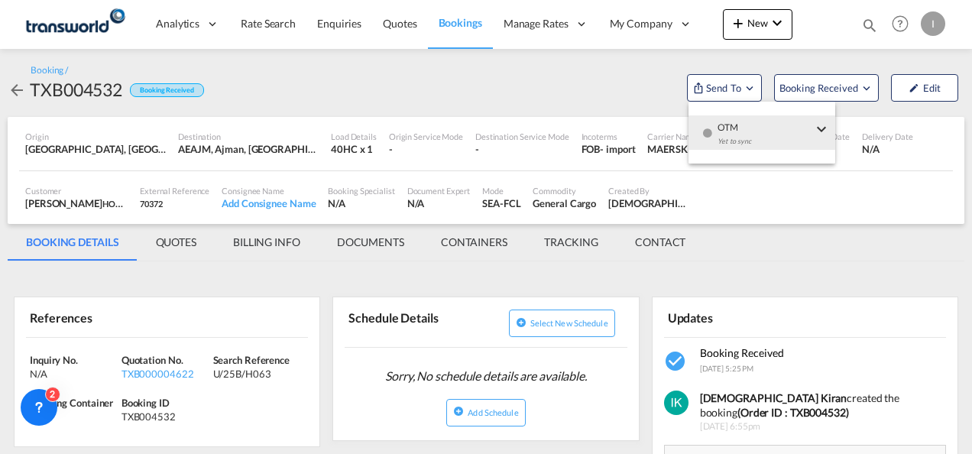
click at [753, 126] on span "OTM" at bounding box center [764, 122] width 95 height 14
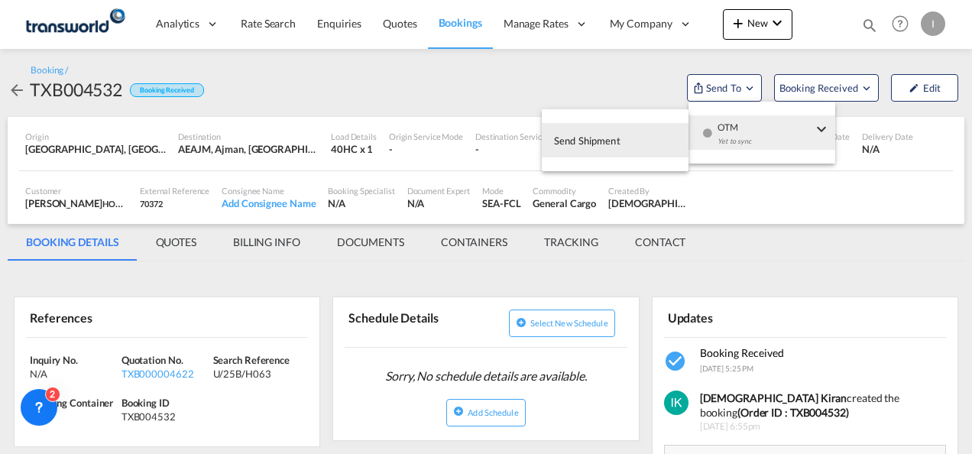
click at [633, 136] on button "Send Shipment" at bounding box center [615, 140] width 147 height 34
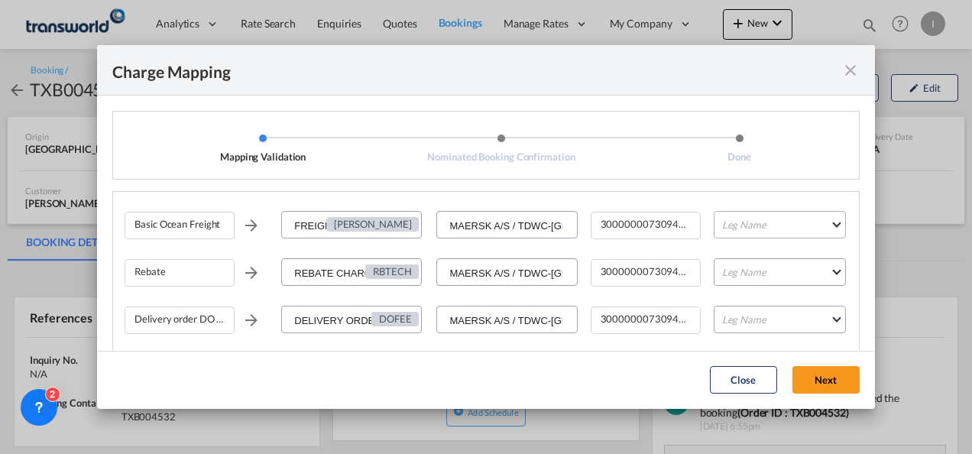
click at [727, 218] on md-select "Leg Name HANDLING ORIGIN VESSEL HANDLING DESTINATION OTHERS TL PICK UP CUSTOMS …" at bounding box center [779, 225] width 132 height 28
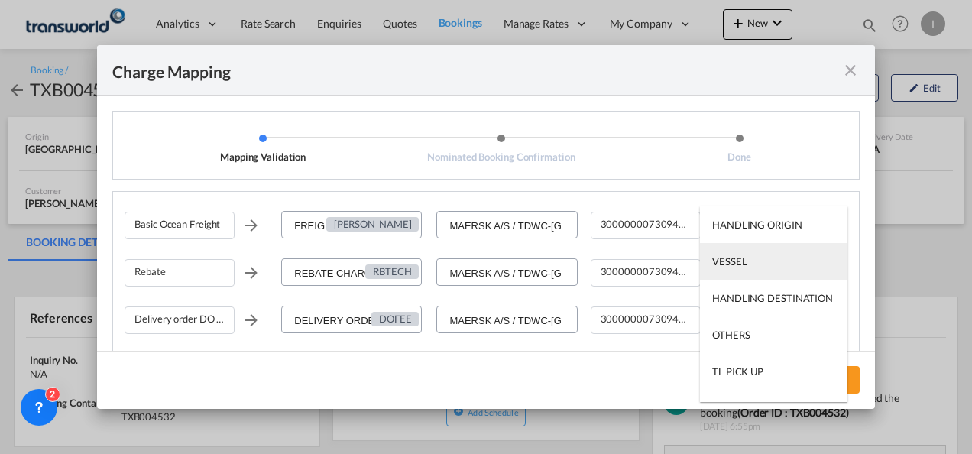
click at [730, 263] on div "VESSEL" at bounding box center [729, 261] width 34 height 14
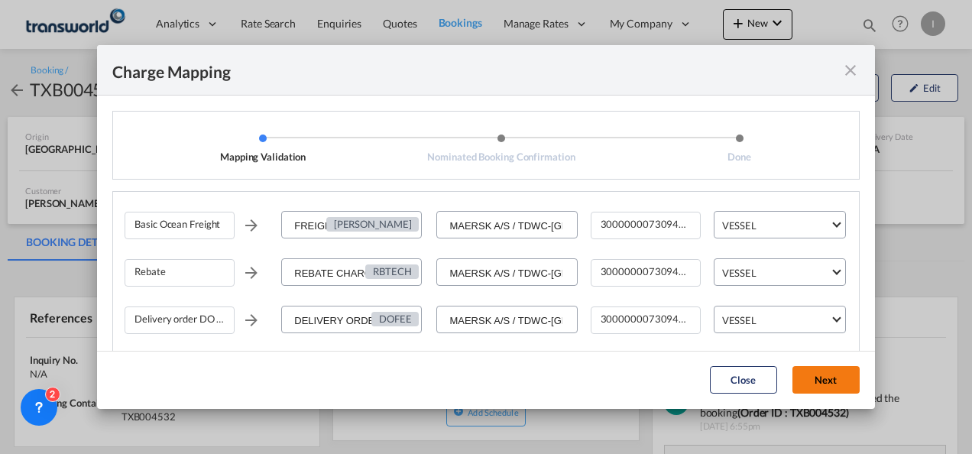
click at [831, 377] on button "Next" at bounding box center [825, 380] width 67 height 28
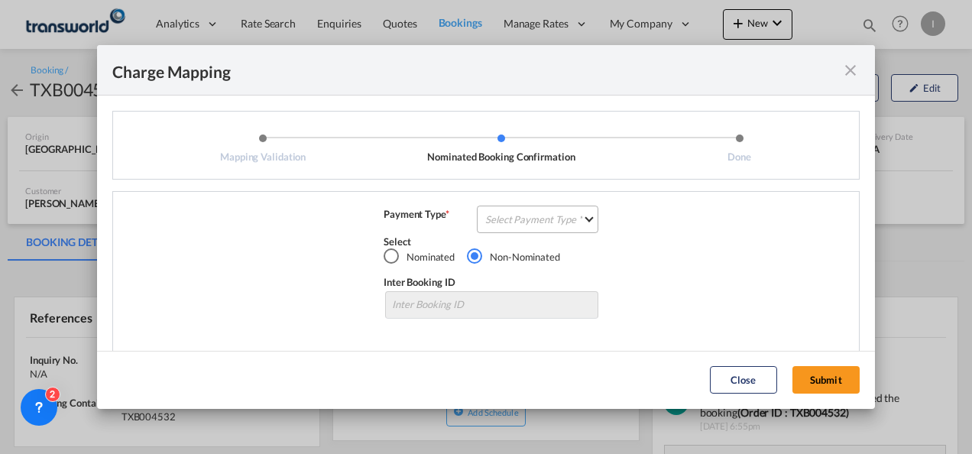
click at [529, 226] on md-select "Select Payment Type COLLECT PREPAID" at bounding box center [537, 219] width 121 height 28
click at [499, 215] on div "COLLECT" at bounding box center [503, 219] width 44 height 14
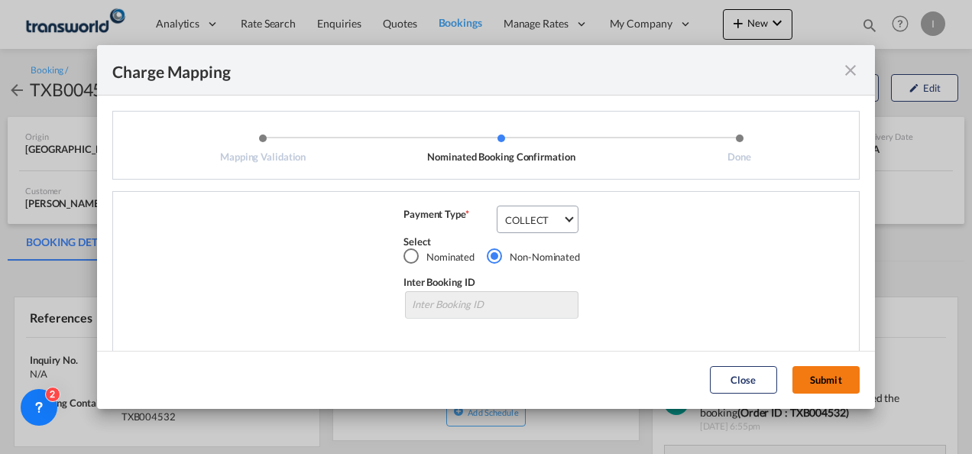
click at [836, 374] on button "Submit" at bounding box center [825, 380] width 67 height 28
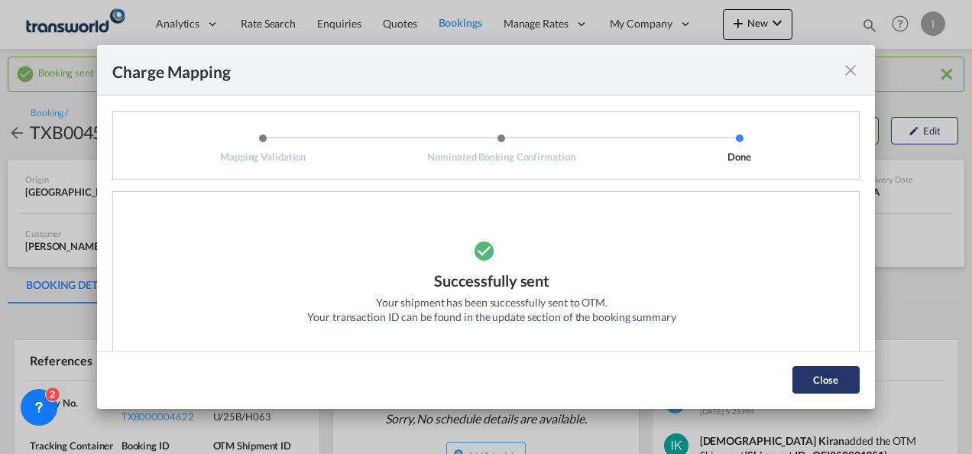
click at [753, 367] on md-dialog-actions "Close" at bounding box center [486, 380] width 778 height 58
drag, startPoint x: 820, startPoint y: 370, endPoint x: 784, endPoint y: 368, distance: 36.7
click at [822, 370] on button "Close" at bounding box center [825, 380] width 67 height 28
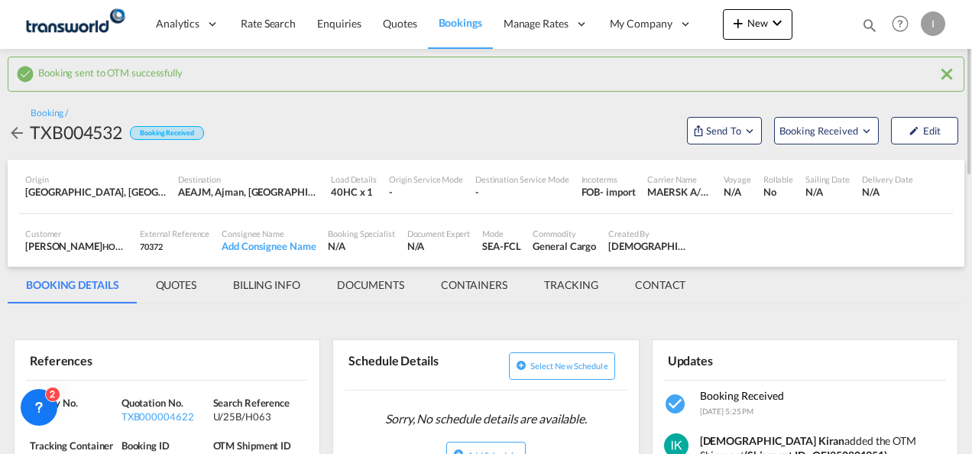
scroll to position [153, 0]
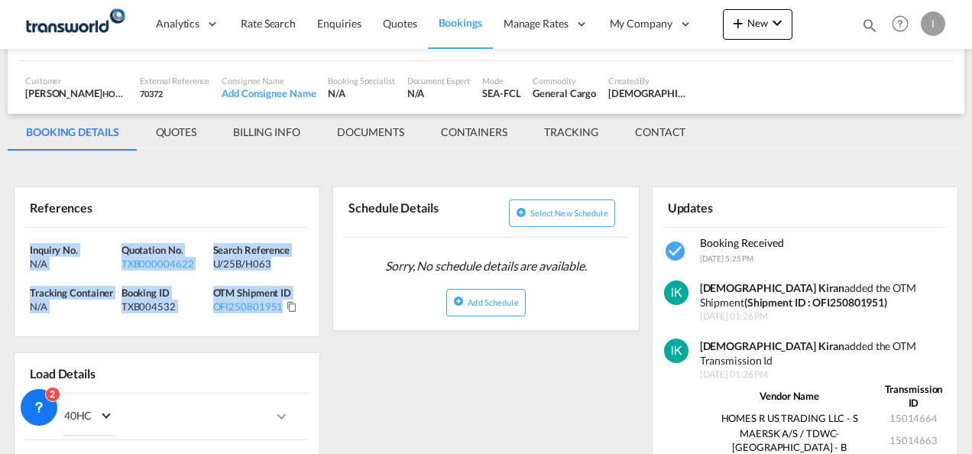
drag, startPoint x: 304, startPoint y: 315, endPoint x: -3, endPoint y: 236, distance: 317.0
click at [0, 236] on html "Analytics Reports Dashboard Rate Search Enquiries Quotes" at bounding box center [486, 227] width 972 height 454
copy div "Inquiry No. N/A Quotation No. TXB000004622 Search Reference U/25B/H063 Tracking…"
